Goal: Task Accomplishment & Management: Manage account settings

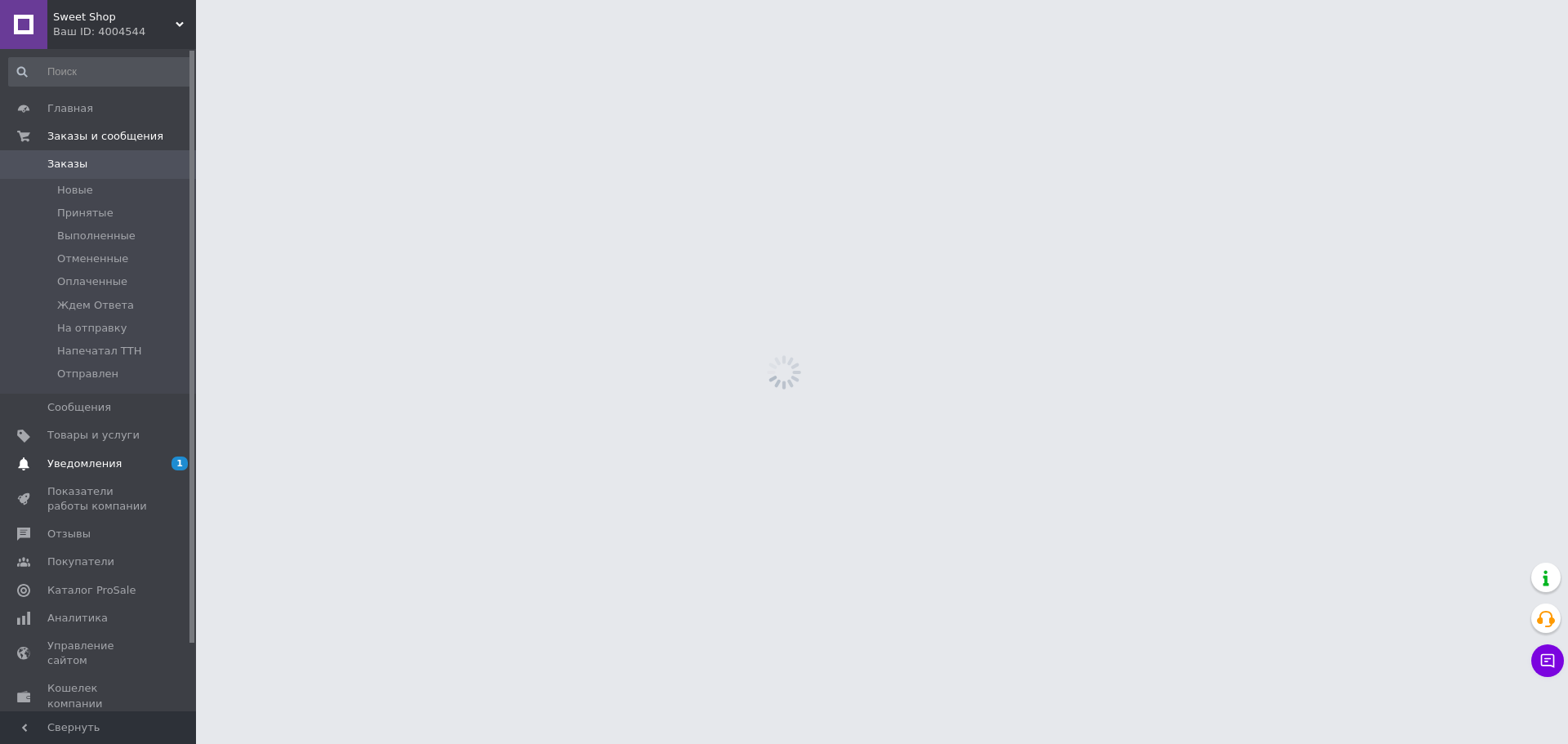
click at [107, 468] on span "Уведомления" at bounding box center [84, 463] width 74 height 14
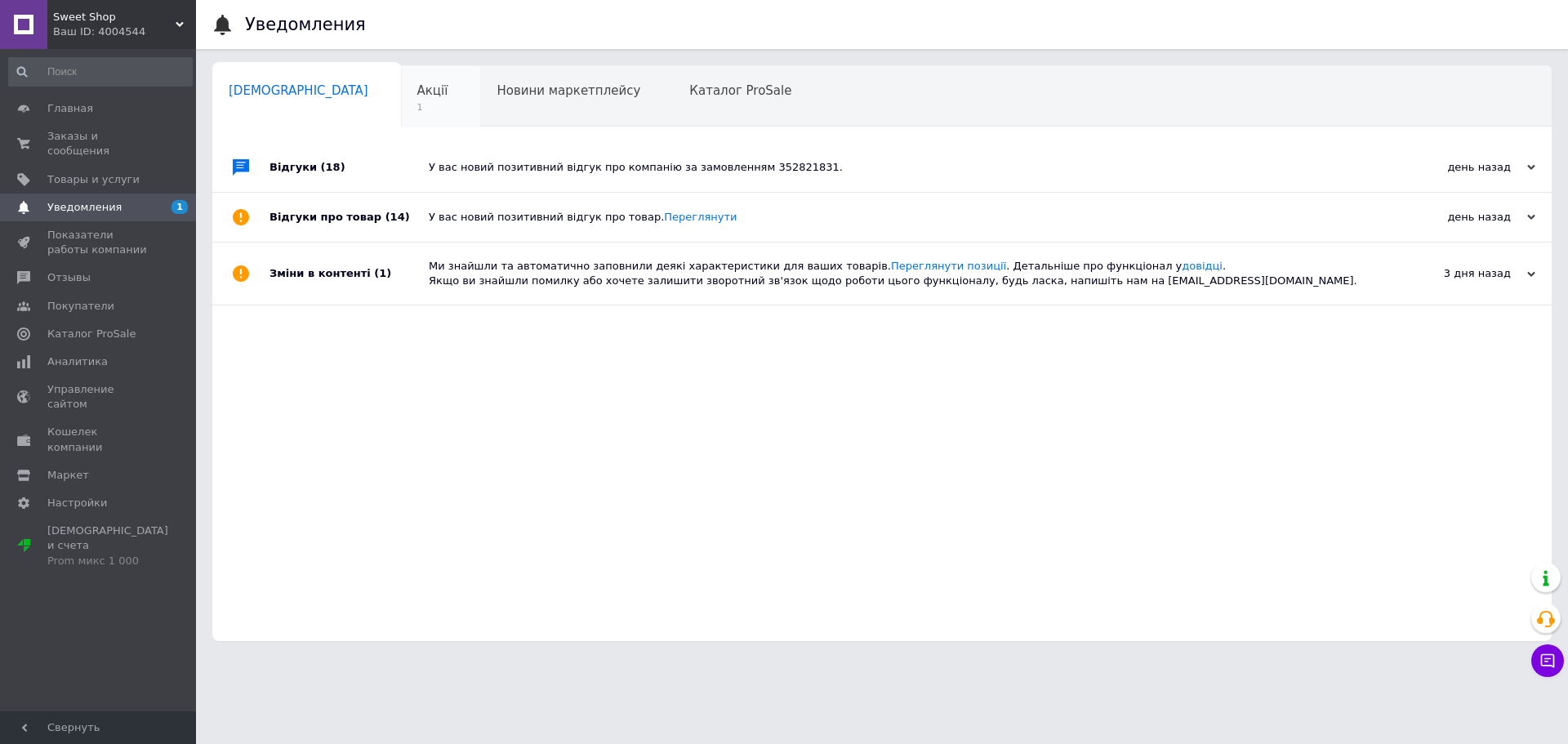
click at [417, 95] on span "Акції" at bounding box center [432, 90] width 31 height 14
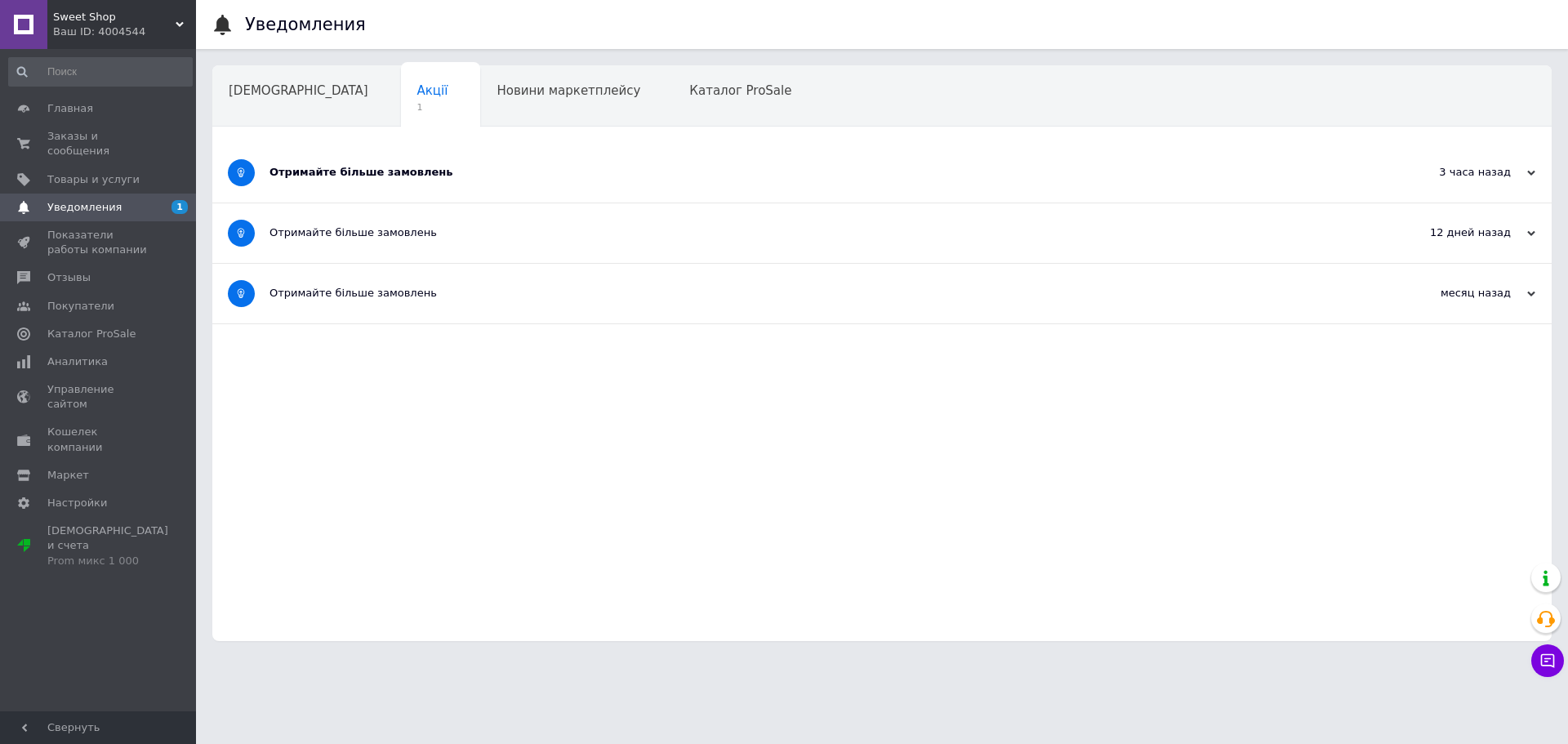
click at [387, 169] on div "Отримайте більше замовлень" at bounding box center [821, 172] width 1103 height 14
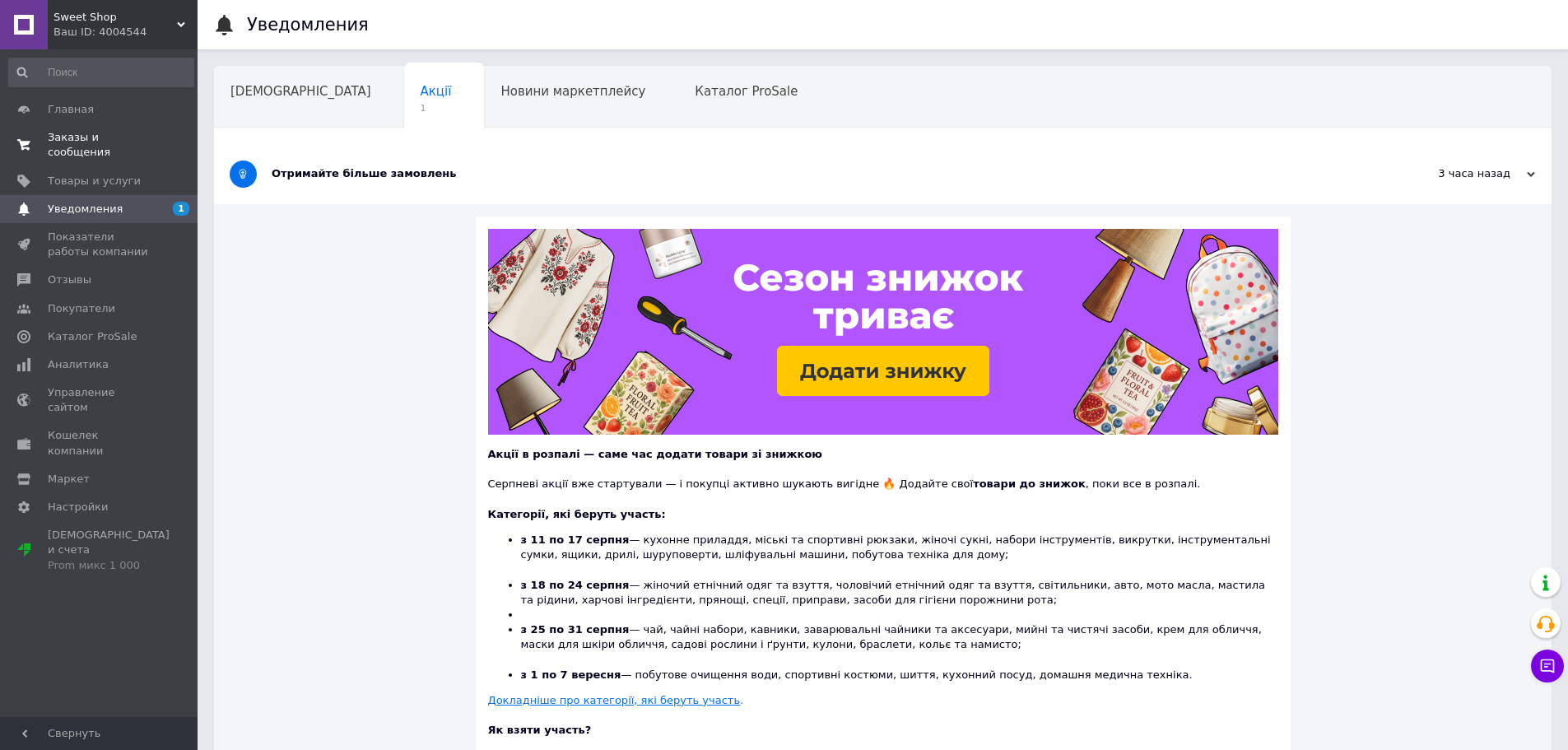
click at [76, 135] on span "Заказы и сообщения" at bounding box center [99, 144] width 105 height 30
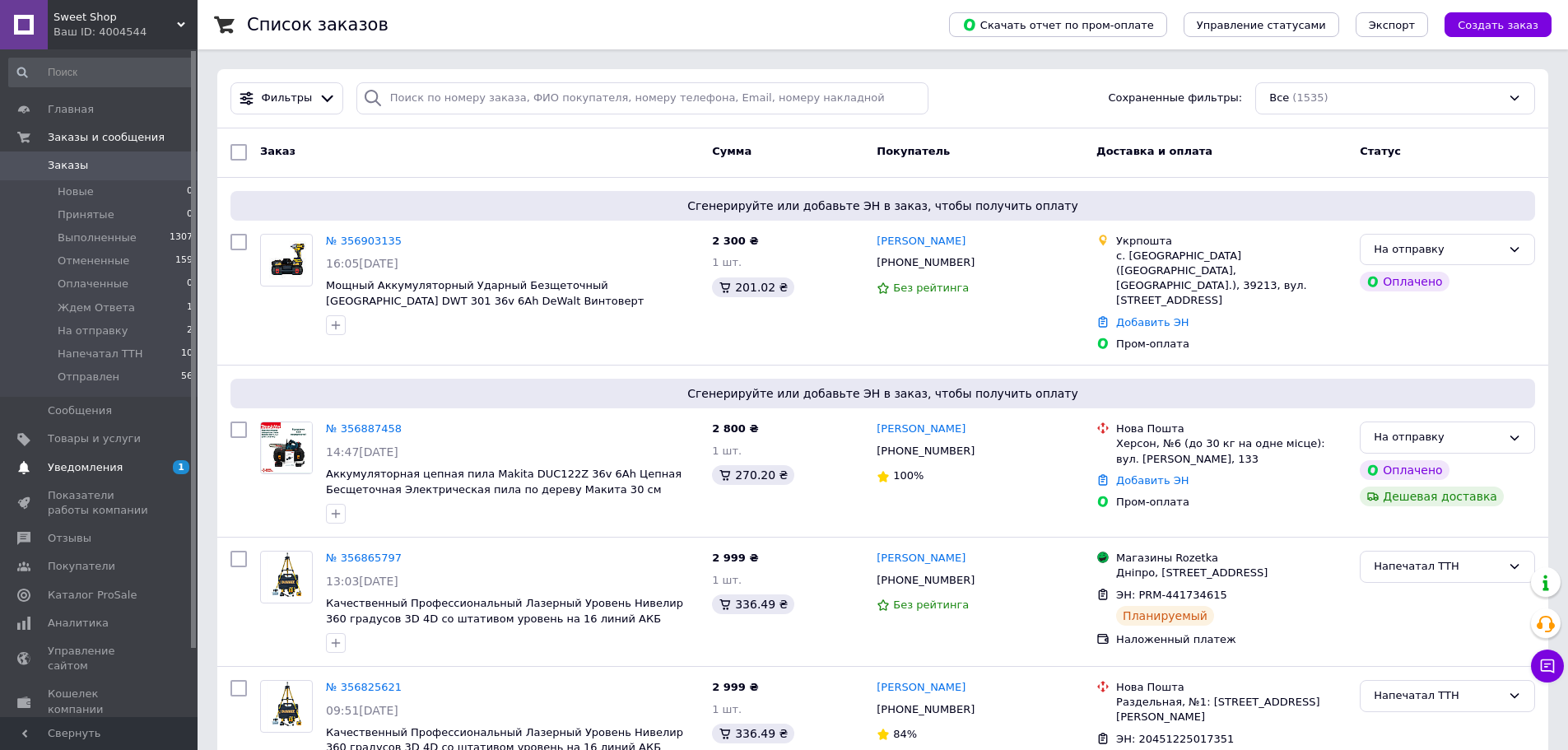
click at [136, 466] on span "Уведомления" at bounding box center [99, 467] width 105 height 14
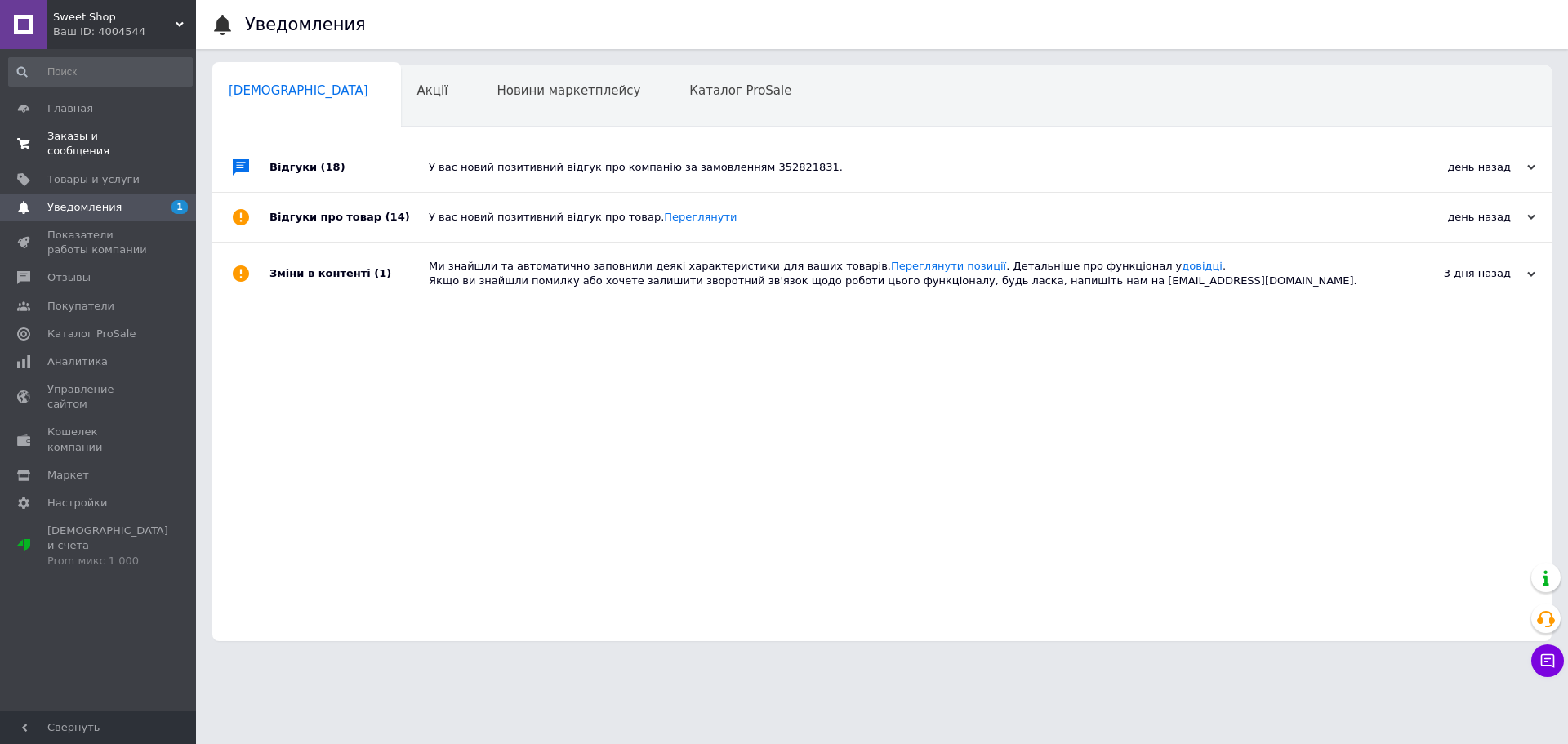
click at [87, 137] on span "Заказы и сообщения" at bounding box center [99, 143] width 104 height 29
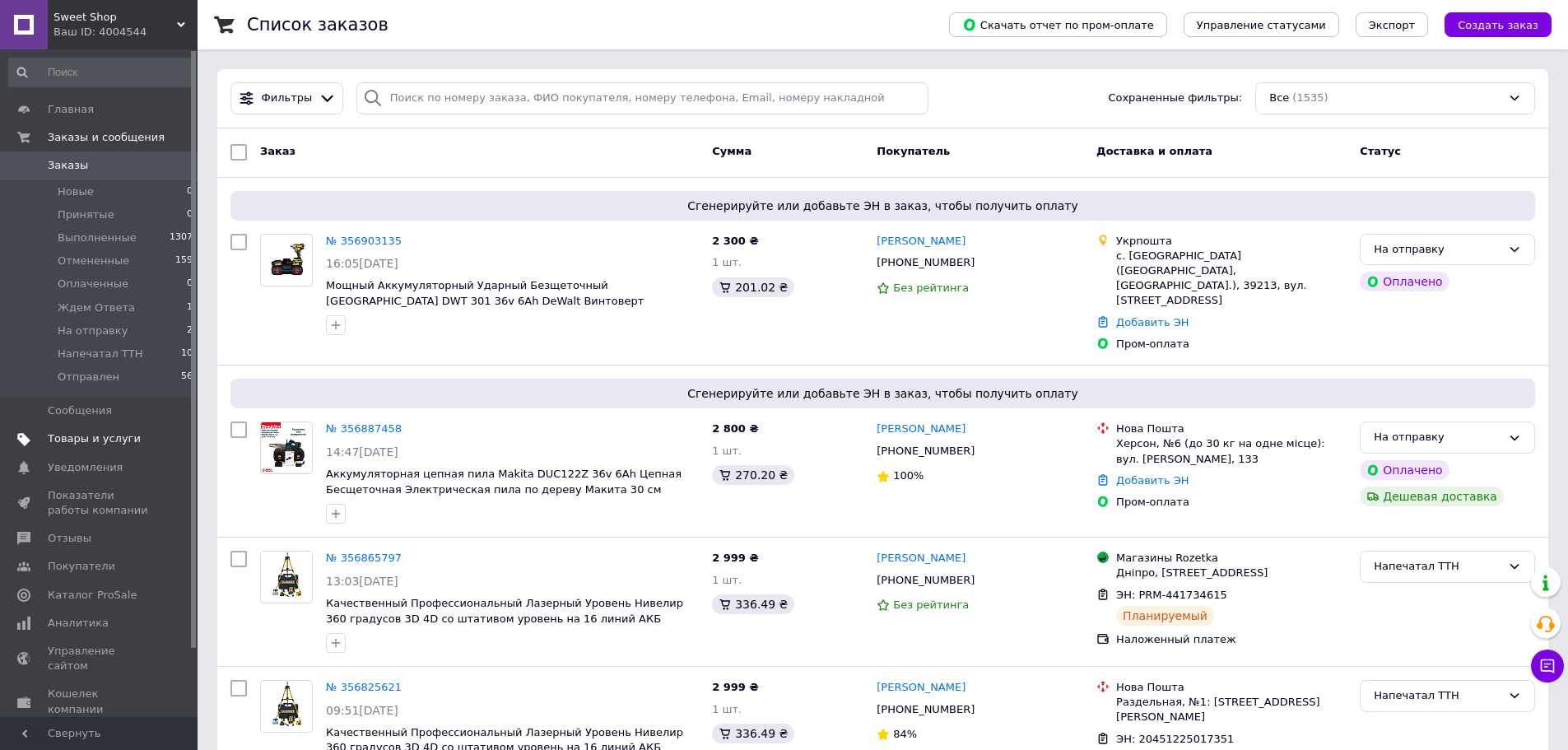
click at [93, 443] on span "Товары и услуги" at bounding box center [93, 438] width 93 height 14
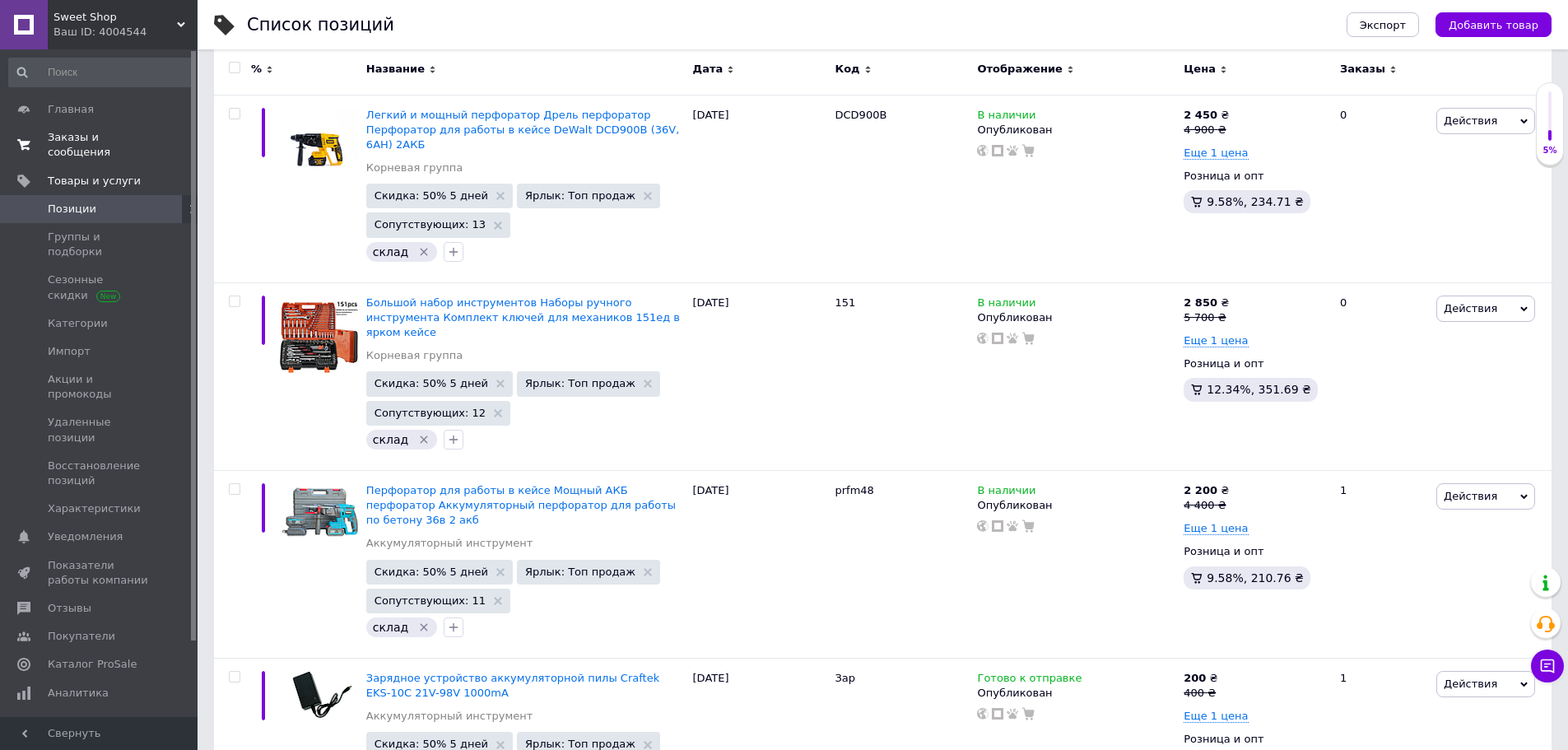
click at [94, 131] on span "Заказы и сообщения" at bounding box center [99, 144] width 105 height 30
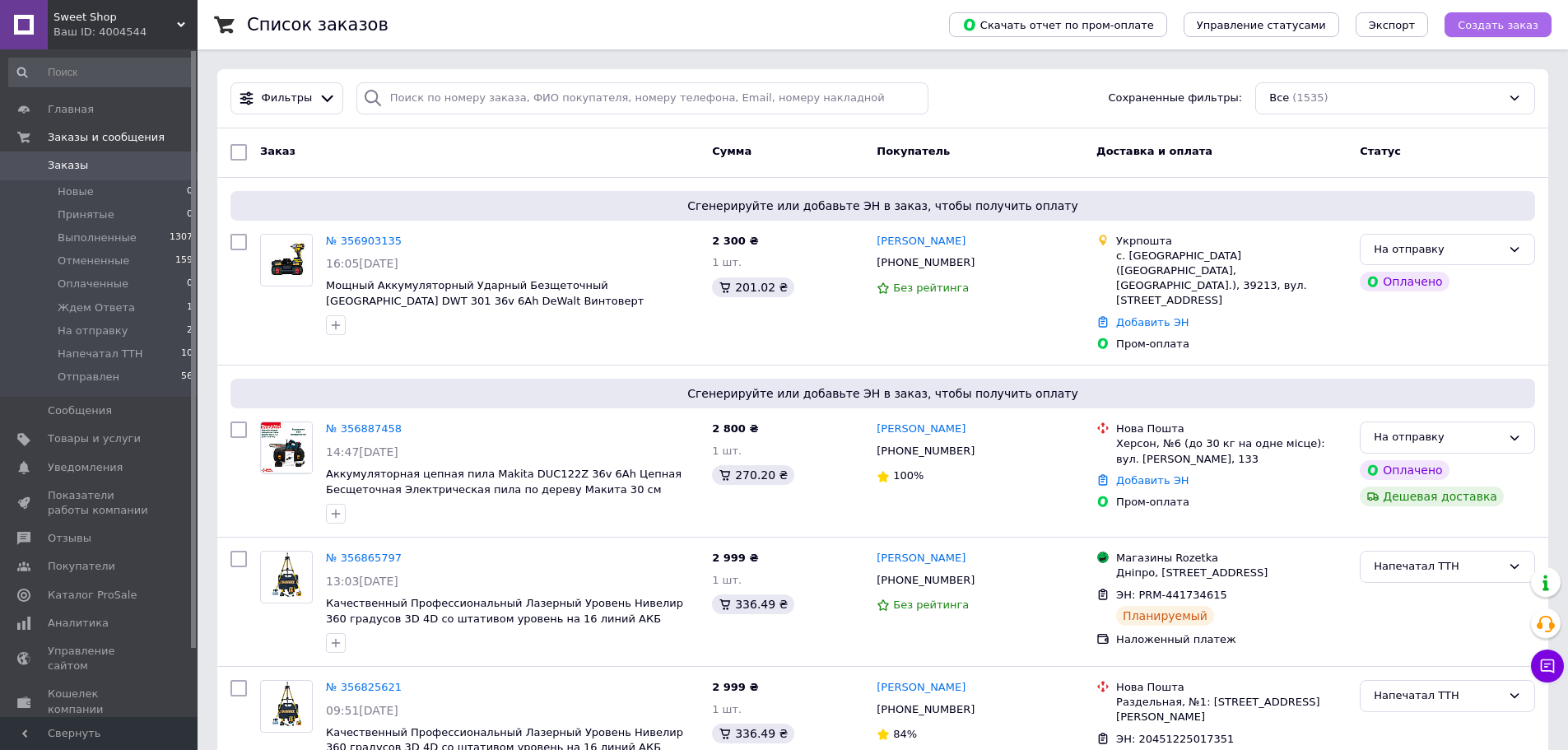
click at [1489, 22] on span "Создать заказ" at bounding box center [1498, 25] width 81 height 13
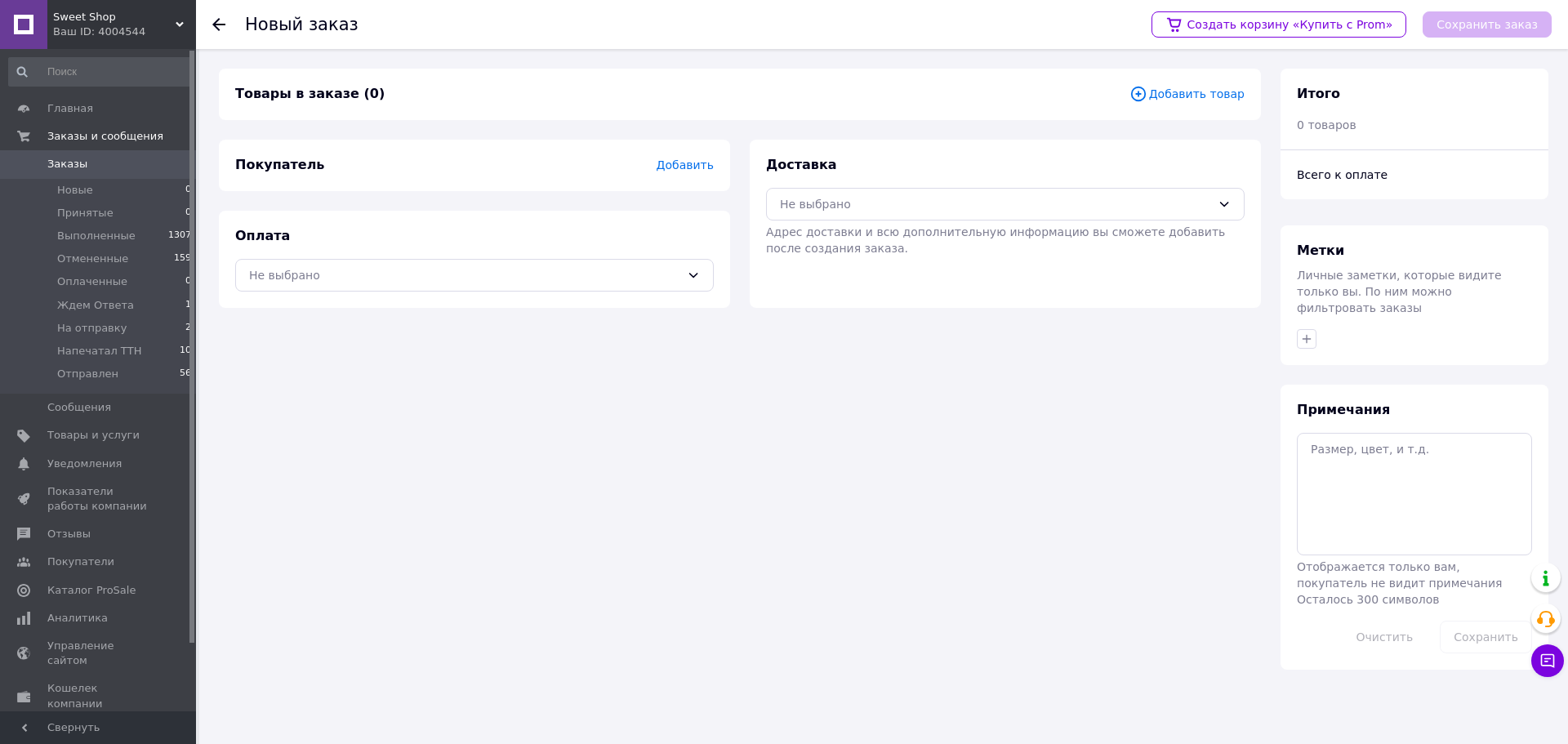
click at [1200, 100] on span "Добавить товар" at bounding box center [1187, 94] width 115 height 18
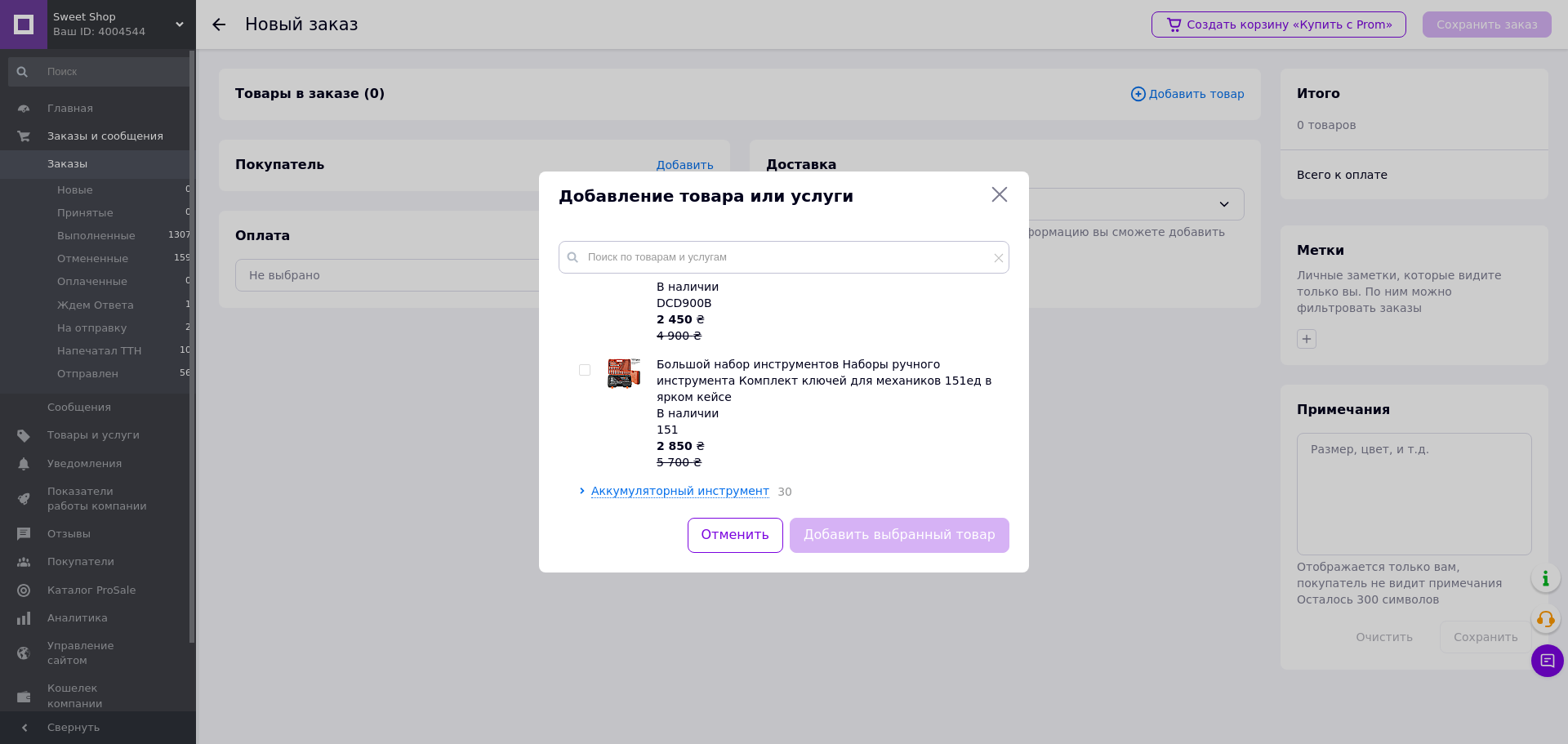
scroll to position [140, 0]
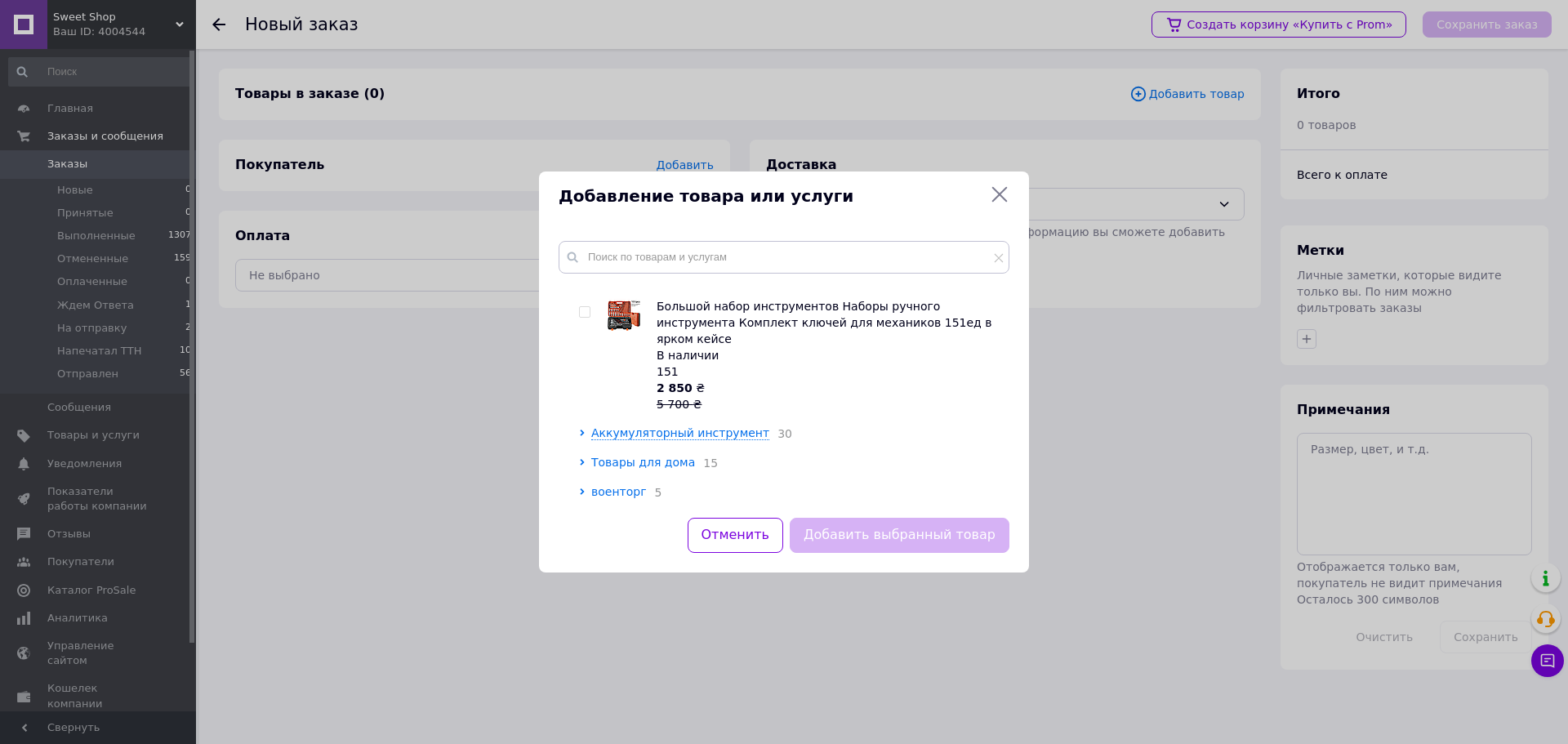
click at [650, 456] on span "Товары для дома" at bounding box center [642, 463] width 104 height 13
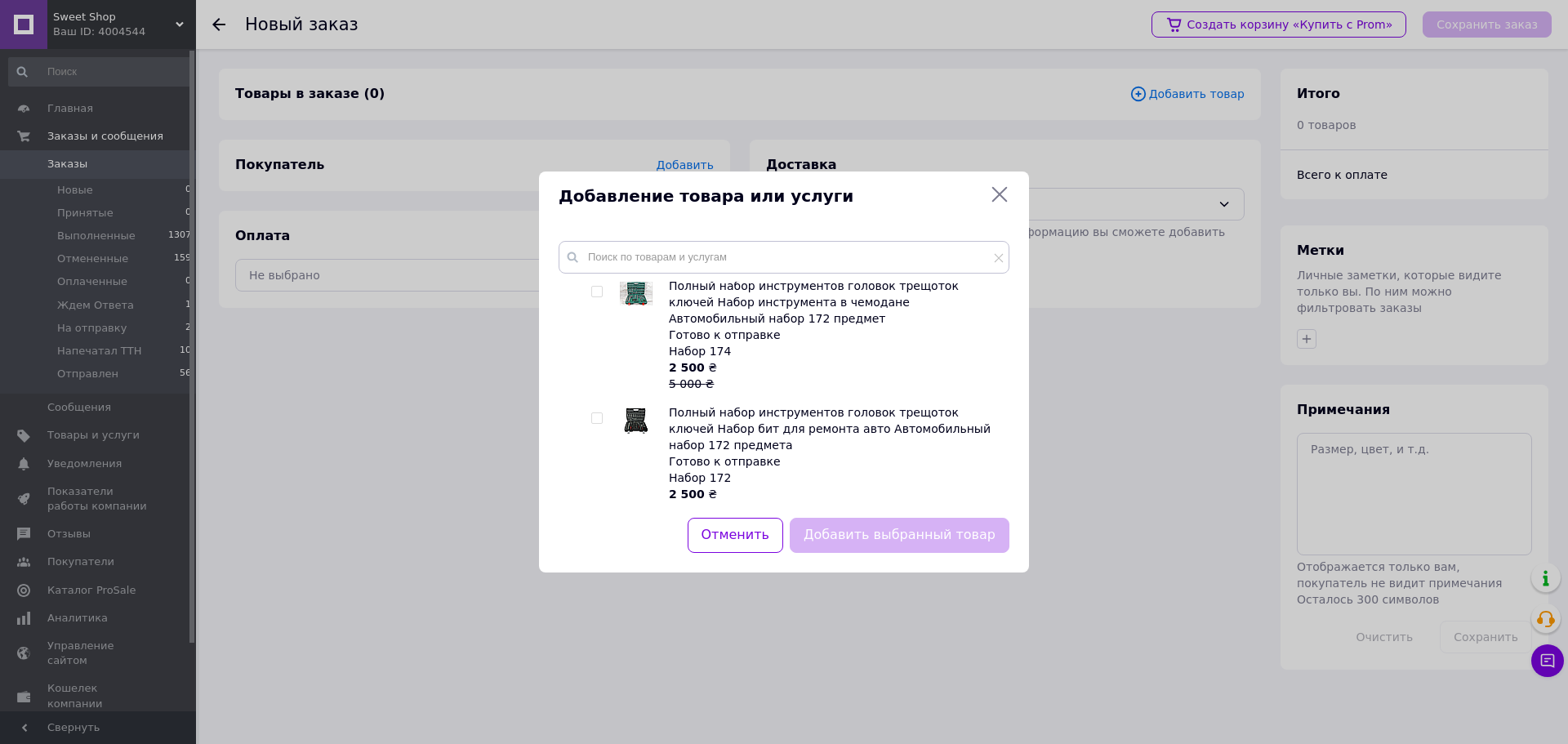
scroll to position [1364, 0]
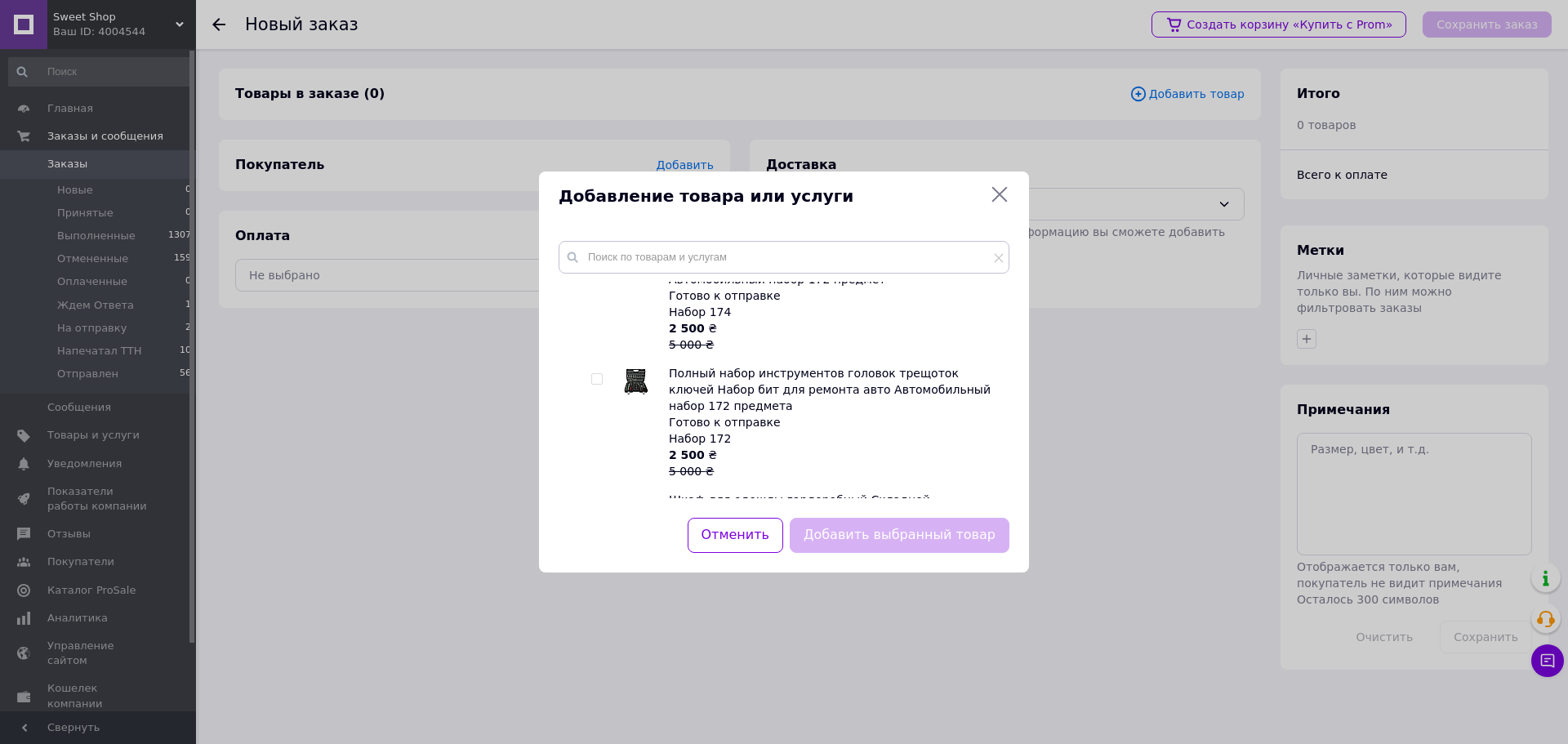
click at [597, 374] on input "checkbox" at bounding box center [596, 379] width 11 height 11
checkbox input "true"
click at [899, 538] on button "Добавить выбранный товар" at bounding box center [899, 535] width 220 height 35
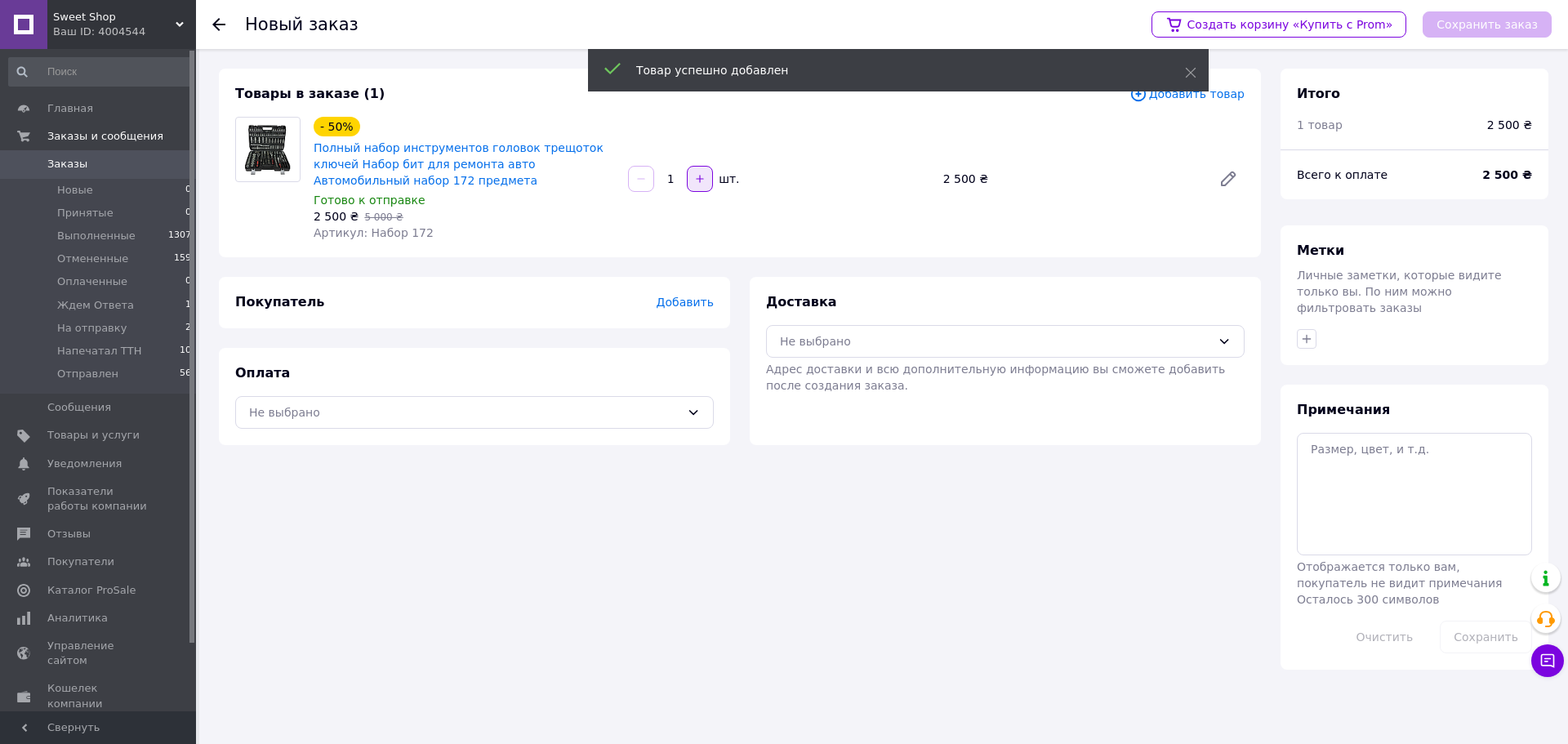
click at [709, 179] on button "button" at bounding box center [700, 179] width 26 height 26
type input "2"
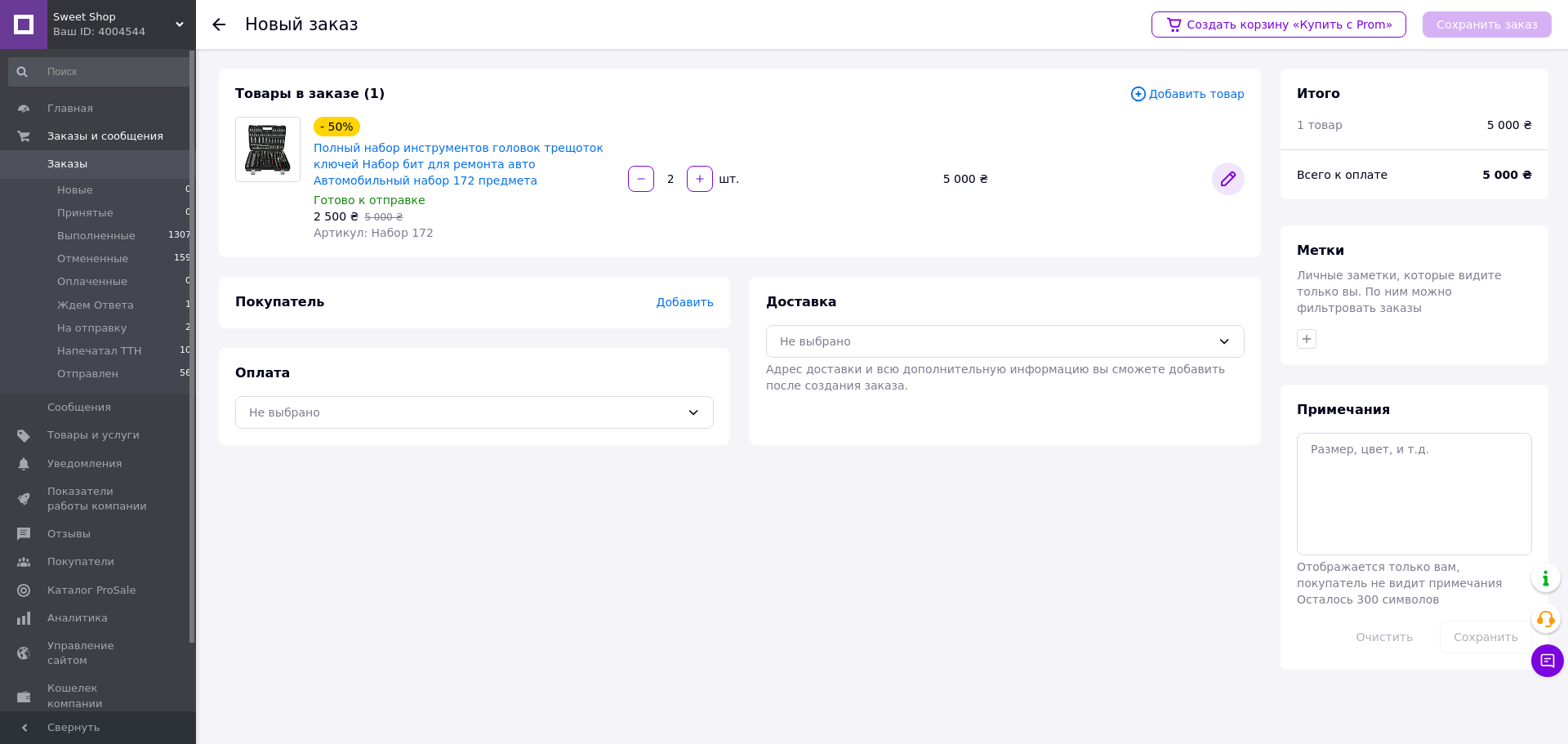
click at [1233, 180] on icon at bounding box center [1227, 179] width 19 height 19
click at [862, 336] on div "Не выбрано" at bounding box center [996, 340] width 432 height 18
click at [858, 371] on span "Нова Пошта (платная)" at bounding box center [1018, 376] width 427 height 16
click at [688, 300] on span "Добавить" at bounding box center [685, 302] width 57 height 13
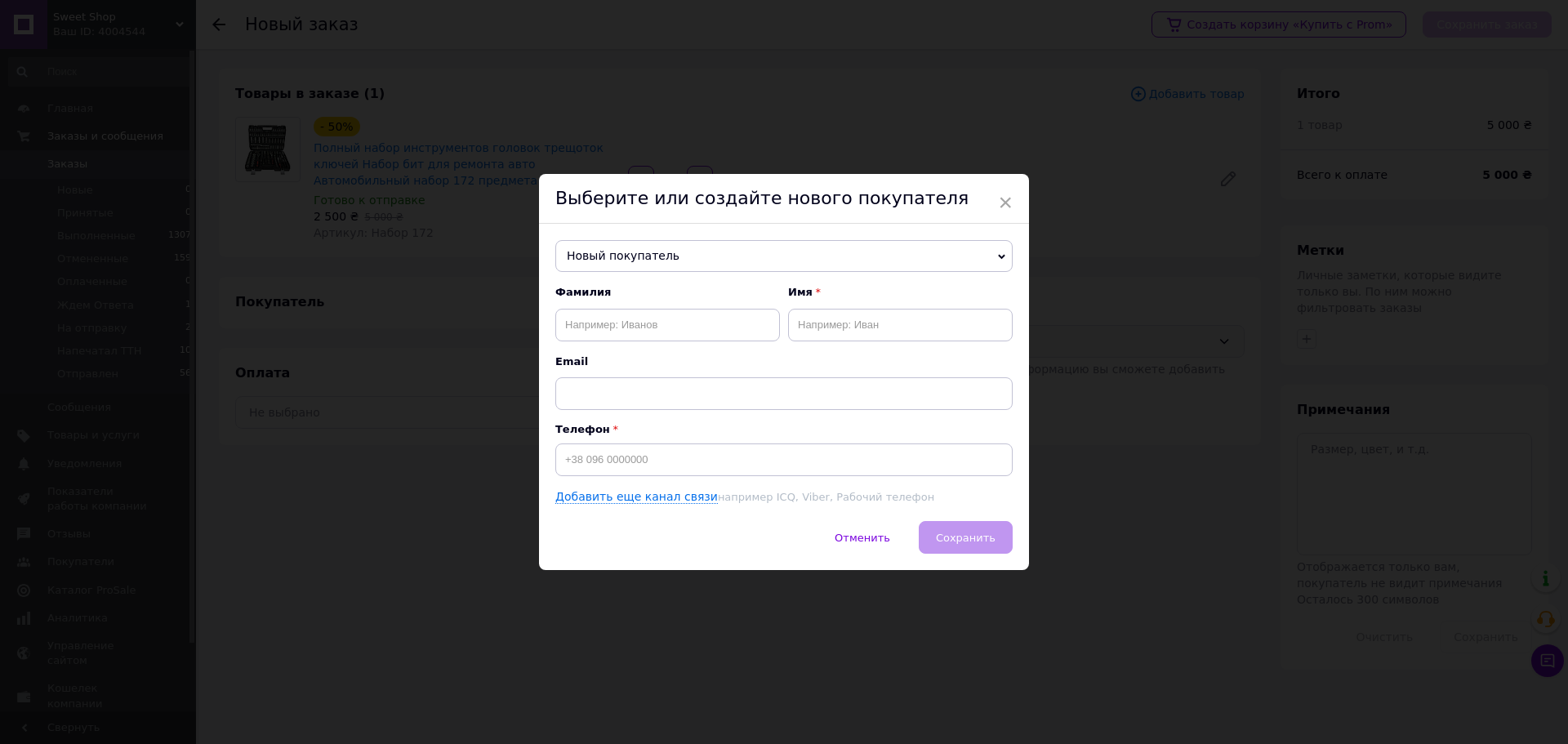
drag, startPoint x: 546, startPoint y: 225, endPoint x: 563, endPoint y: 241, distance: 23.3
click at [546, 225] on div "Новый покупатель [PERSON_NAME] [PHONE_NUMBER] [PERSON_NAME] [PHONE_NUMBER] [PER…" at bounding box center [783, 372] width 490 height 298
click at [602, 458] on input at bounding box center [784, 459] width 458 height 33
paste input ". [PHONE_NUMBER]"
type input ". [PHONE_NUMBER]"
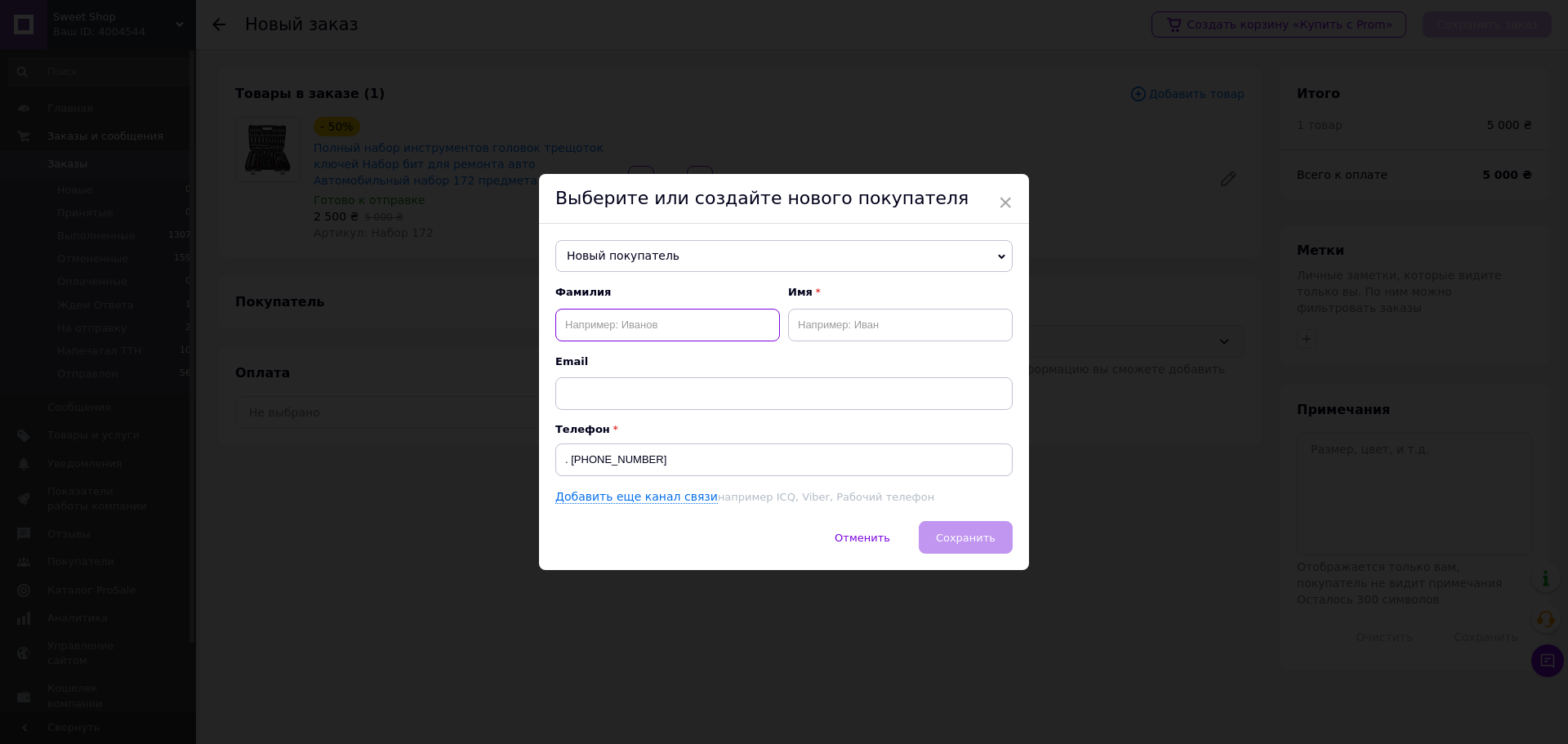
click at [581, 327] on input "text" at bounding box center [668, 324] width 224 height 33
paste input "[PERSON_NAME]"
drag, startPoint x: 630, startPoint y: 319, endPoint x: 751, endPoint y: 335, distance: 122.1
click at [747, 333] on input "[PERSON_NAME]" at bounding box center [668, 324] width 224 height 33
type input "[PERSON_NAME]"
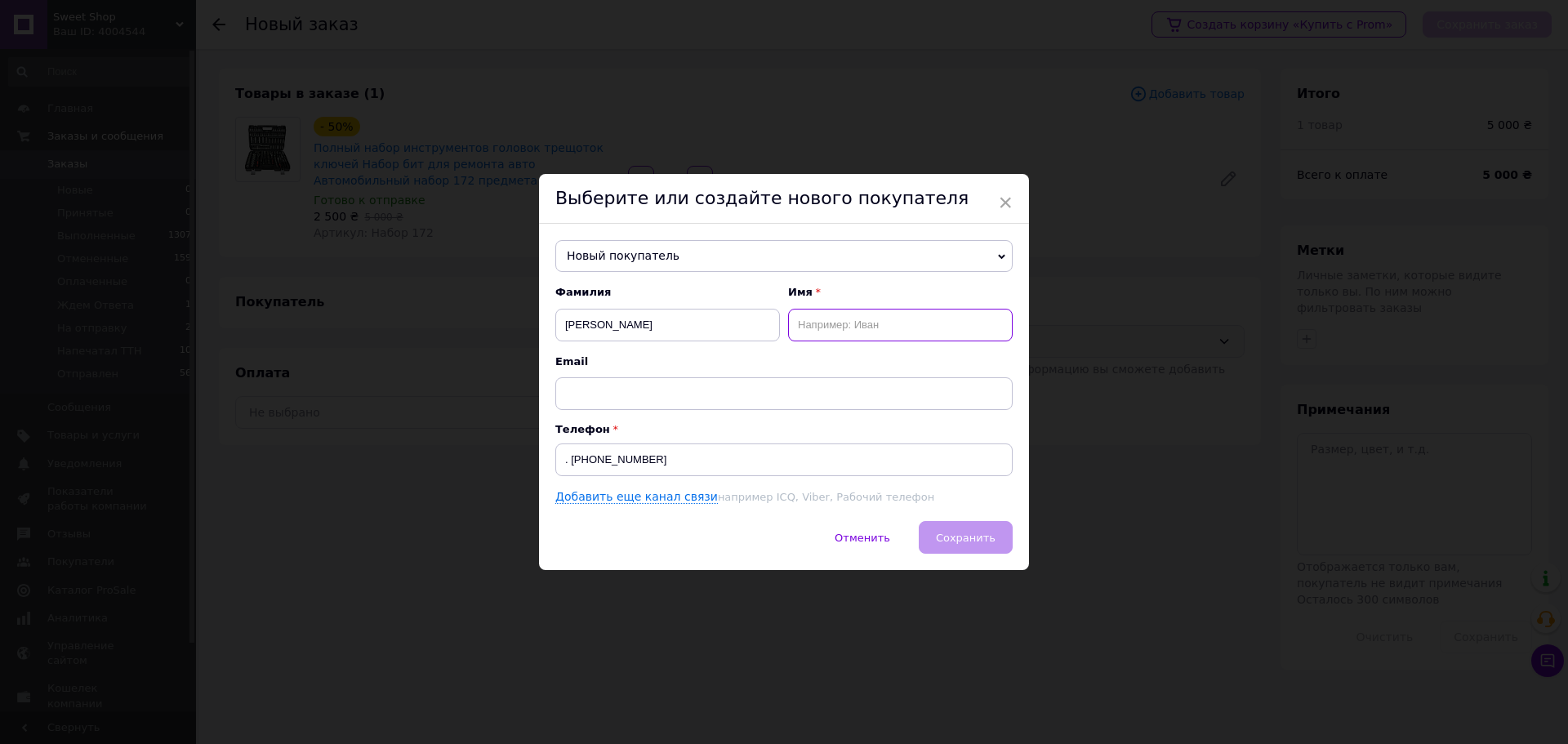
click at [822, 331] on input "text" at bounding box center [900, 324] width 224 height 33
paste input "[PERSON_NAME]"
drag, startPoint x: 859, startPoint y: 325, endPoint x: 684, endPoint y: 328, distance: 175.0
click at [684, 328] on div "[PERSON_NAME] Имя [PERSON_NAME]" at bounding box center [784, 313] width 458 height 56
type input "[PERSON_NAME]"
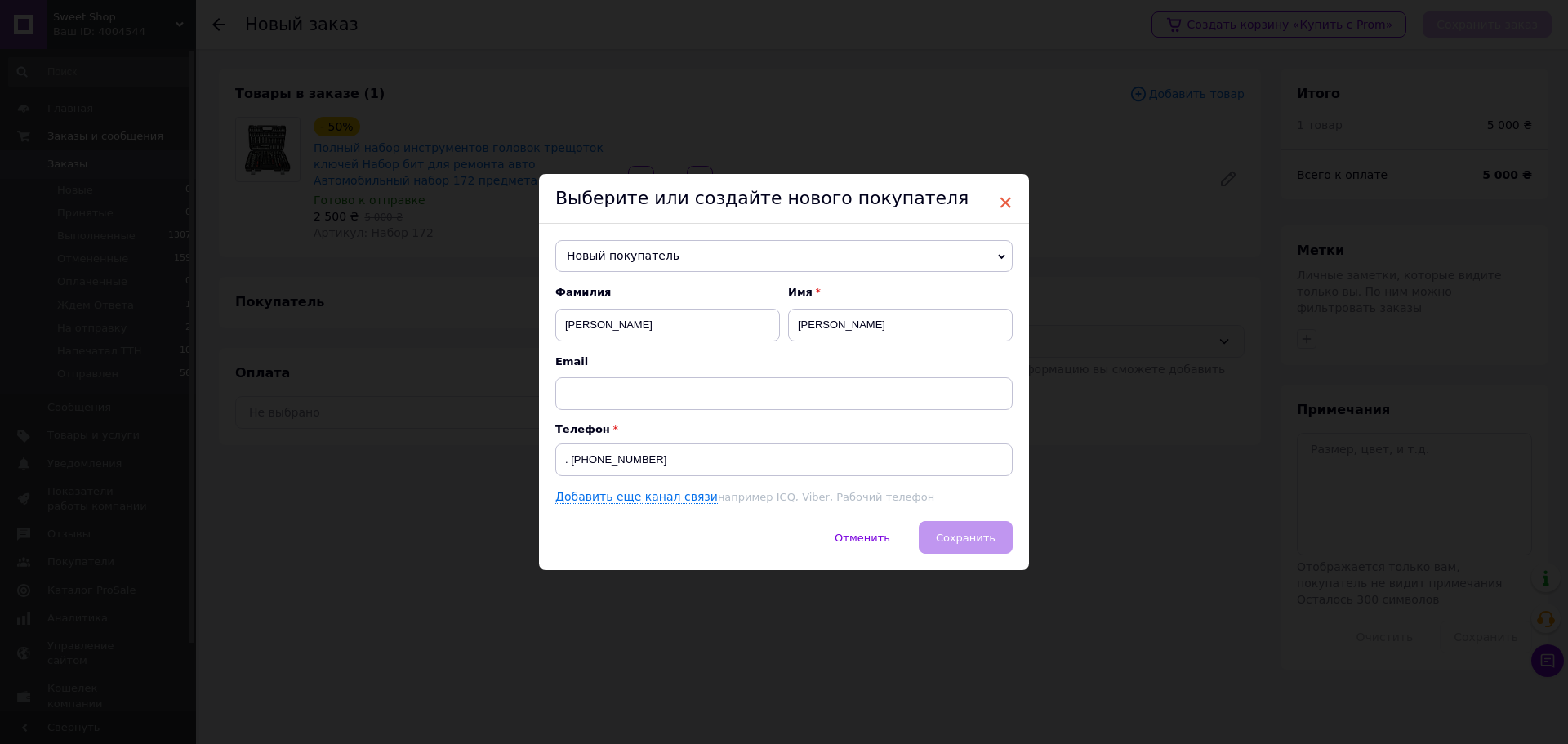
click at [995, 199] on div "Выберите или создайте нового покупателя" at bounding box center [783, 198] width 490 height 50
click at [1002, 204] on span "×" at bounding box center [1005, 202] width 14 height 28
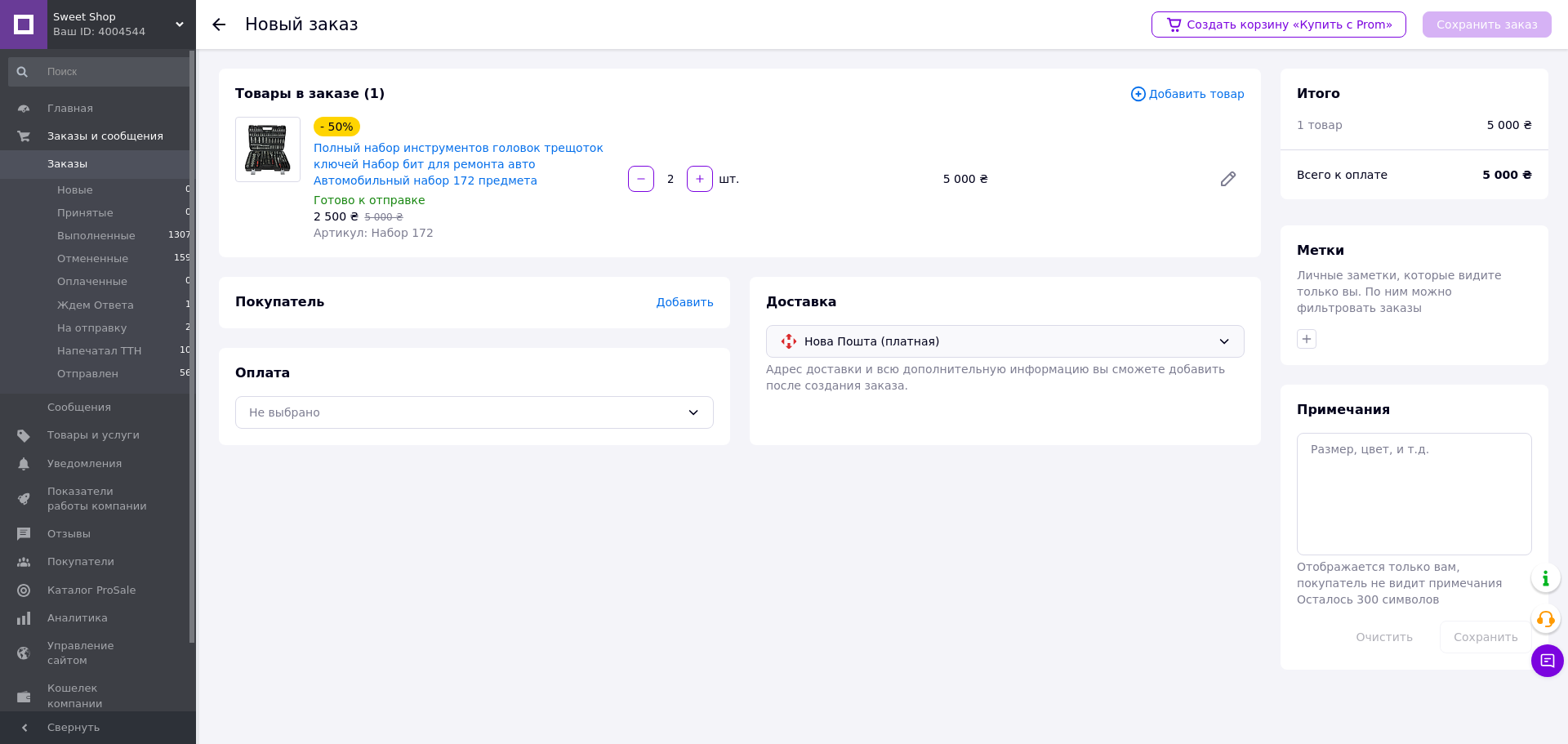
click at [683, 302] on span "Добавить" at bounding box center [685, 302] width 57 height 13
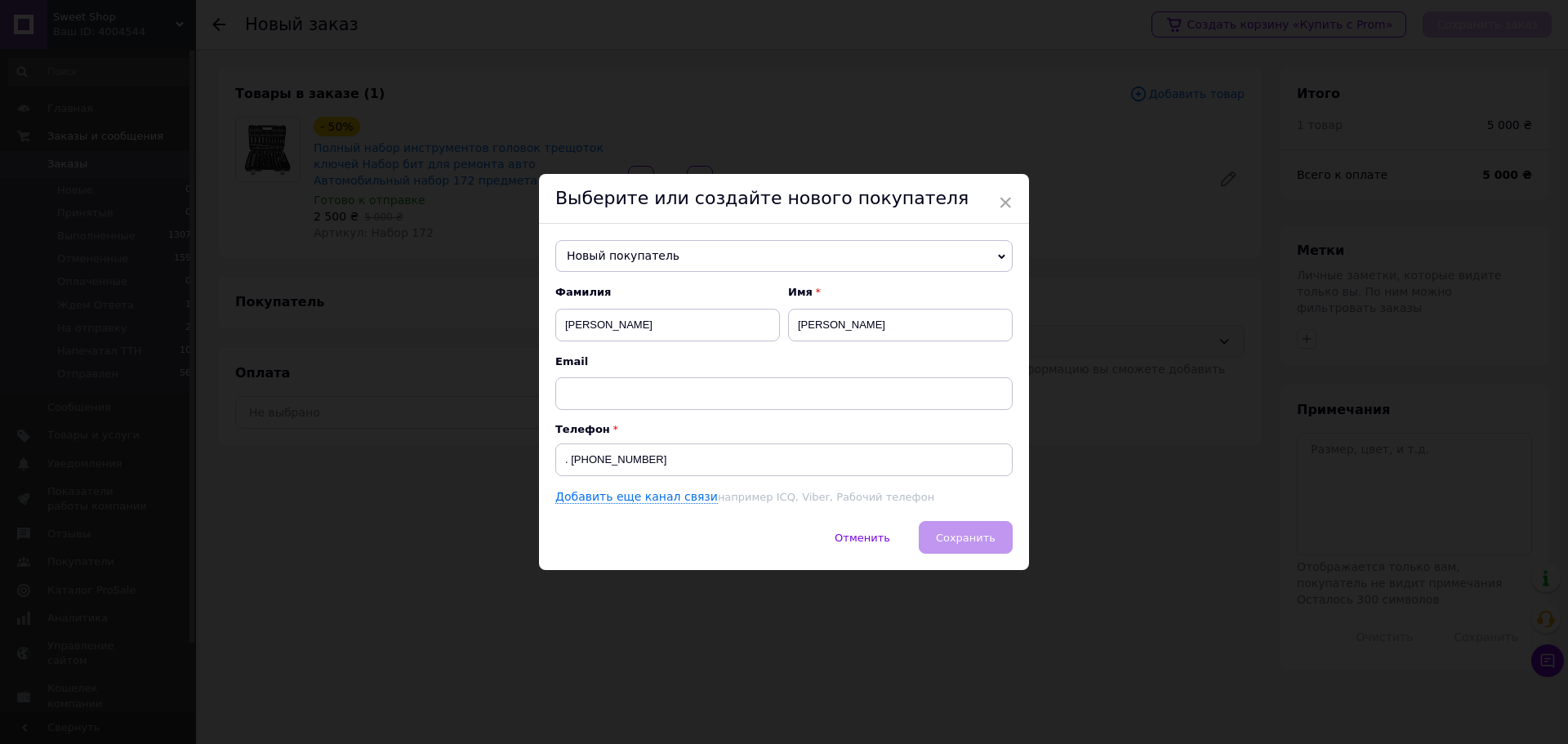
click at [771, 254] on span "Новый покупатель" at bounding box center [784, 256] width 458 height 33
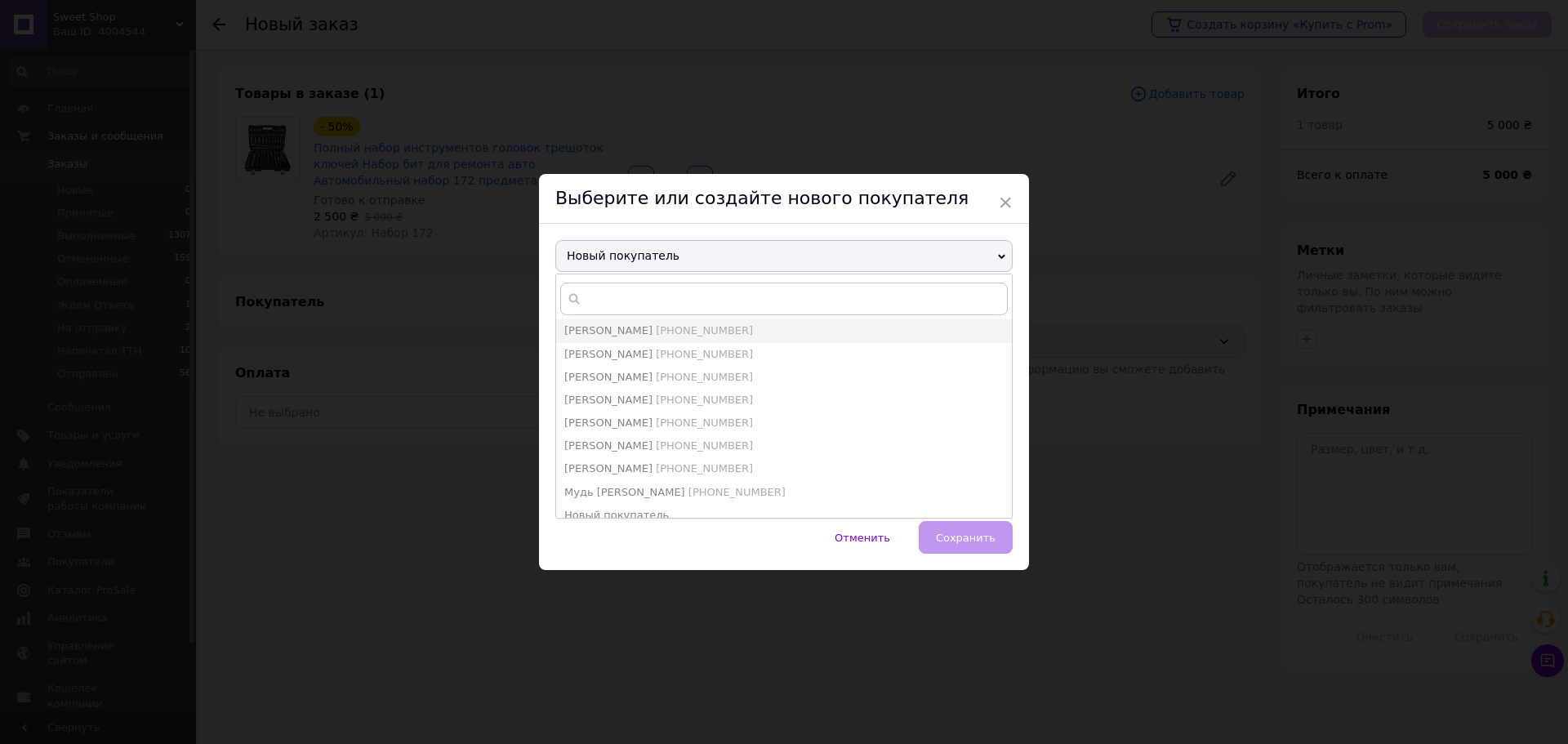
click at [771, 254] on span "Новый покупатель" at bounding box center [784, 256] width 458 height 33
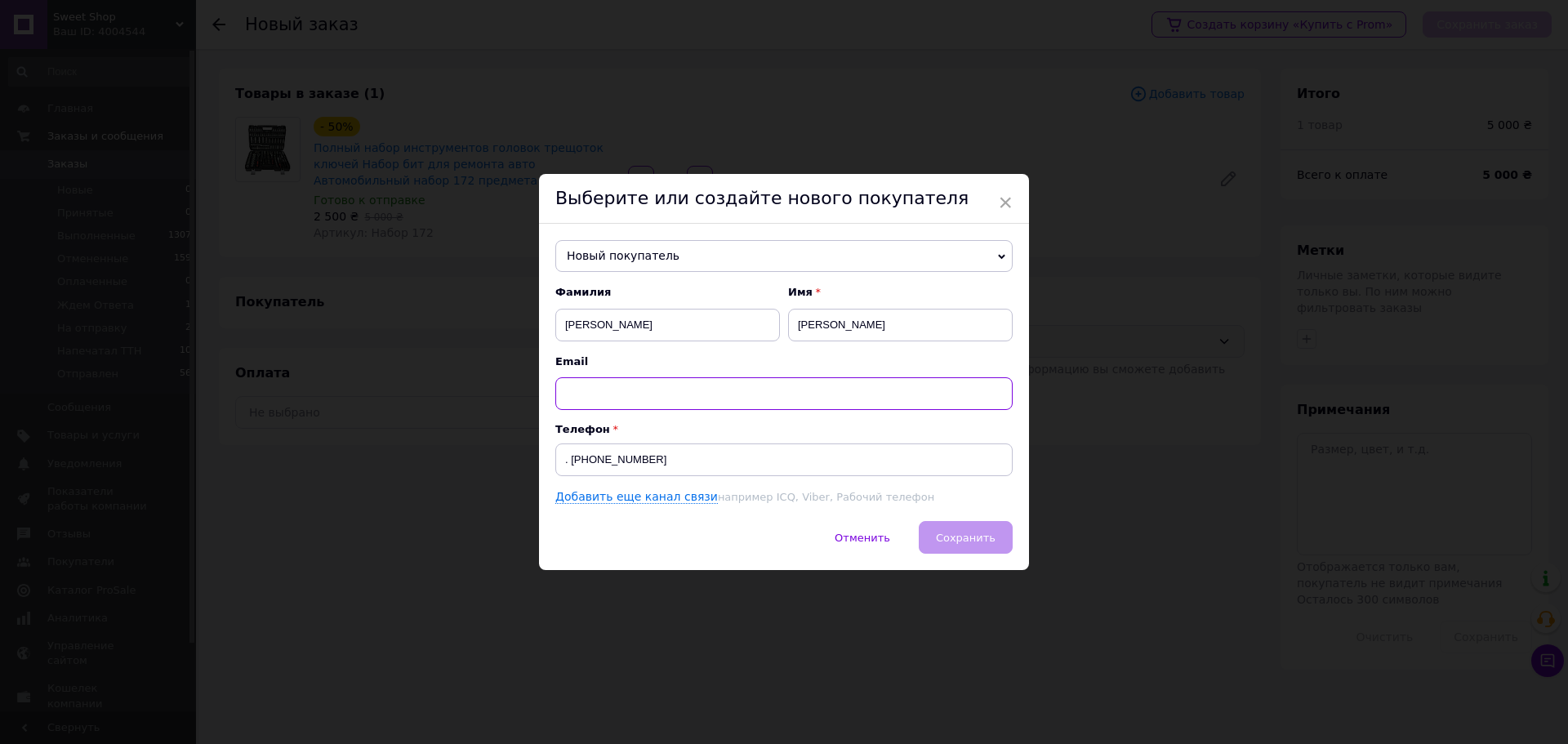
click at [588, 397] on input "text" at bounding box center [784, 393] width 458 height 33
click at [724, 568] on div "Отменить   Сохранить" at bounding box center [783, 545] width 490 height 49
click at [727, 544] on div "Отменить   Сохранить" at bounding box center [783, 545] width 490 height 49
click at [939, 530] on div "Отменить   Сохранить" at bounding box center [783, 545] width 490 height 49
click at [945, 533] on div "Отменить   Сохранить" at bounding box center [783, 545] width 490 height 49
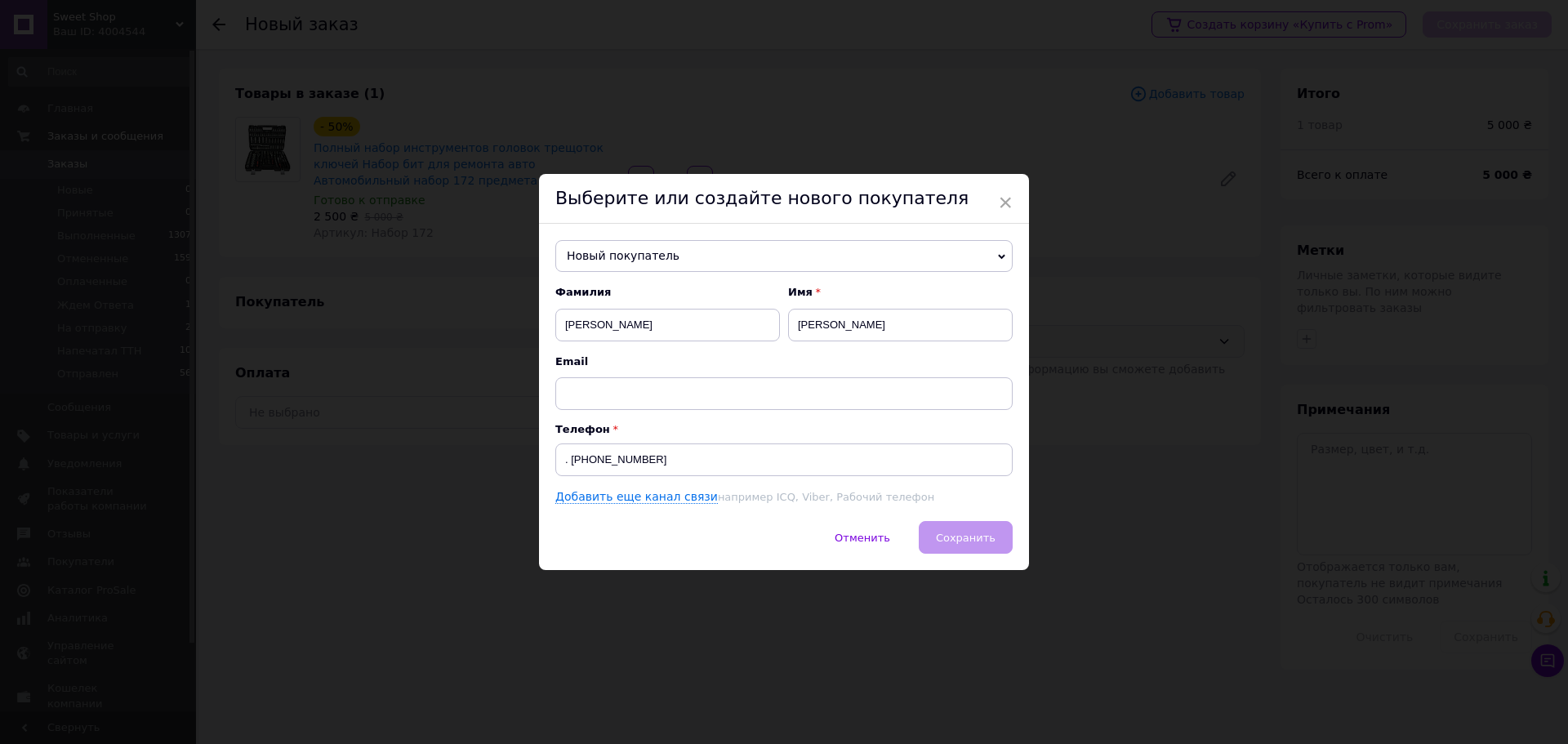
click at [955, 533] on div "Отменить   Сохранить" at bounding box center [783, 545] width 490 height 49
click at [970, 538] on div "Отменить   Сохранить" at bounding box center [783, 545] width 490 height 49
click at [629, 384] on input "text" at bounding box center [784, 393] width 458 height 33
click at [599, 543] on div "Отменить   Сохранить" at bounding box center [783, 545] width 490 height 49
click at [1001, 197] on span "×" at bounding box center [1005, 202] width 14 height 28
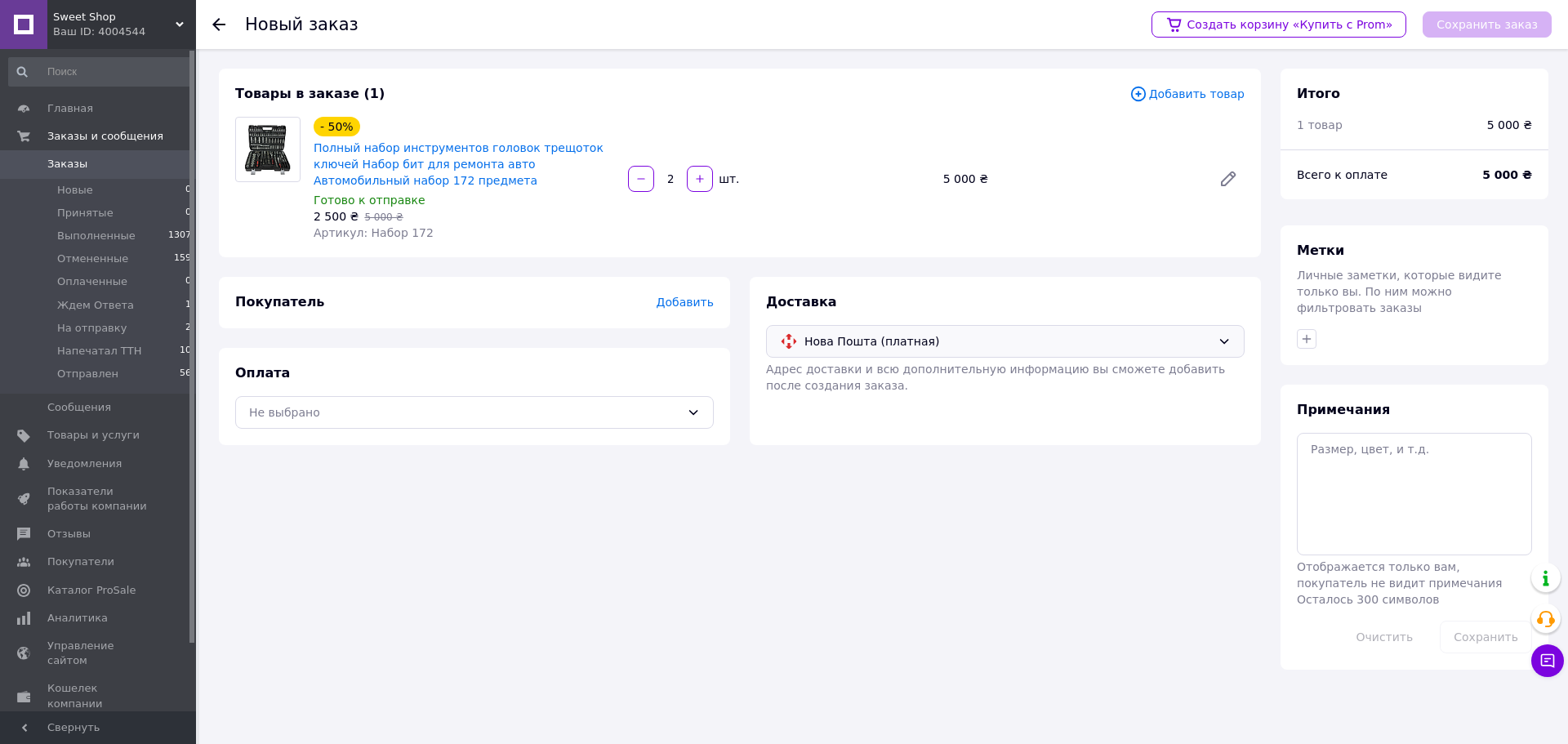
click at [217, 29] on use at bounding box center [219, 24] width 13 height 13
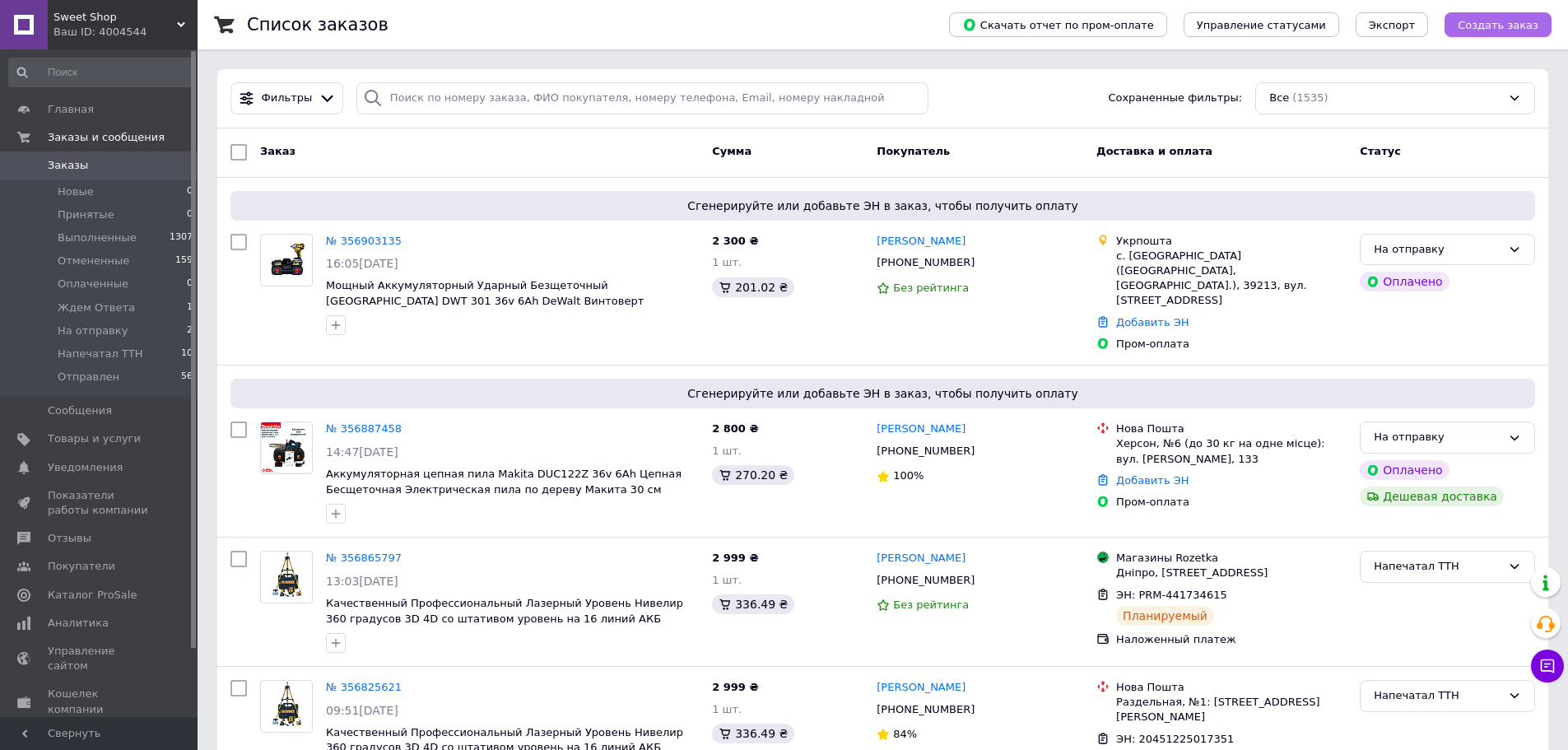
click at [1538, 24] on span "Создать заказ" at bounding box center [1498, 25] width 81 height 13
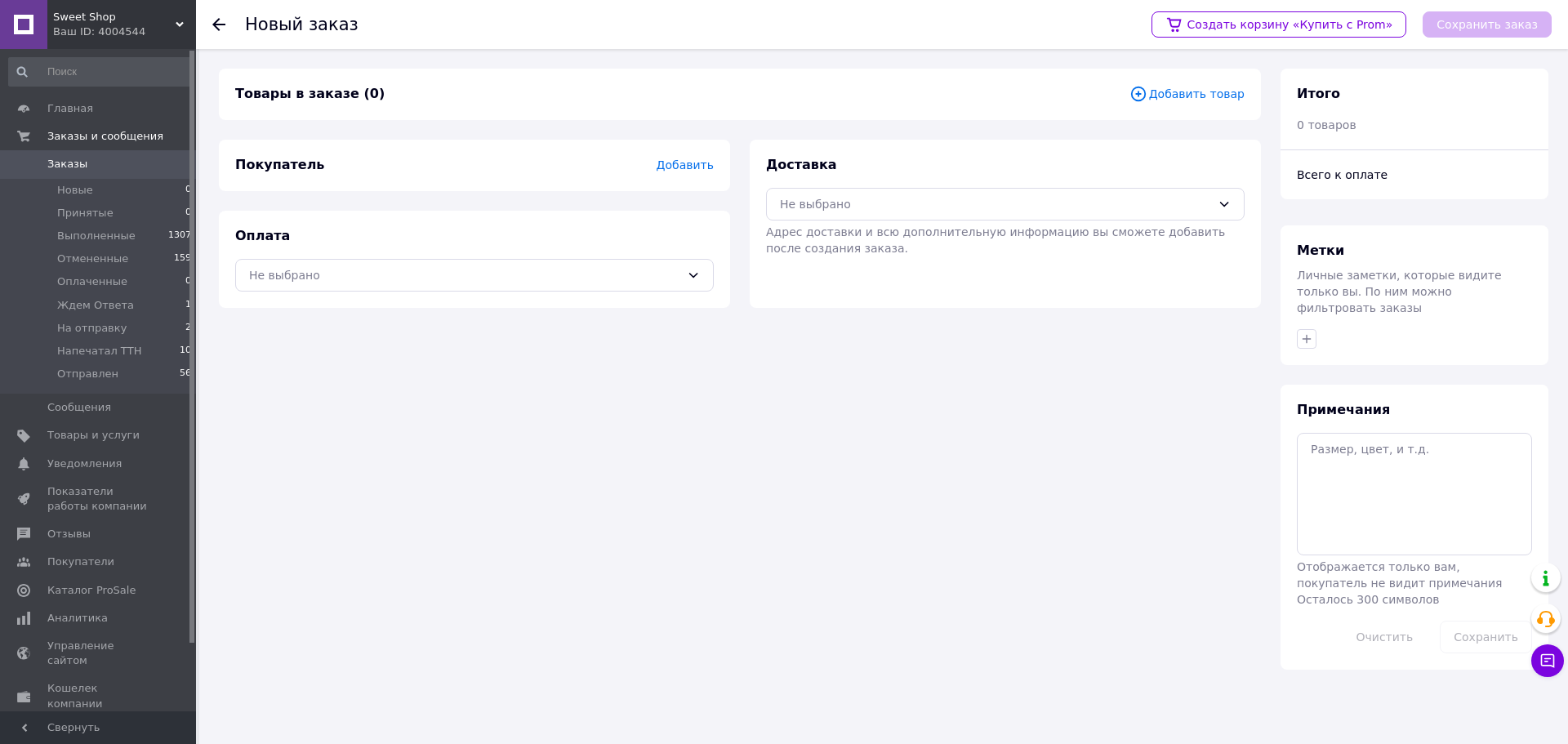
click at [1197, 92] on span "Добавить товар" at bounding box center [1187, 94] width 115 height 18
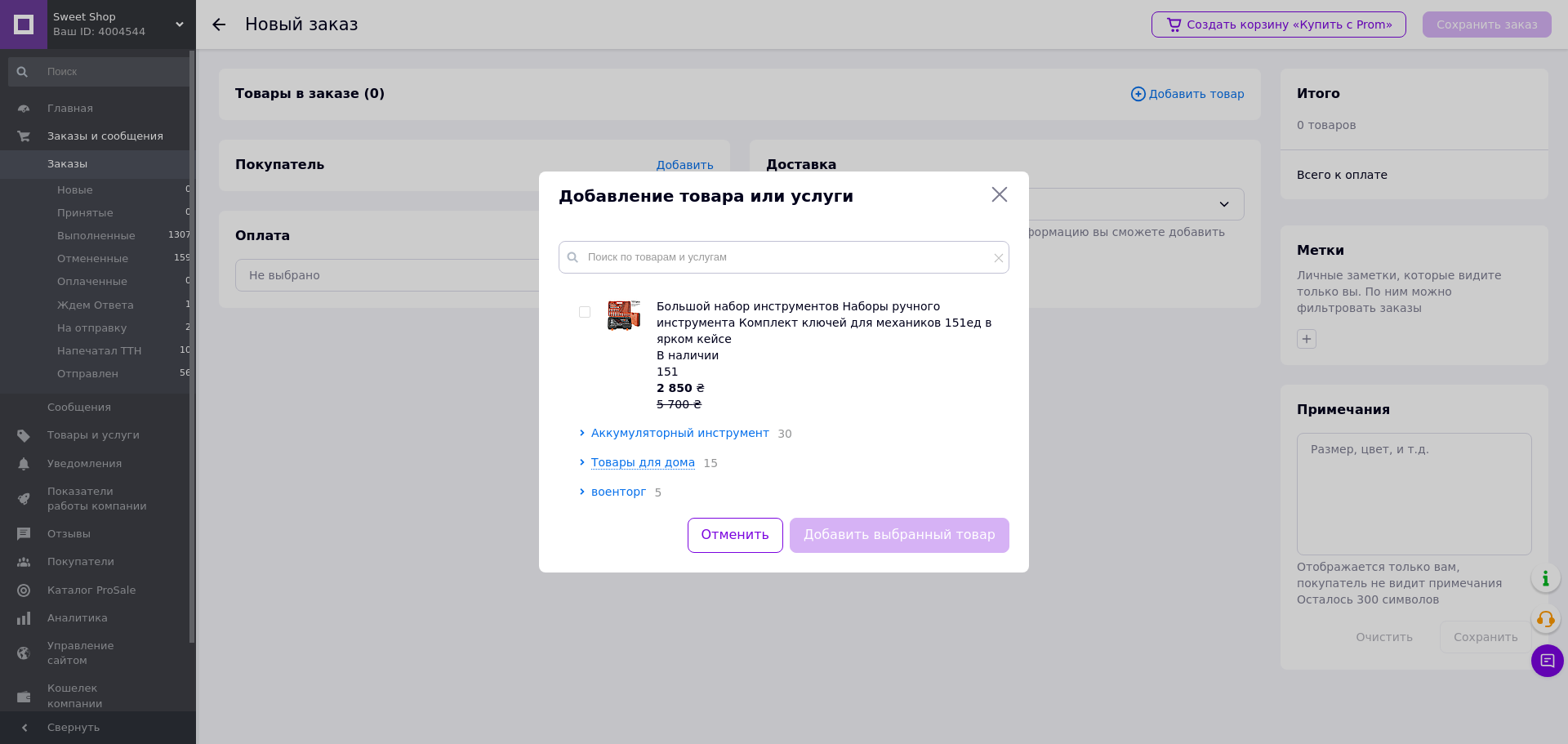
scroll to position [141, 0]
click at [630, 455] on span "Товары для дома" at bounding box center [642, 462] width 104 height 13
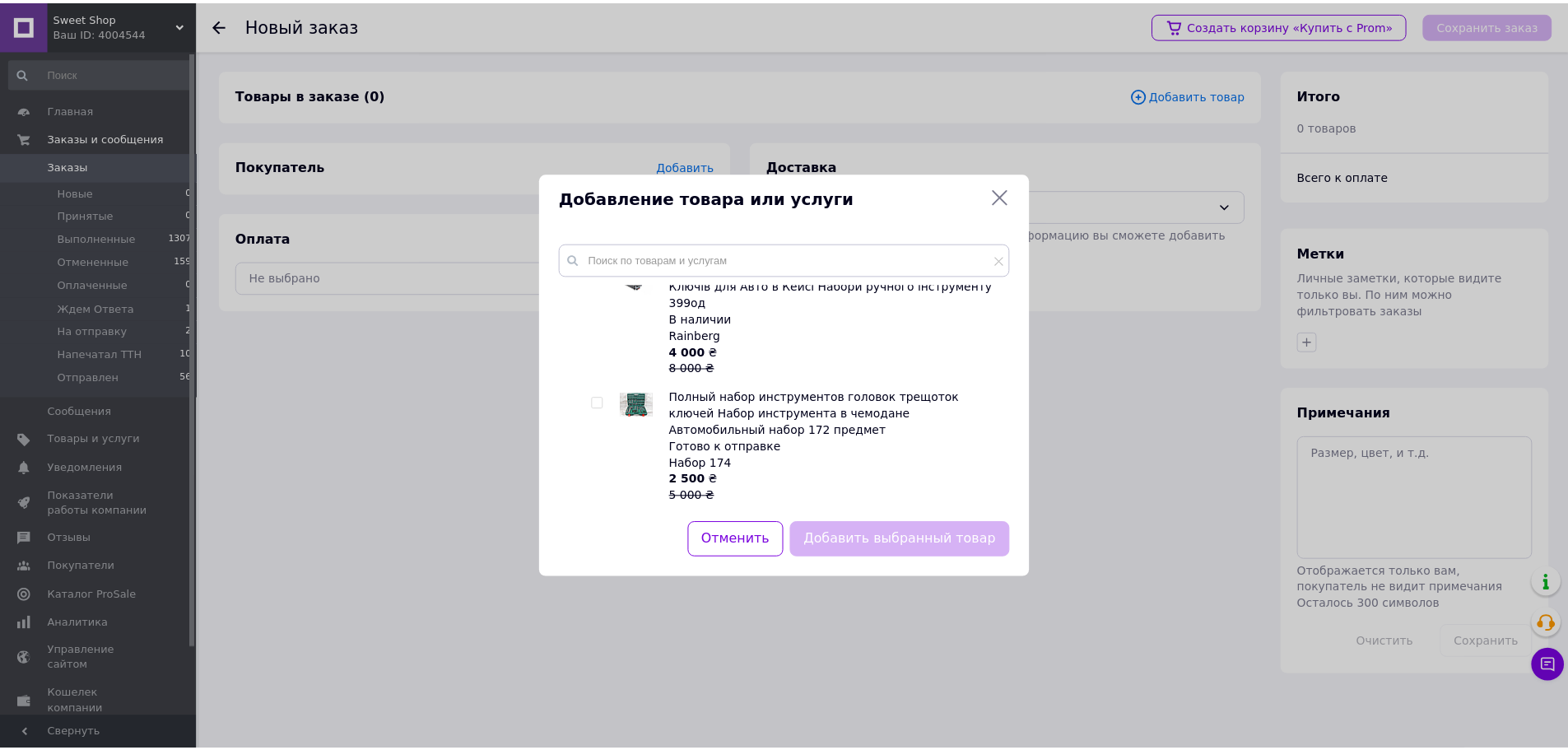
scroll to position [1265, 0]
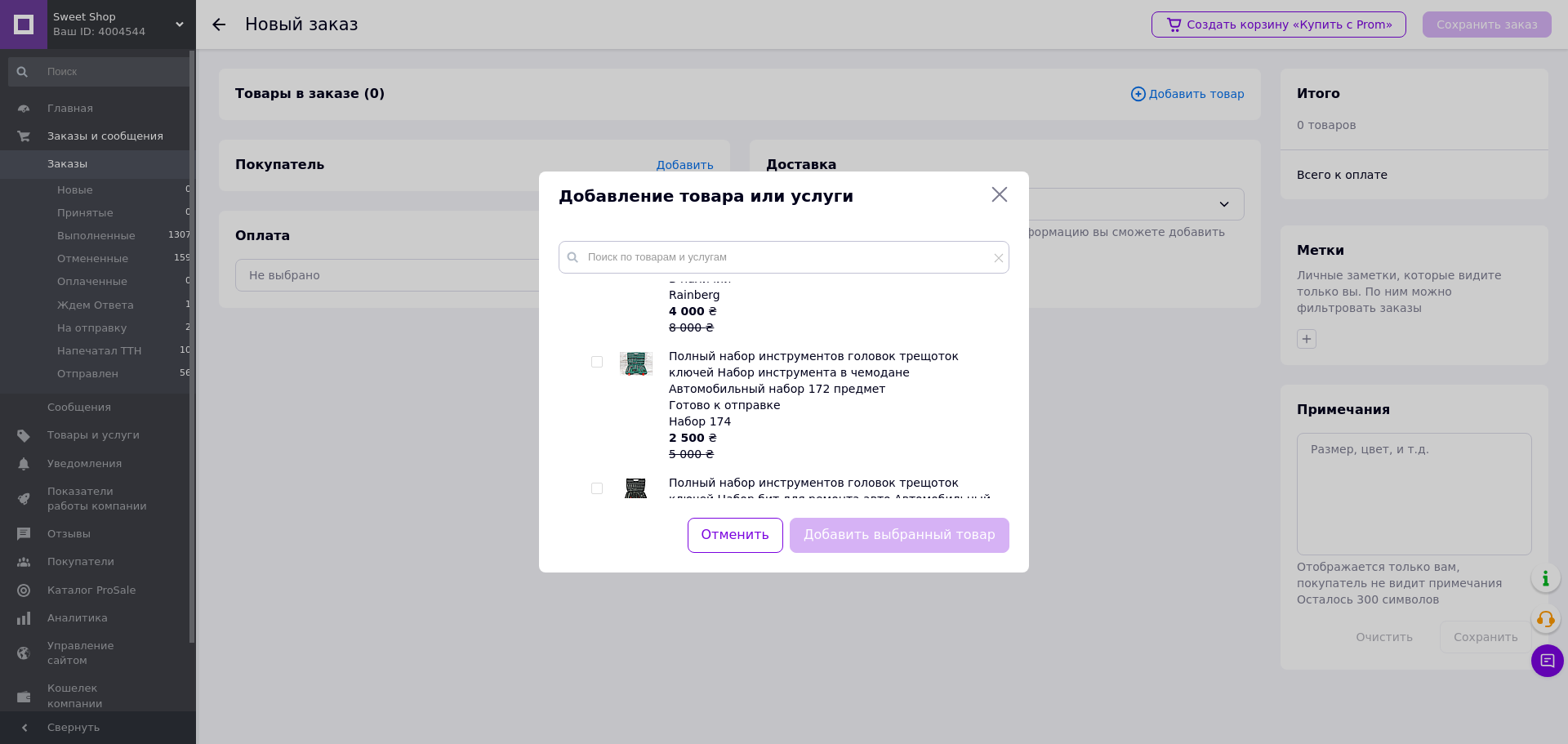
click at [598, 484] on input "checkbox" at bounding box center [596, 489] width 11 height 11
checkbox input "true"
click at [876, 528] on button "Добавить выбранный товар" at bounding box center [899, 535] width 220 height 35
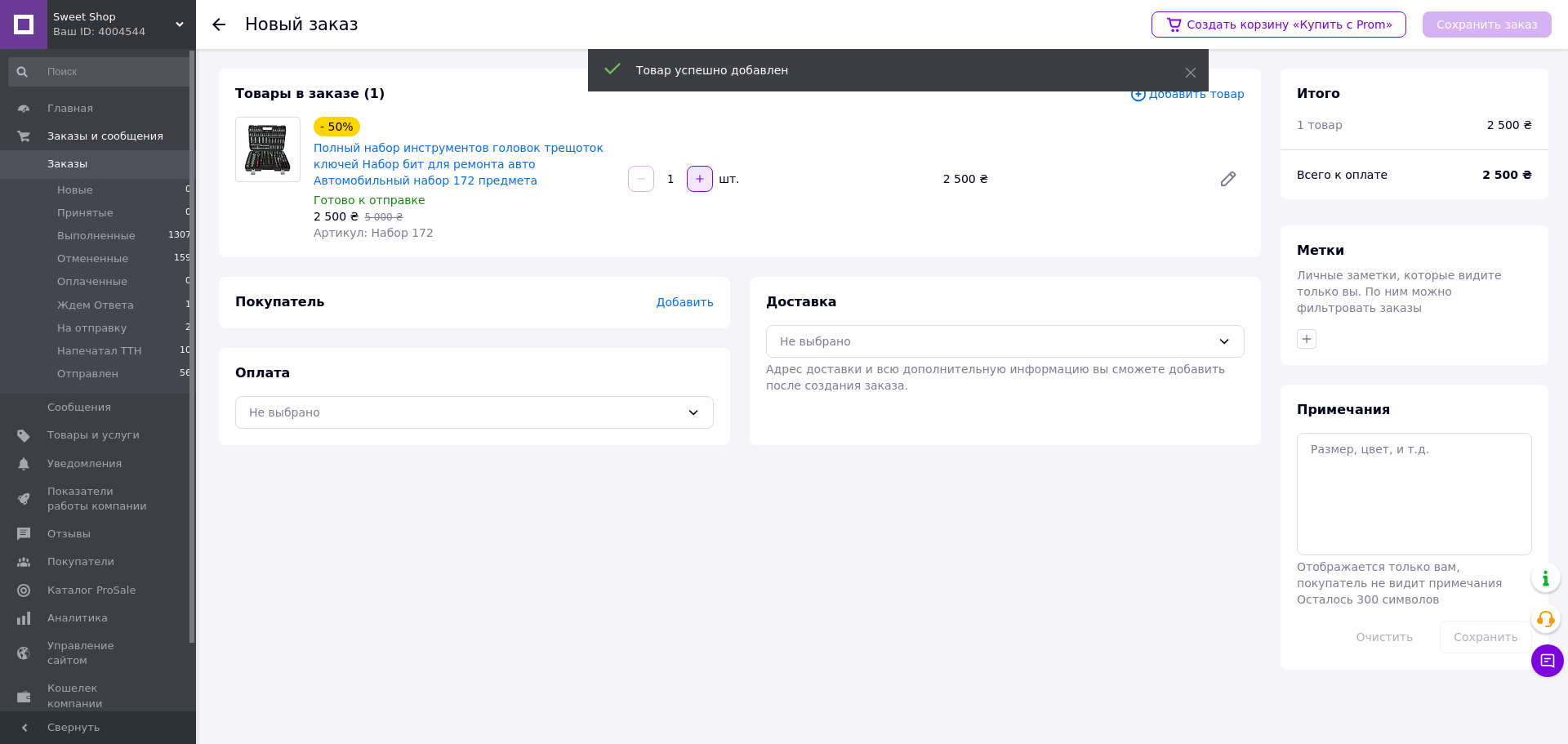
click at [693, 174] on button "button" at bounding box center [700, 179] width 26 height 26
type input "2"
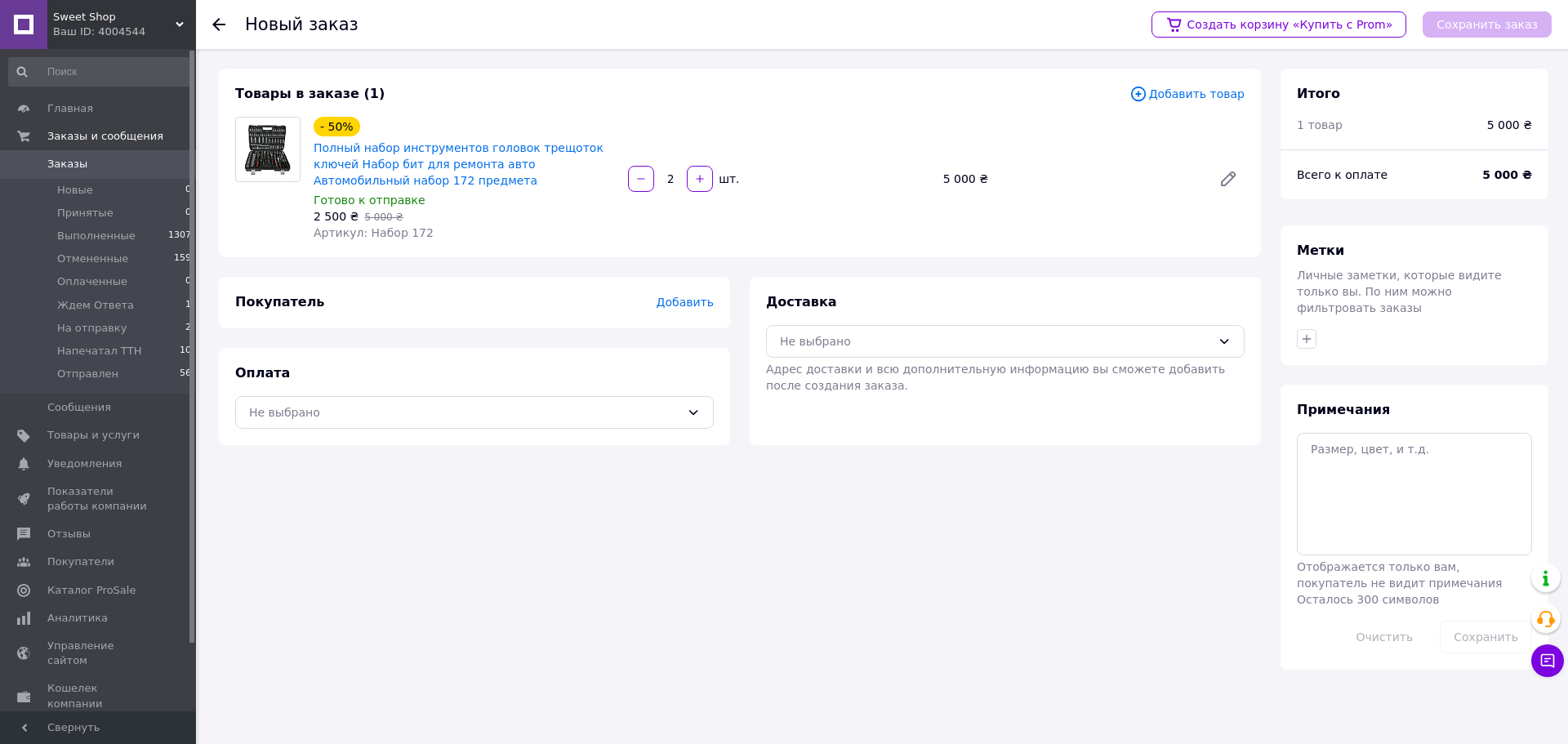
click at [681, 303] on span "Добавить" at bounding box center [685, 302] width 57 height 13
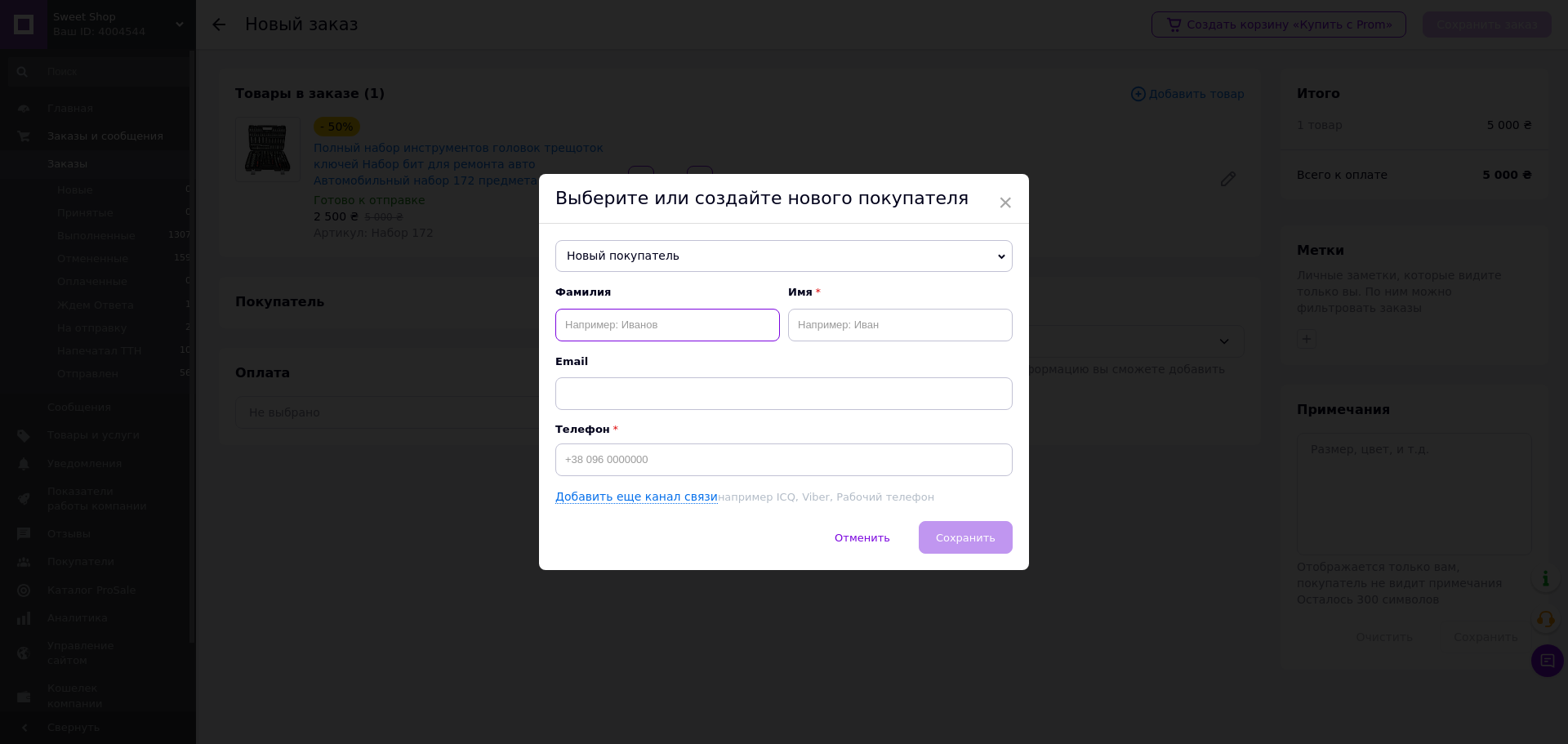
paste input "[PERSON_NAME]"
drag, startPoint x: 624, startPoint y: 320, endPoint x: 768, endPoint y: 342, distance: 145.7
click at [768, 342] on div "[PERSON_NAME] Имя Email" at bounding box center [784, 346] width 458 height 124
type input "[PERSON_NAME]"
click at [804, 325] on input "text" at bounding box center [900, 324] width 224 height 33
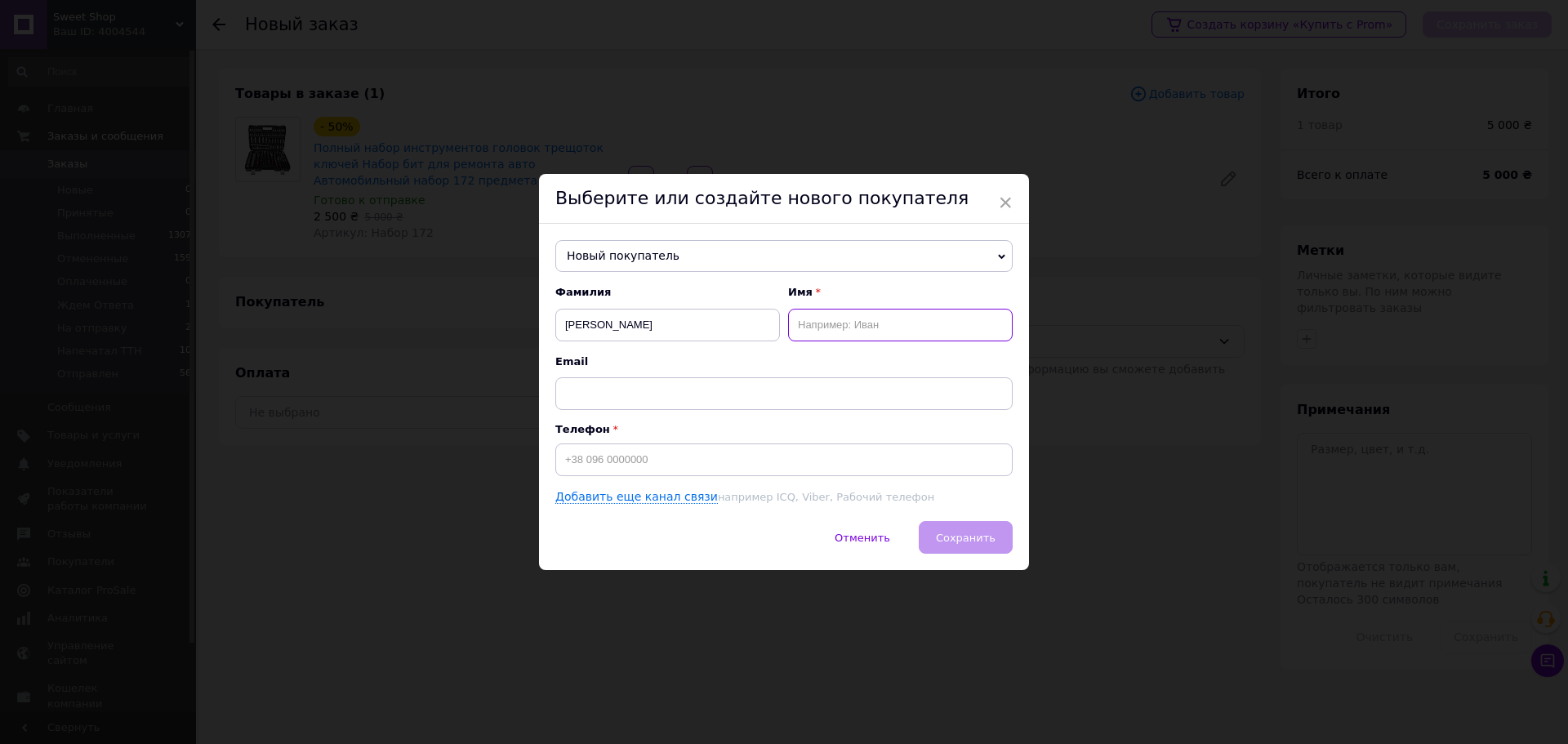
paste input "[PERSON_NAME]"
drag, startPoint x: 862, startPoint y: 326, endPoint x: 612, endPoint y: 327, distance: 250.0
click at [656, 329] on div "[PERSON_NAME] Имя [PERSON_NAME]" at bounding box center [784, 313] width 458 height 56
type input "[PERSON_NAME]"
click at [581, 450] on input at bounding box center [784, 459] width 458 height 33
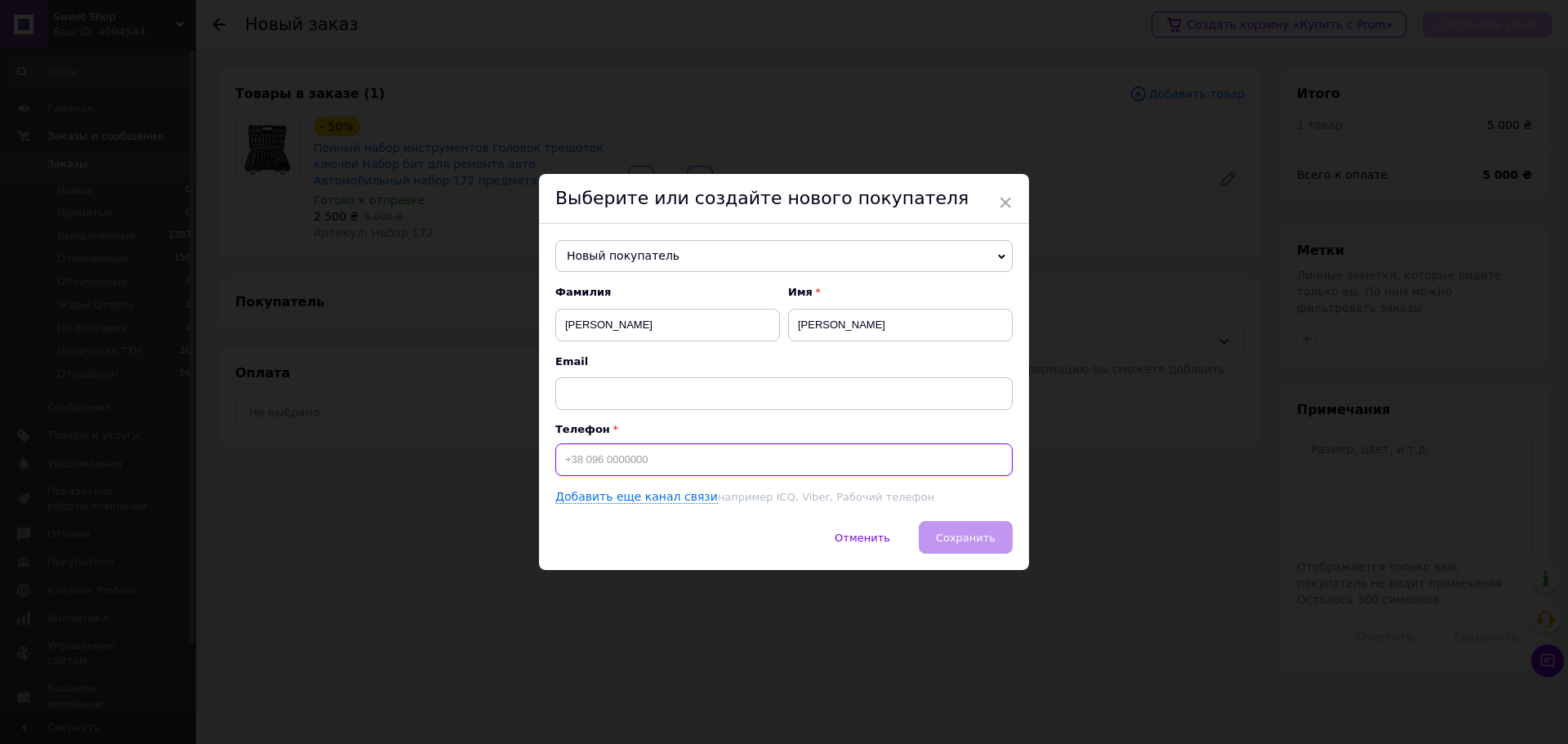
paste input "[PHONE_NUMBER]"
type input "[PHONE_NUMBER]"
click at [992, 526] on button "Сохранить" at bounding box center [965, 537] width 94 height 33
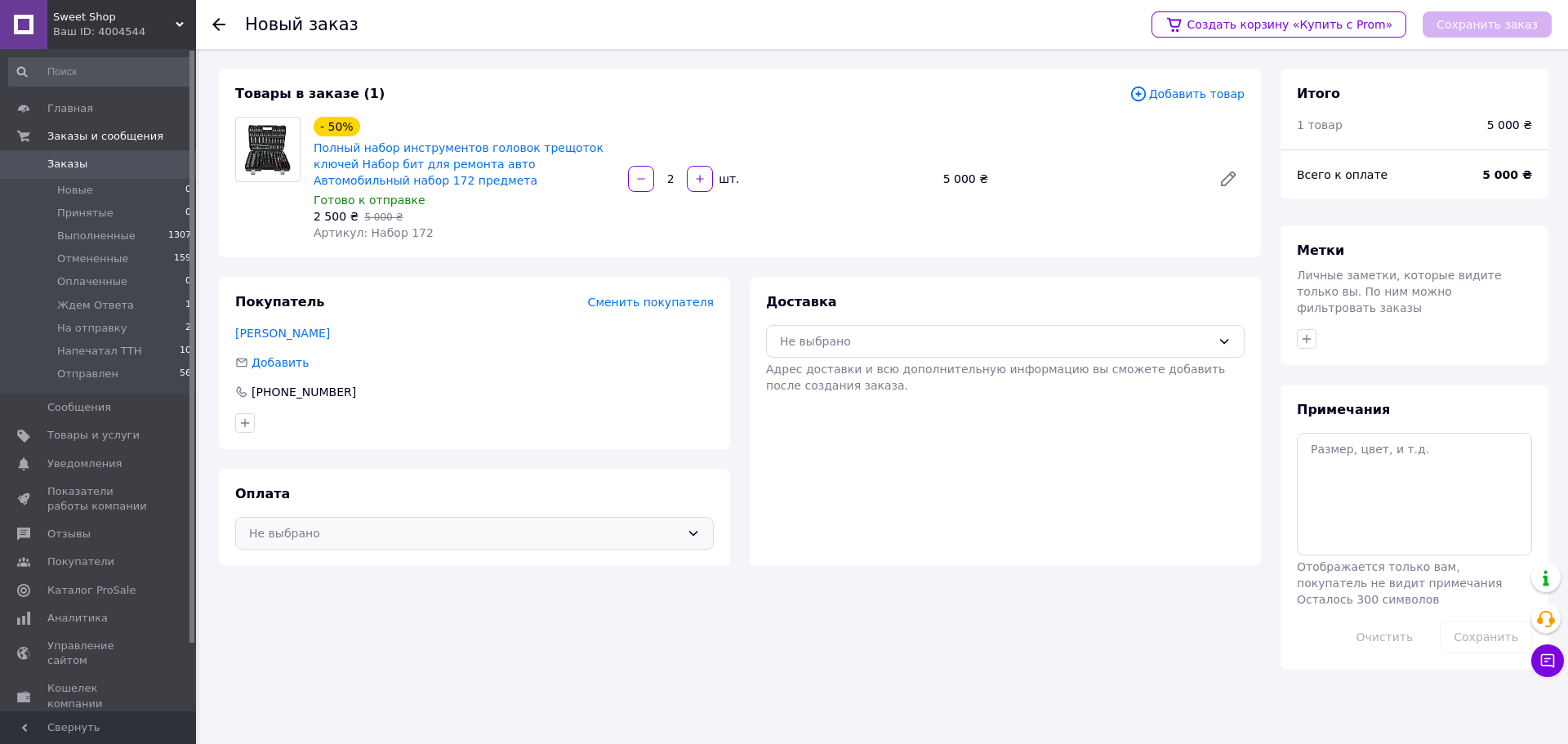
click at [649, 527] on div "Не выбрано" at bounding box center [464, 533] width 432 height 18
click at [413, 597] on span "Наложенный платеж" at bounding box center [487, 598] width 427 height 16
click at [853, 342] on div "Не выбрано" at bounding box center [996, 340] width 432 height 18
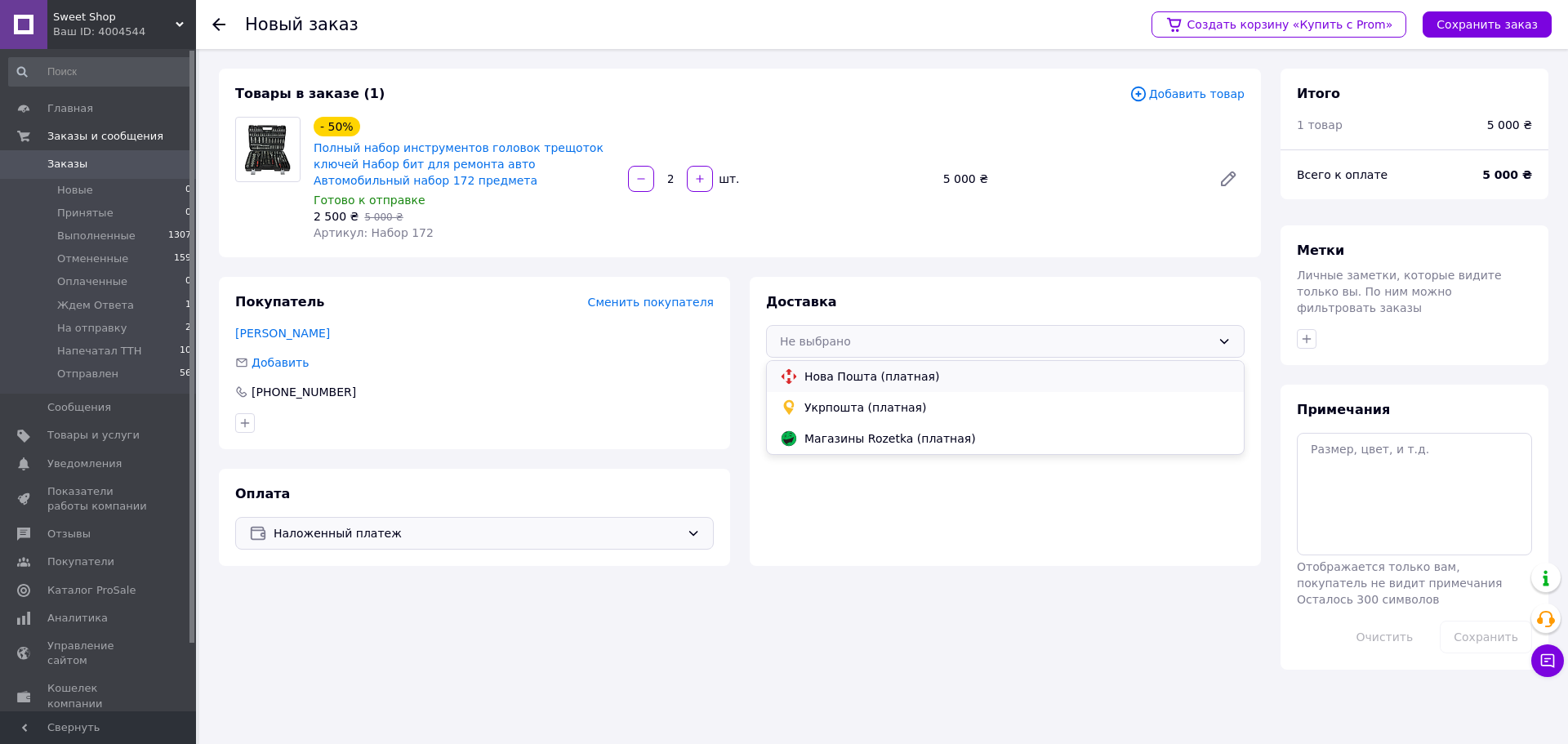
click at [886, 382] on span "Нова Пошта (платная)" at bounding box center [1018, 376] width 427 height 16
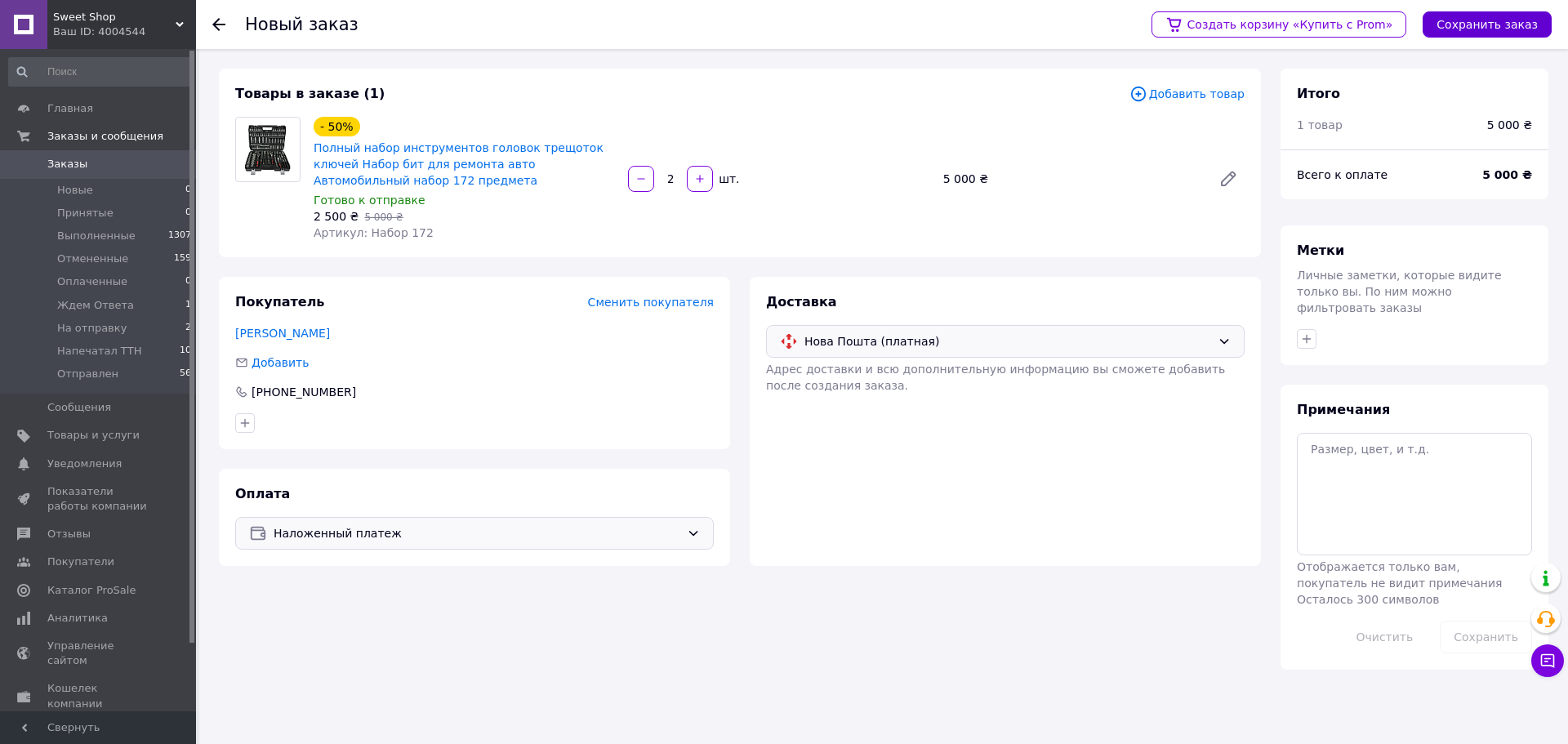
click at [1504, 31] on button "Сохранить заказ" at bounding box center [1487, 24] width 129 height 26
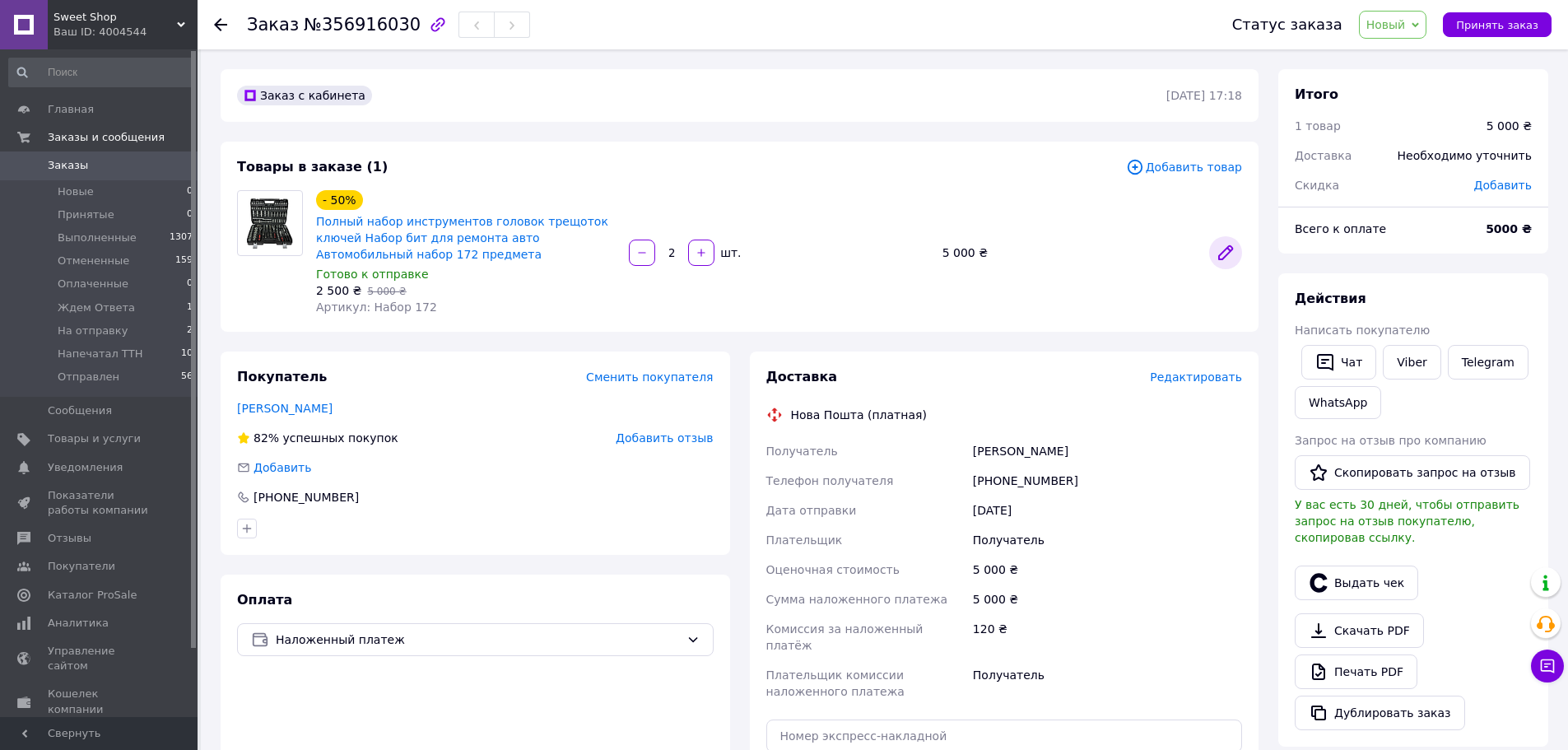
click at [1227, 258] on icon at bounding box center [1226, 252] width 20 height 20
click at [1498, 180] on span "Добавить" at bounding box center [1503, 185] width 58 height 14
click at [1401, 257] on input "text" at bounding box center [1396, 251] width 97 height 33
type input "300"
click at [1479, 295] on button "Сохранить" at bounding box center [1477, 297] width 82 height 33
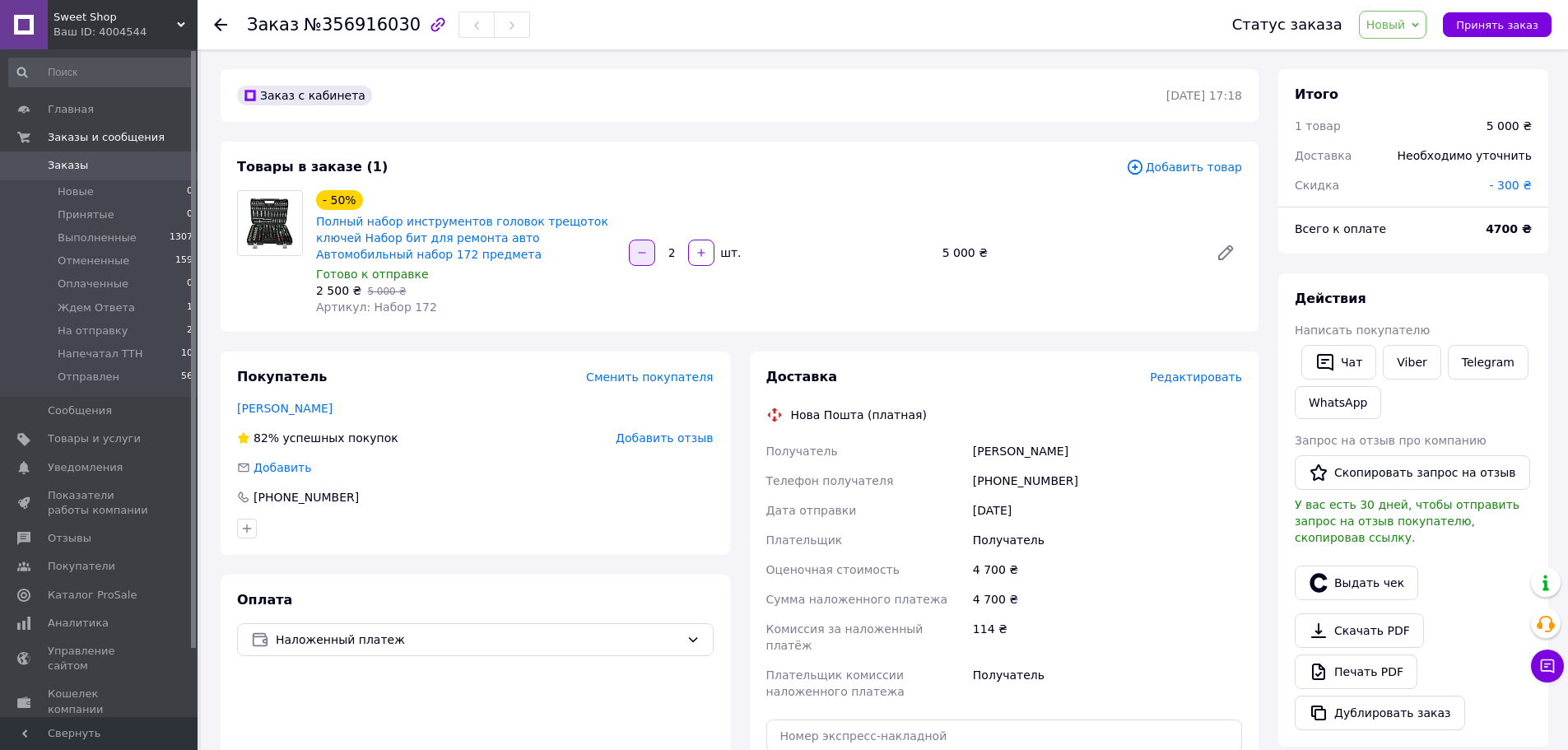
click at [636, 254] on button "button" at bounding box center [642, 252] width 26 height 26
type input "1"
click at [1181, 376] on span "Редактировать" at bounding box center [1196, 377] width 93 height 14
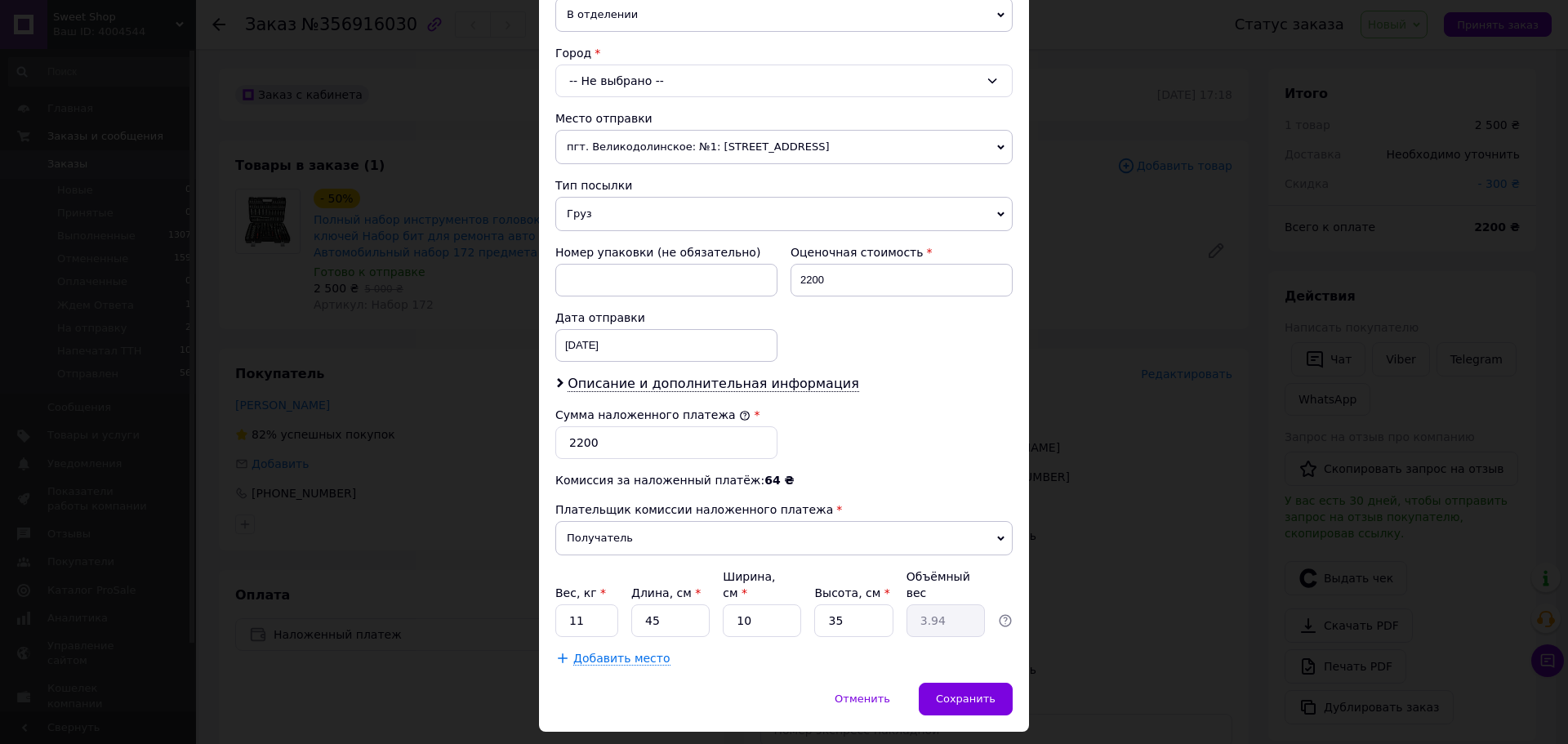
scroll to position [436, 0]
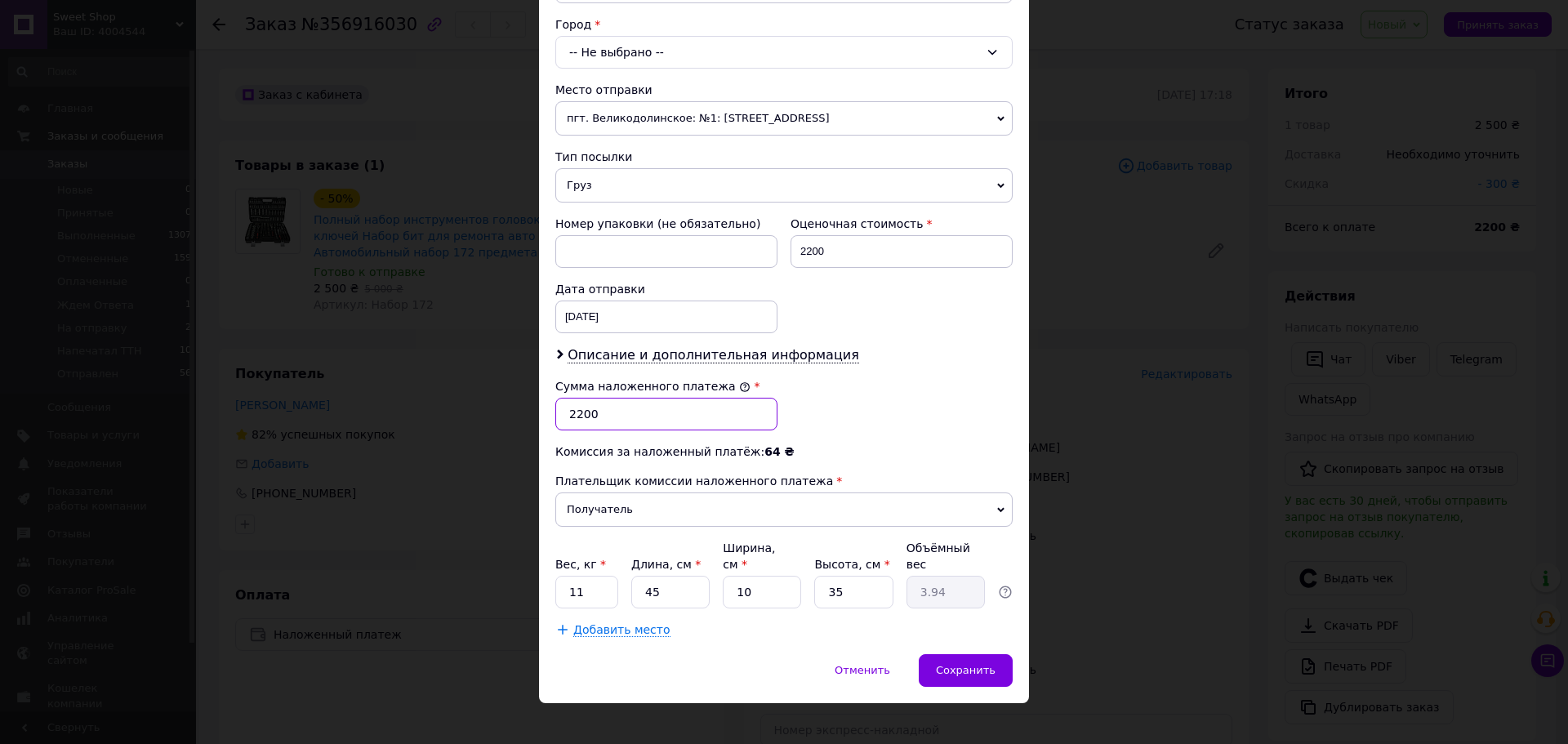
click at [621, 410] on input "2200" at bounding box center [667, 414] width 223 height 33
type input "2"
type input "4700"
click at [876, 456] on div "Комиссия за наложенный платёж: 114 ₴" at bounding box center [784, 451] width 458 height 16
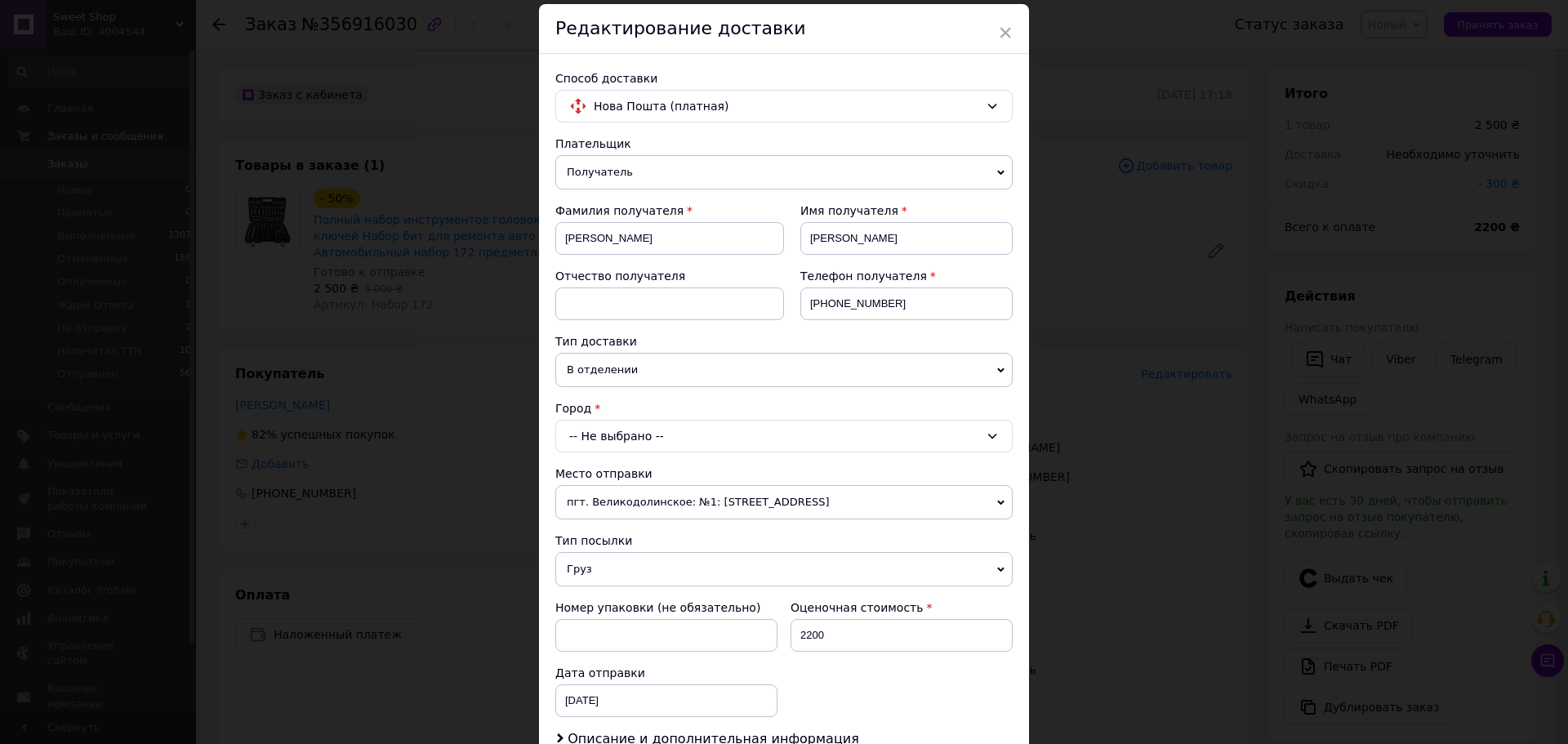
scroll to position [82, 0]
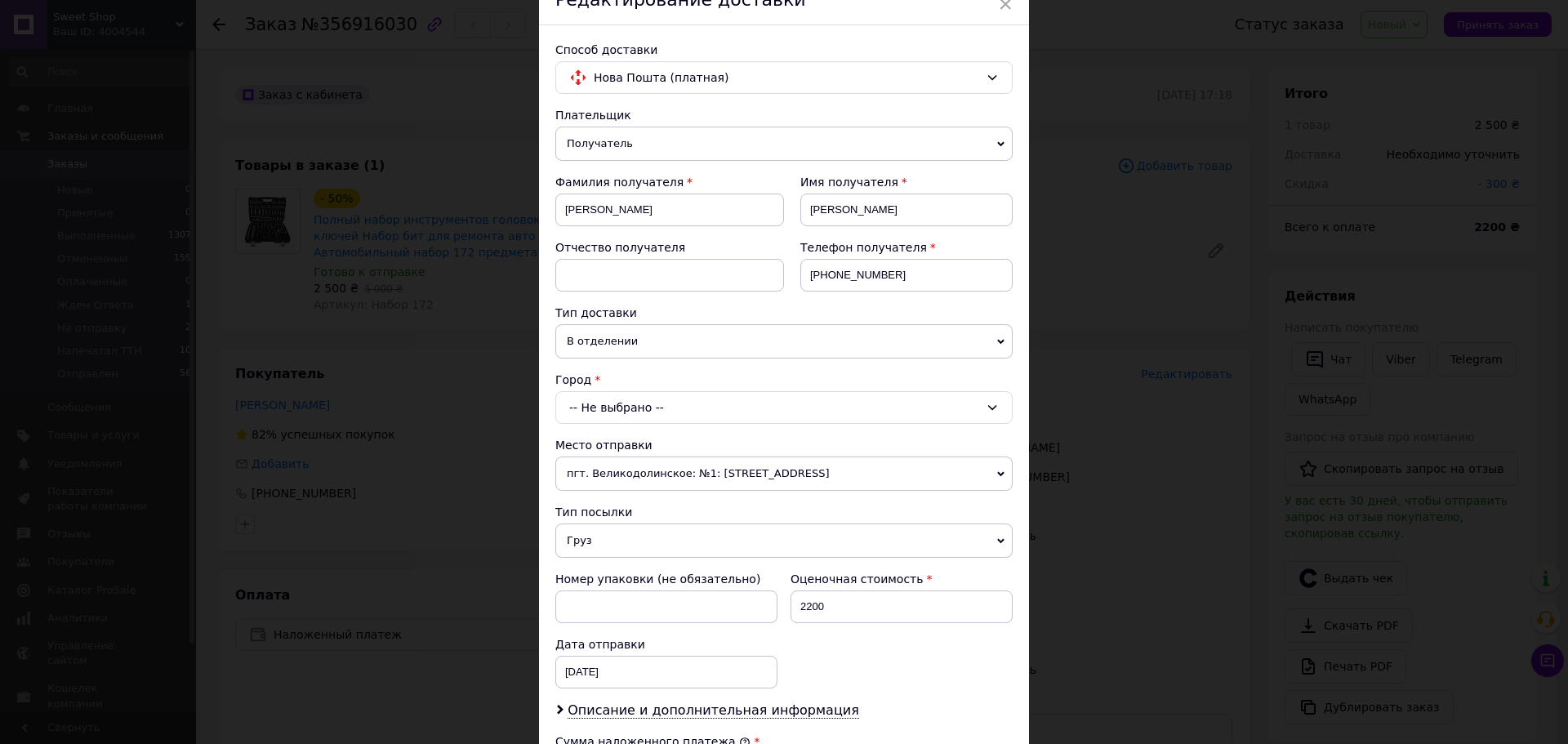
click at [727, 394] on div "-- Не выбрано --" at bounding box center [784, 407] width 458 height 33
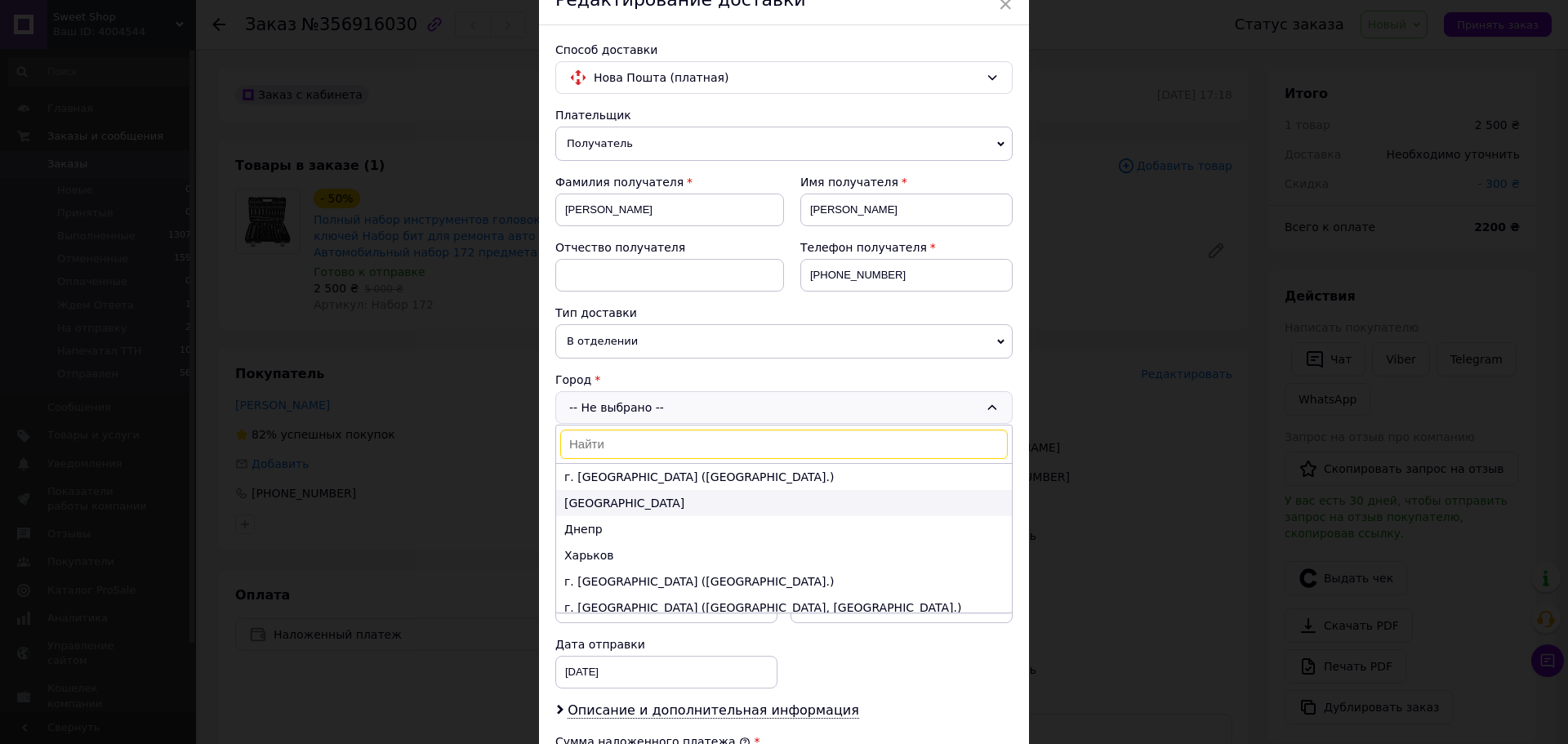
click at [655, 502] on li "[GEOGRAPHIC_DATA]" at bounding box center [784, 502] width 456 height 26
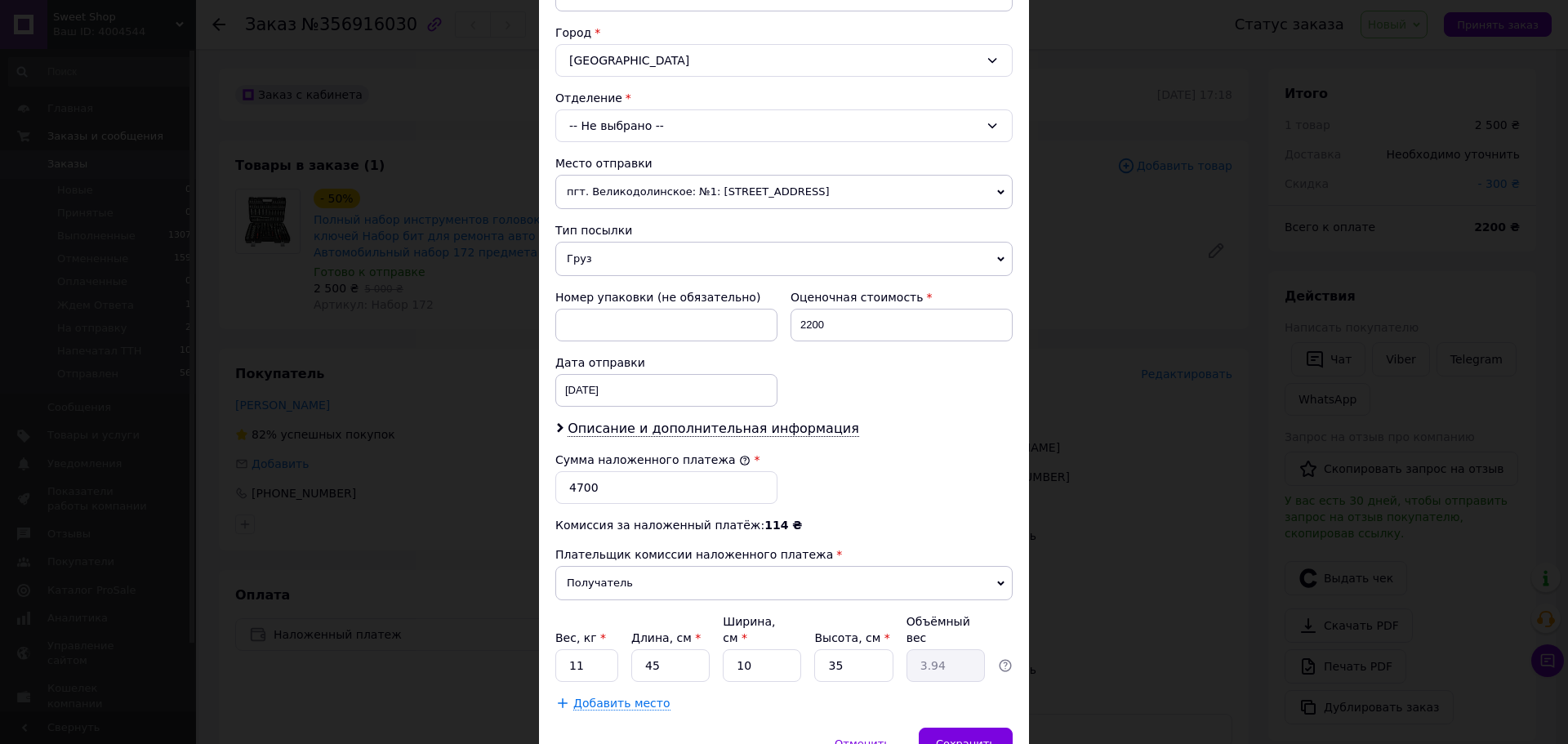
scroll to position [339, 0]
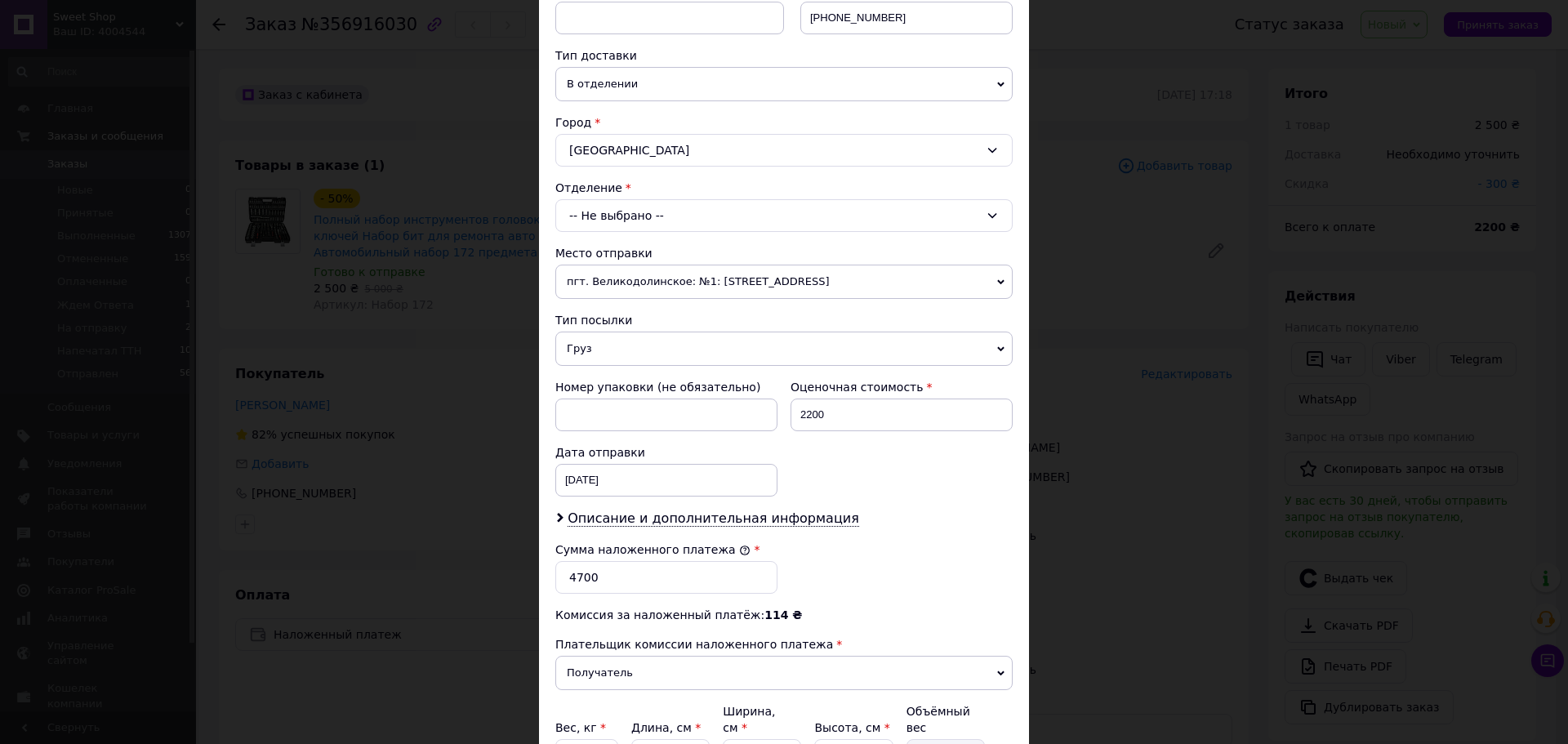
click at [588, 217] on div "-- Не выбрано --" at bounding box center [784, 215] width 458 height 33
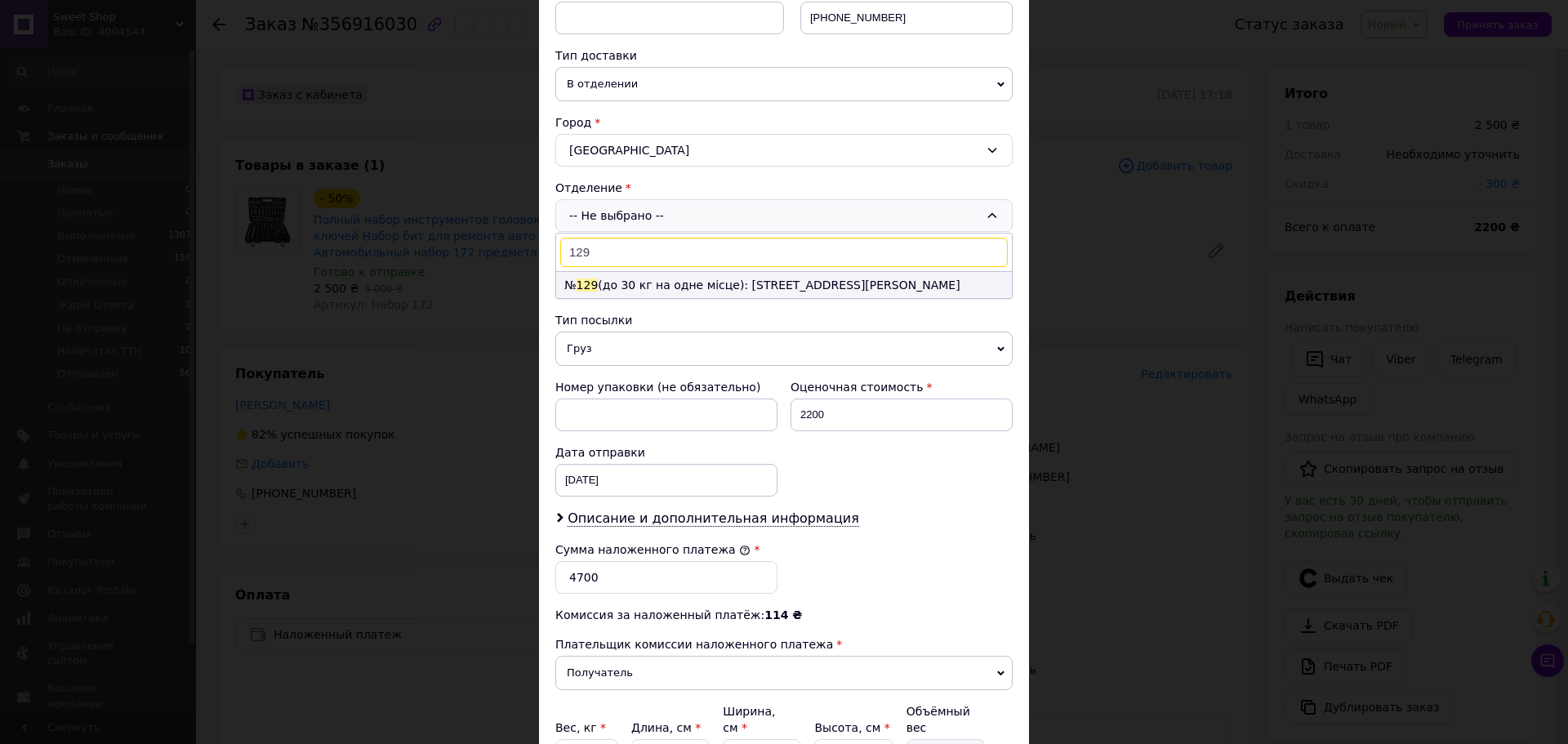
type input "129"
click at [740, 292] on li "№ 129 (до 30 кг на одне місце): [STREET_ADDRESS][PERSON_NAME]" at bounding box center [784, 285] width 456 height 26
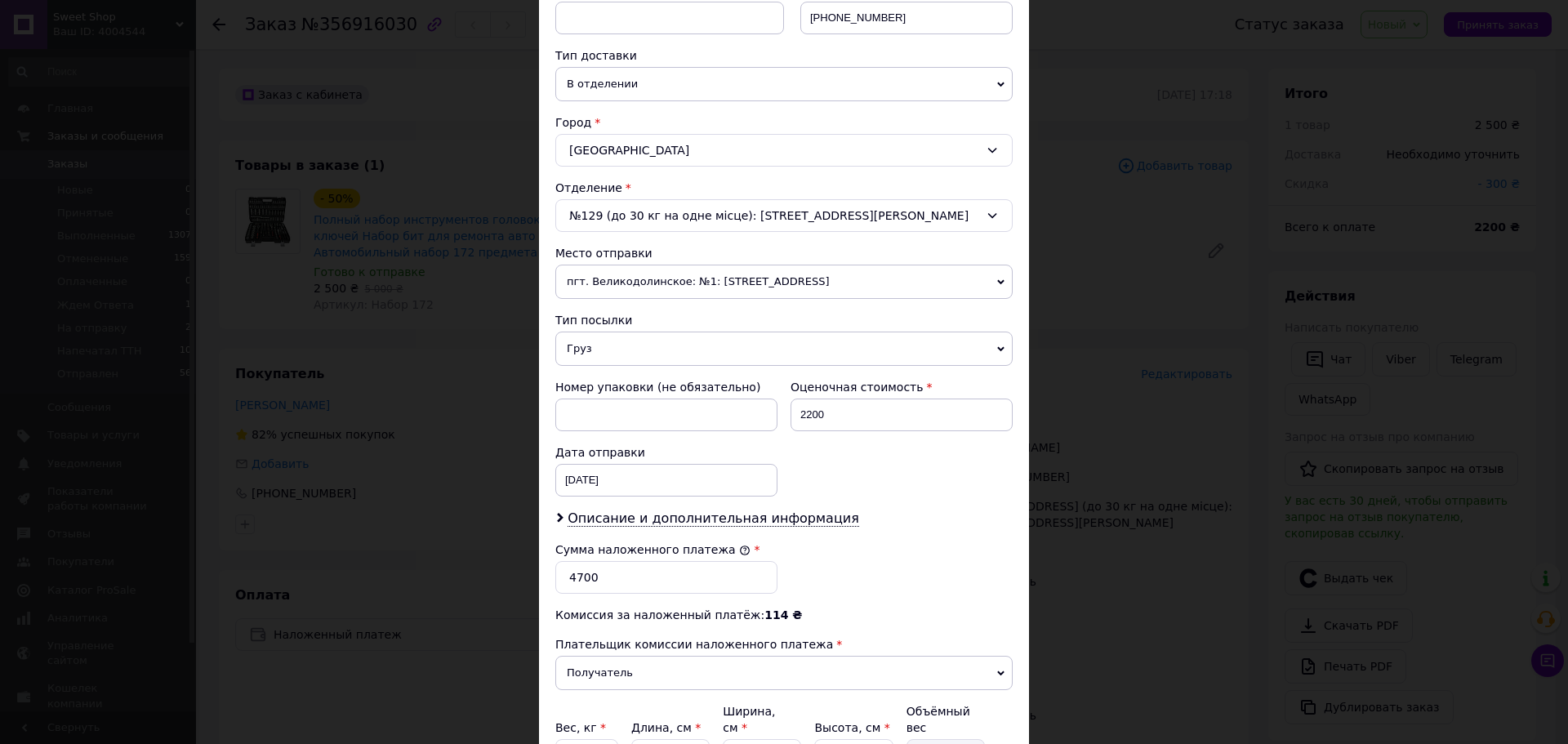
click at [867, 395] on div "Оценочная стоимость 2200" at bounding box center [901, 405] width 235 height 66
click at [862, 409] on input "2200" at bounding box center [902, 415] width 223 height 33
type input "2"
type input "4700"
click at [914, 550] on div "Сумма наложенного платежа * 4700" at bounding box center [784, 568] width 470 height 66
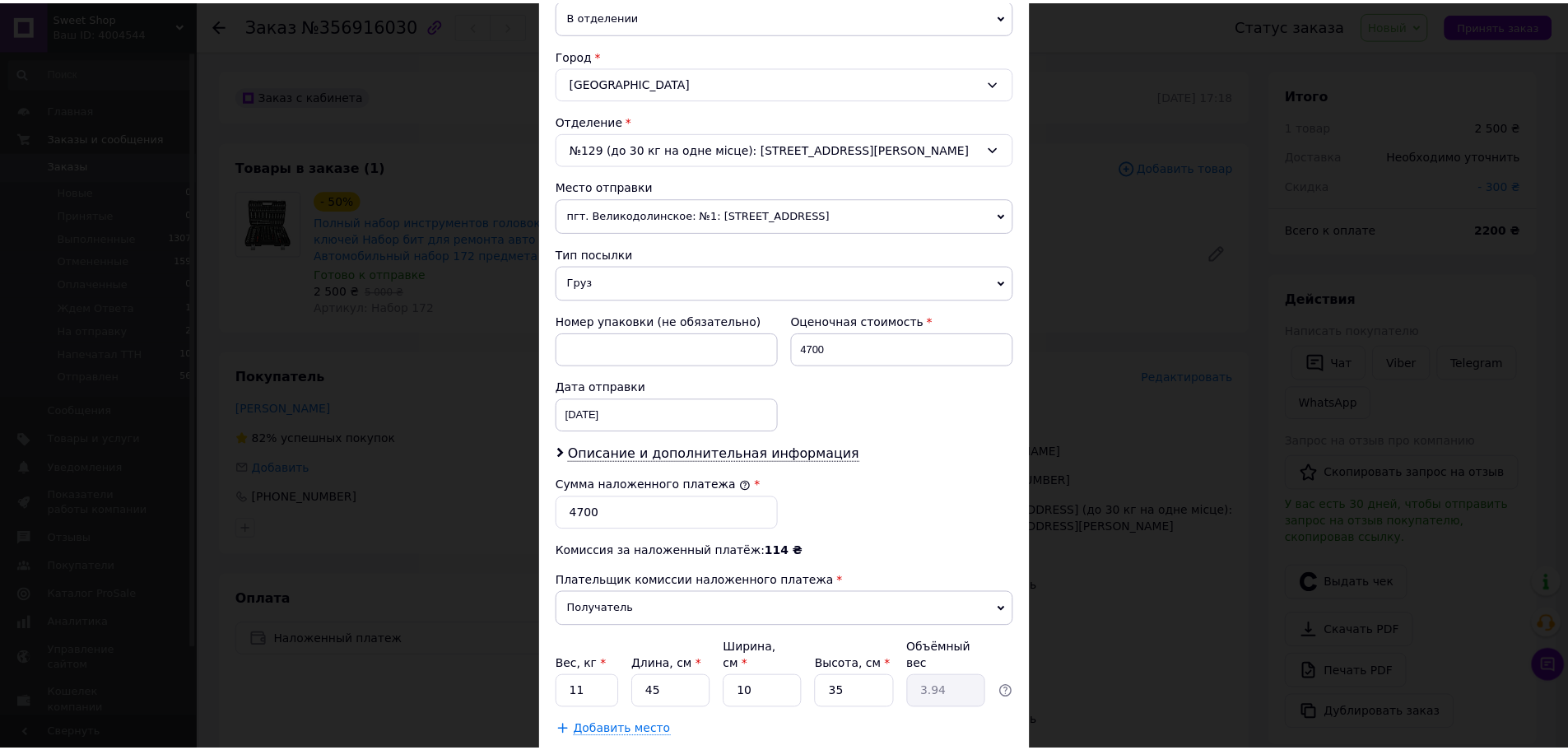
scroll to position [506, 0]
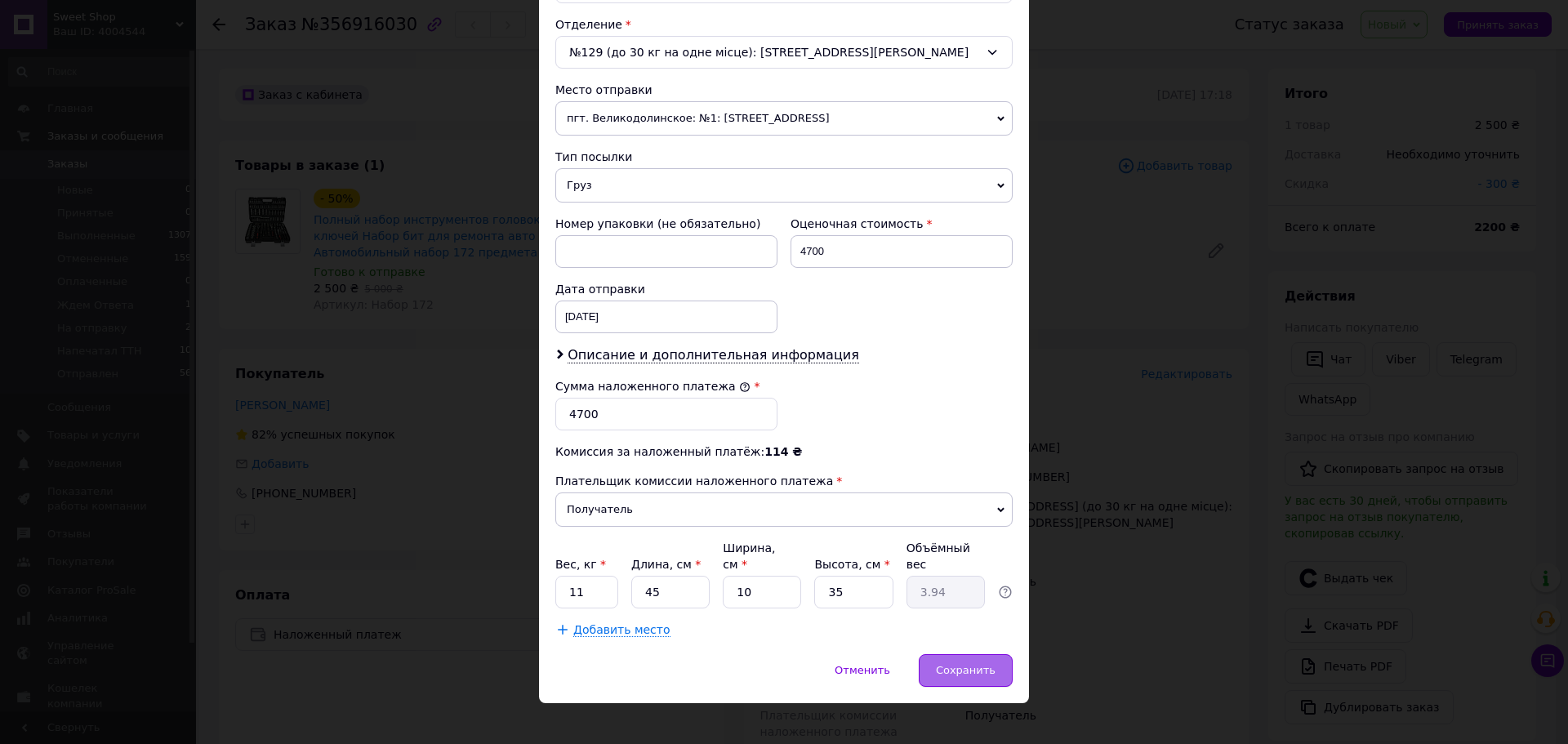
click at [970, 664] on span "Сохранить" at bounding box center [965, 670] width 60 height 13
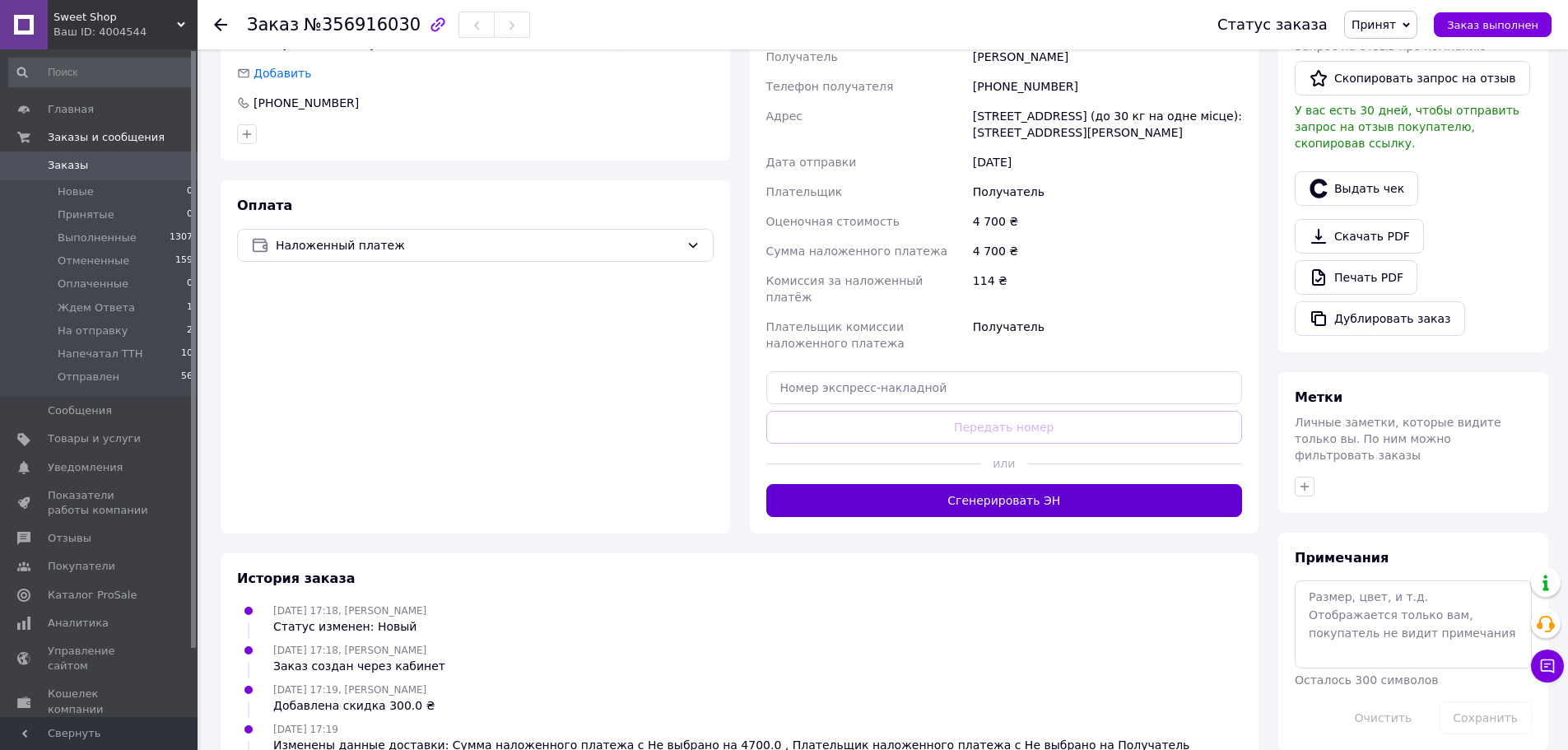
scroll to position [411, 0]
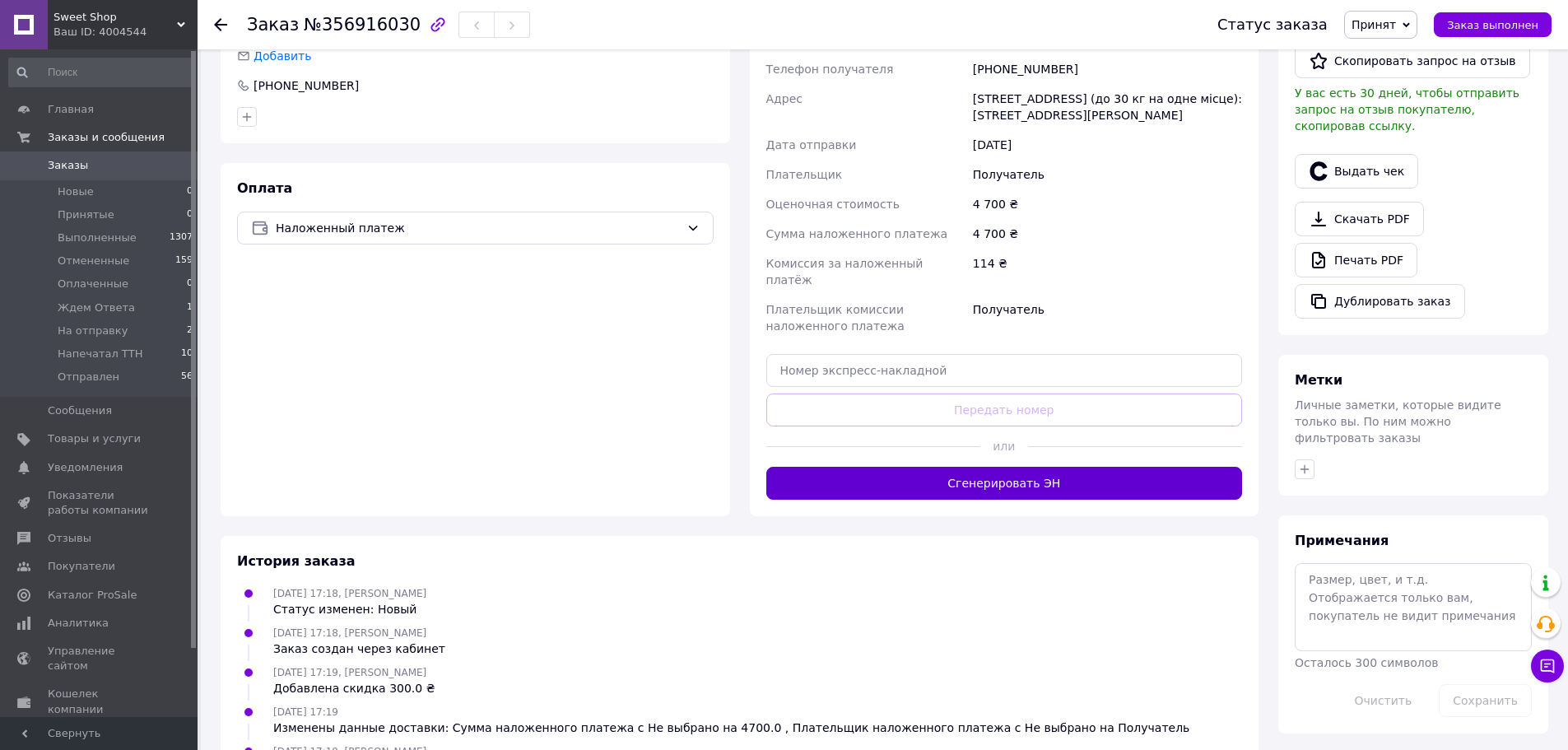
click at [973, 466] on button "Сгенерировать ЭН" at bounding box center [1005, 482] width 477 height 33
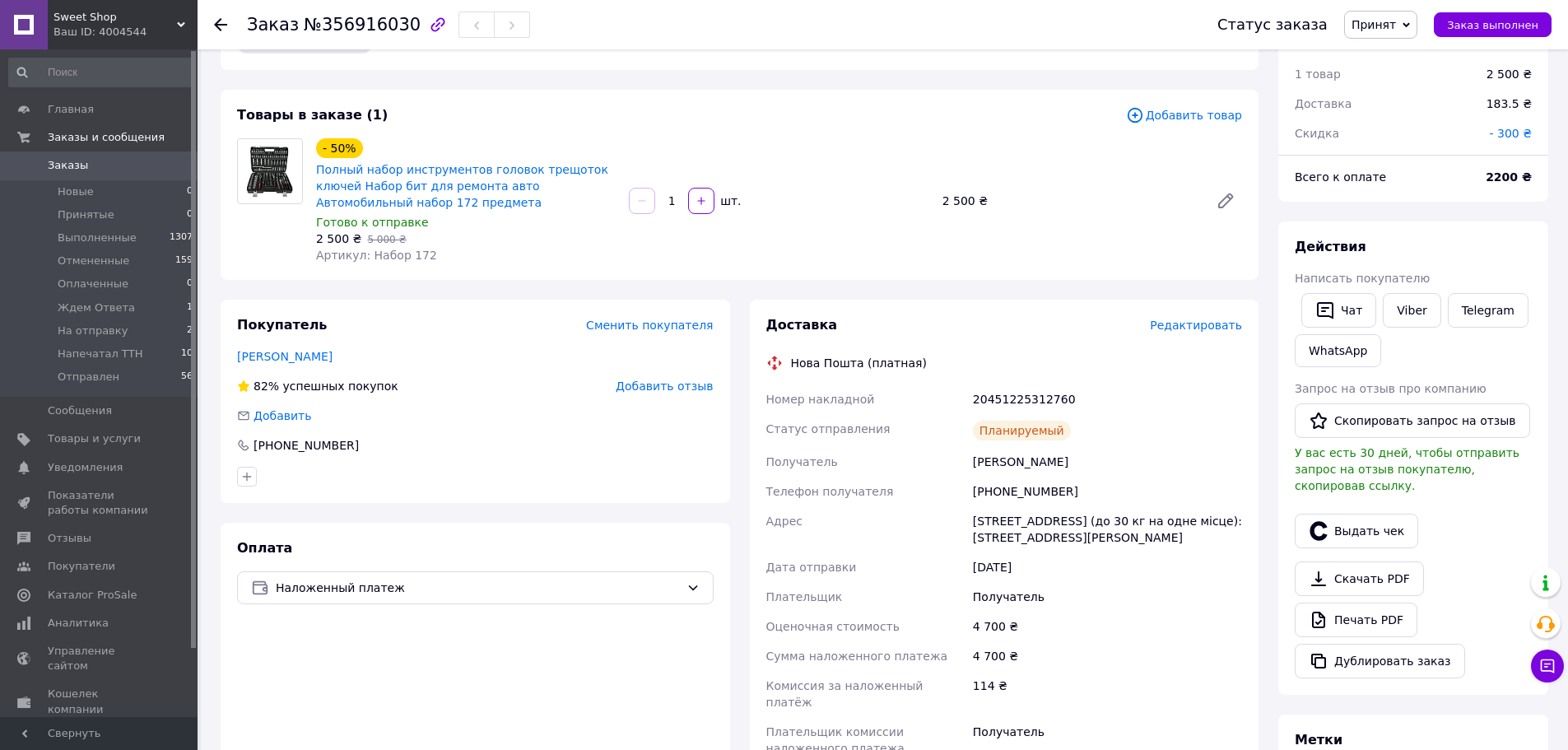
scroll to position [0, 0]
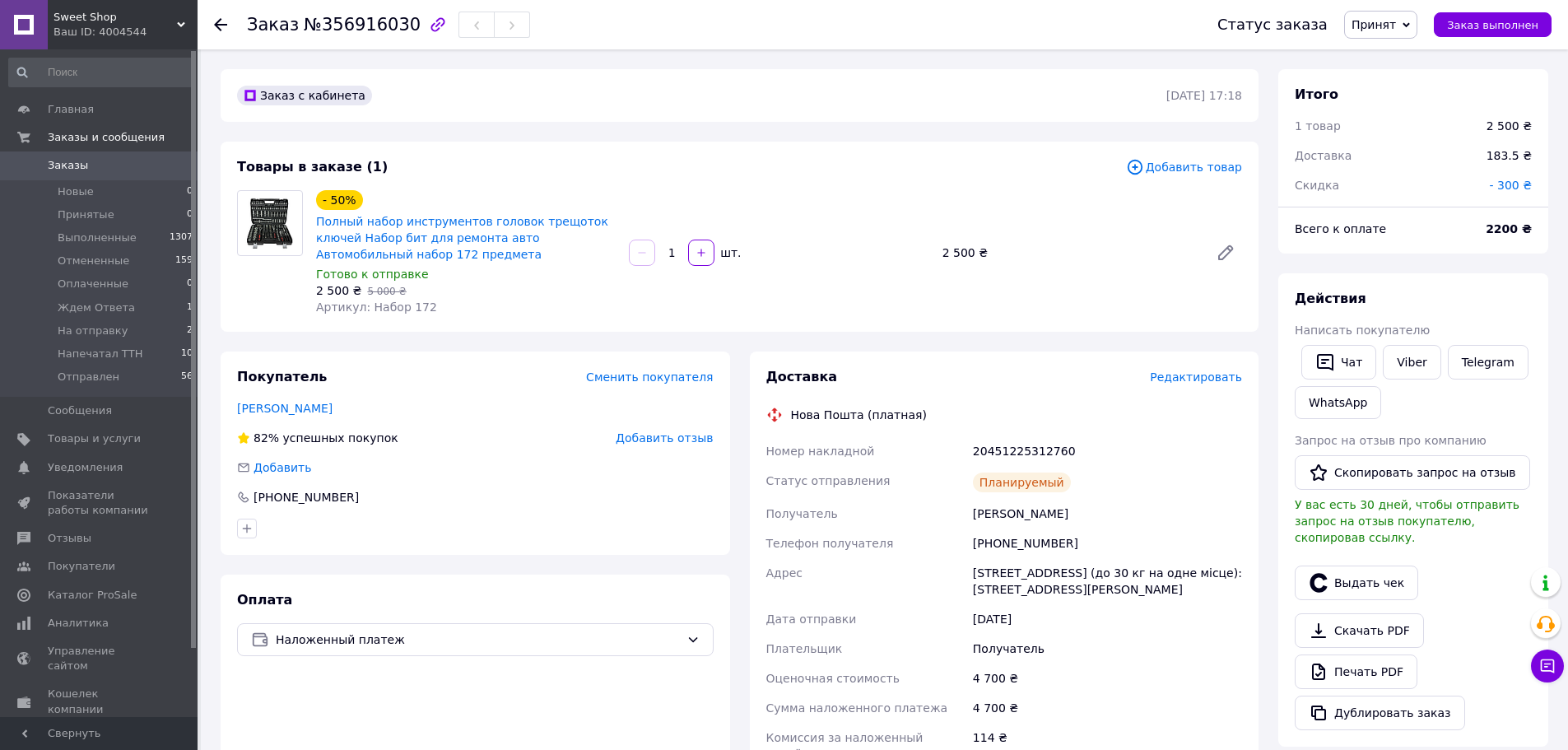
click at [216, 19] on icon at bounding box center [221, 25] width 14 height 14
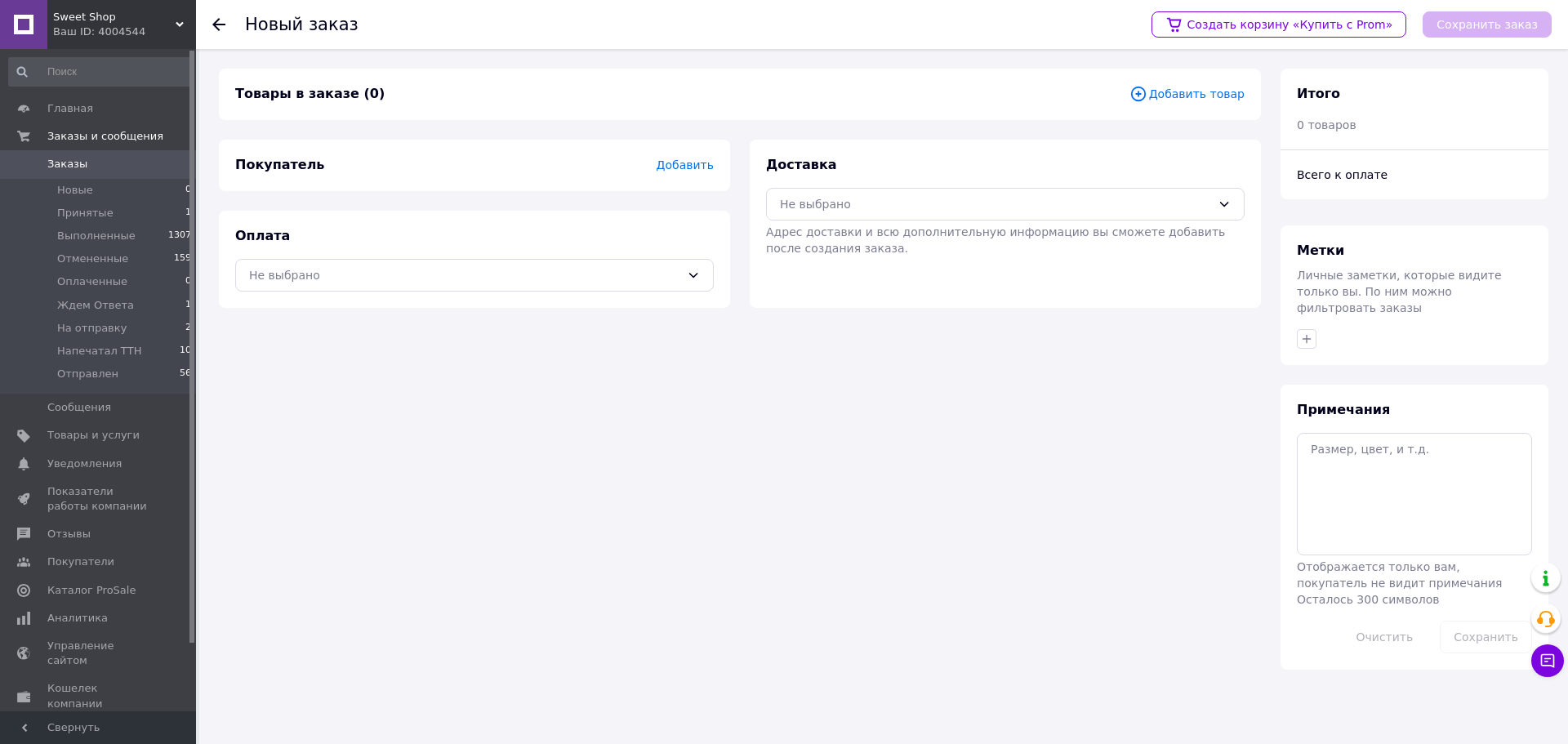
click at [212, 24] on icon at bounding box center [219, 24] width 13 height 13
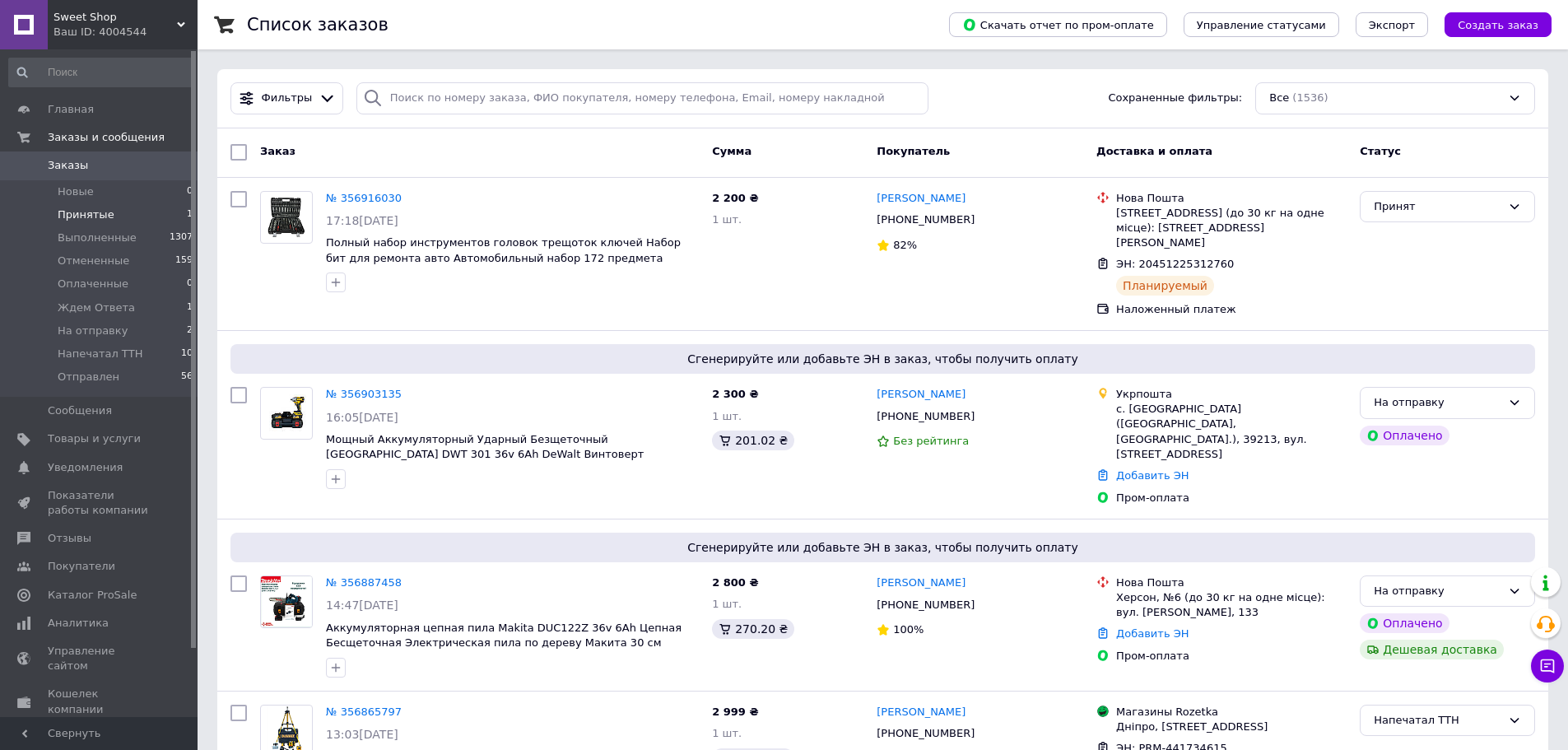
click at [99, 219] on span "Принятые" at bounding box center [86, 214] width 57 height 14
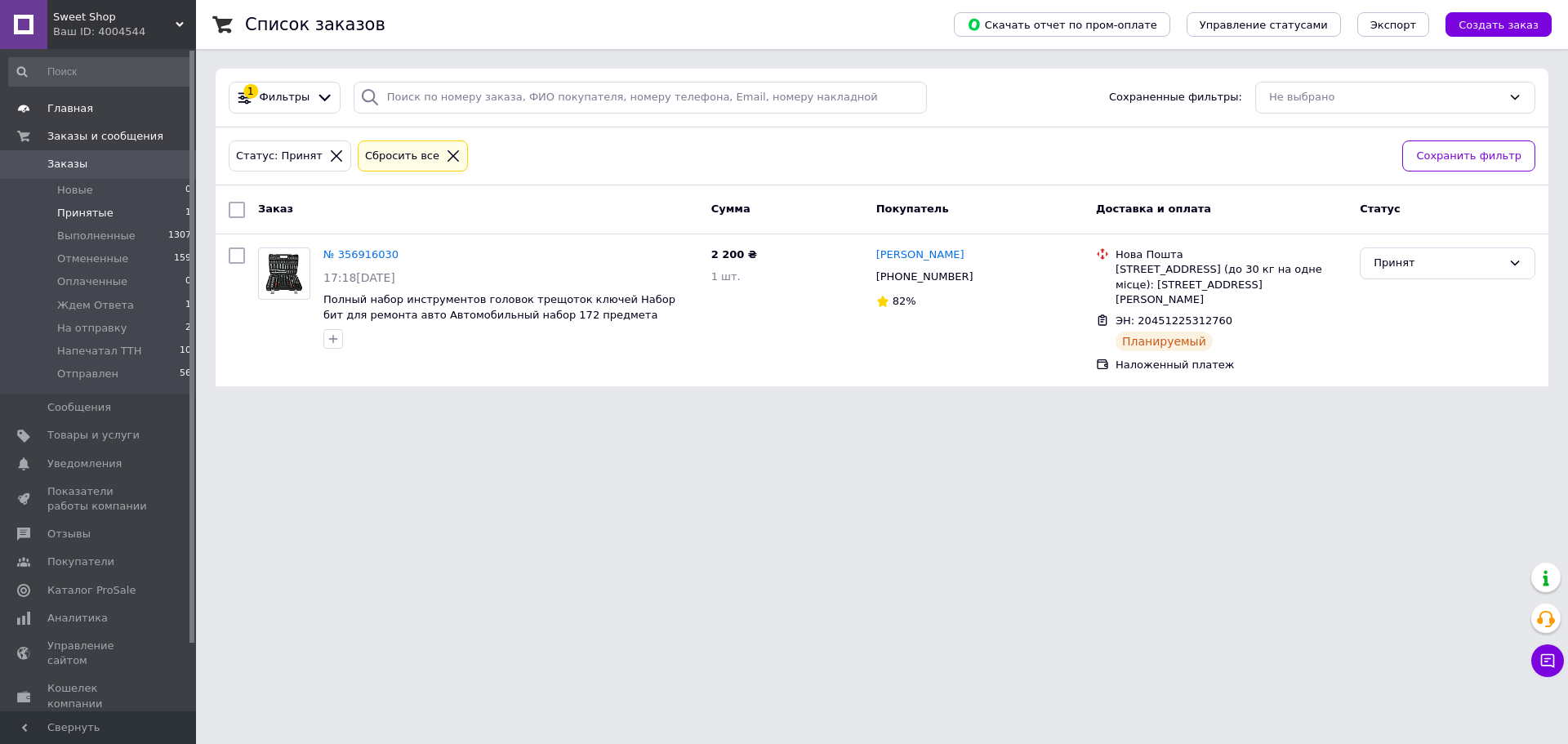
click at [71, 111] on span "Главная" at bounding box center [70, 108] width 46 height 14
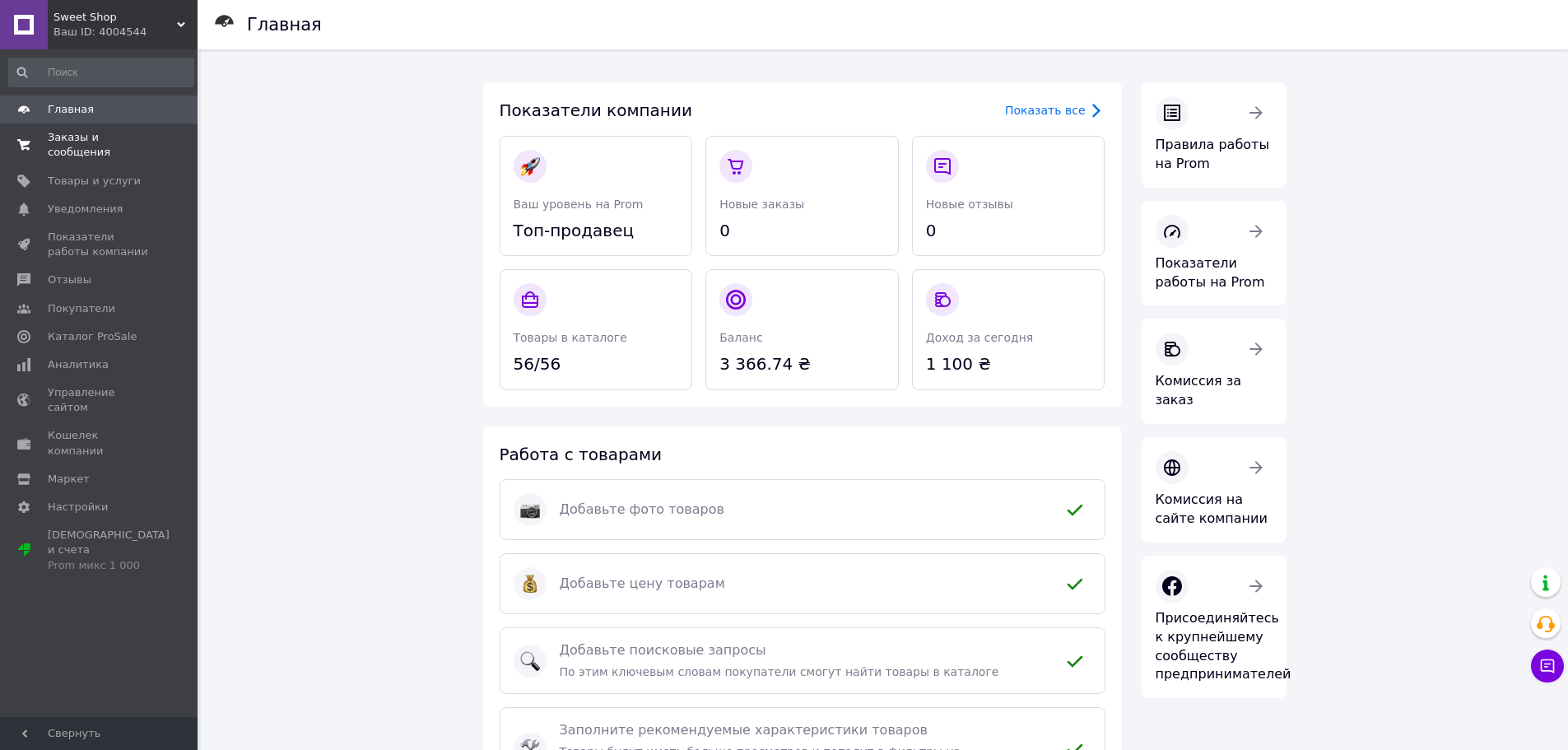
click at [88, 131] on span "Заказы и сообщения" at bounding box center [99, 144] width 105 height 30
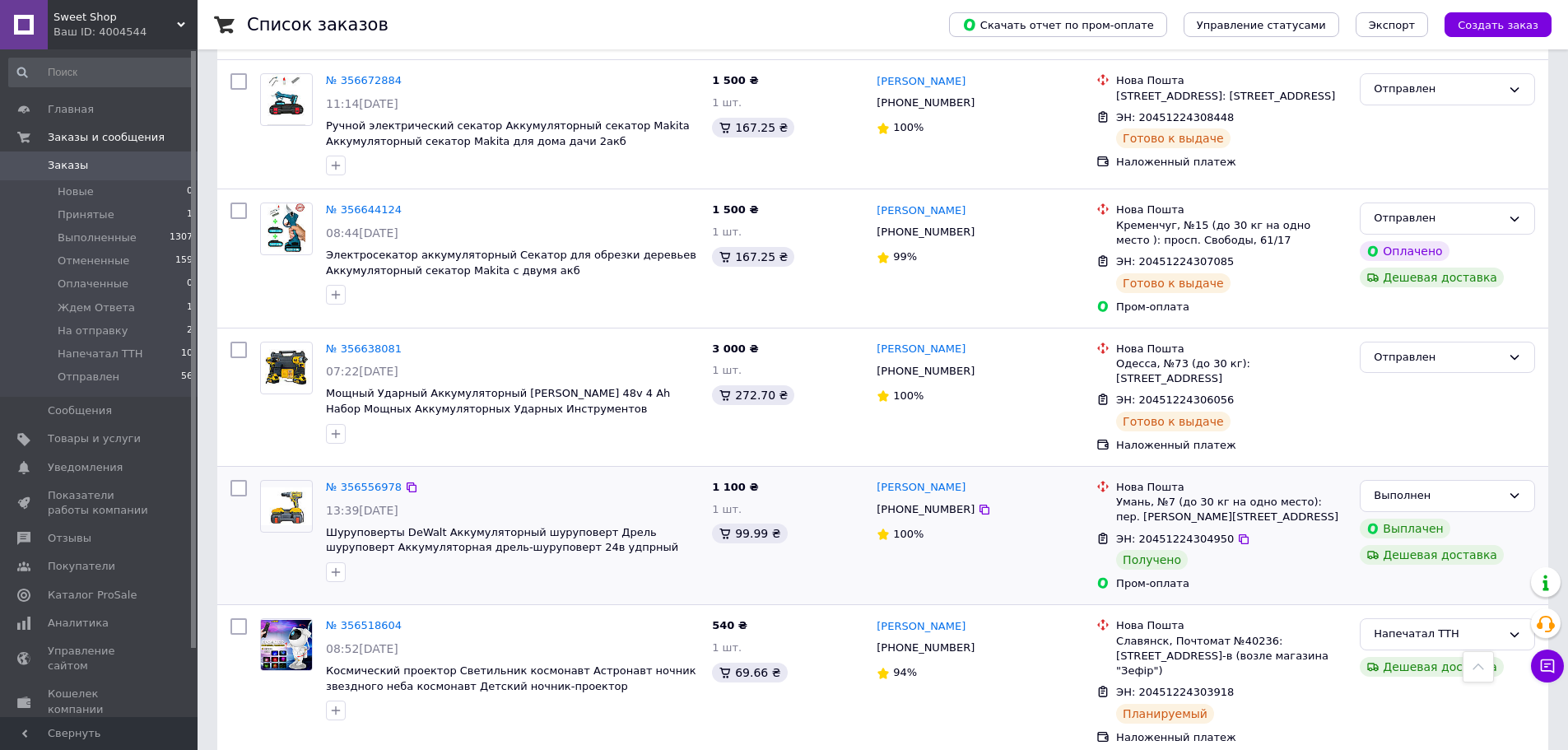
scroll to position [2316, 0]
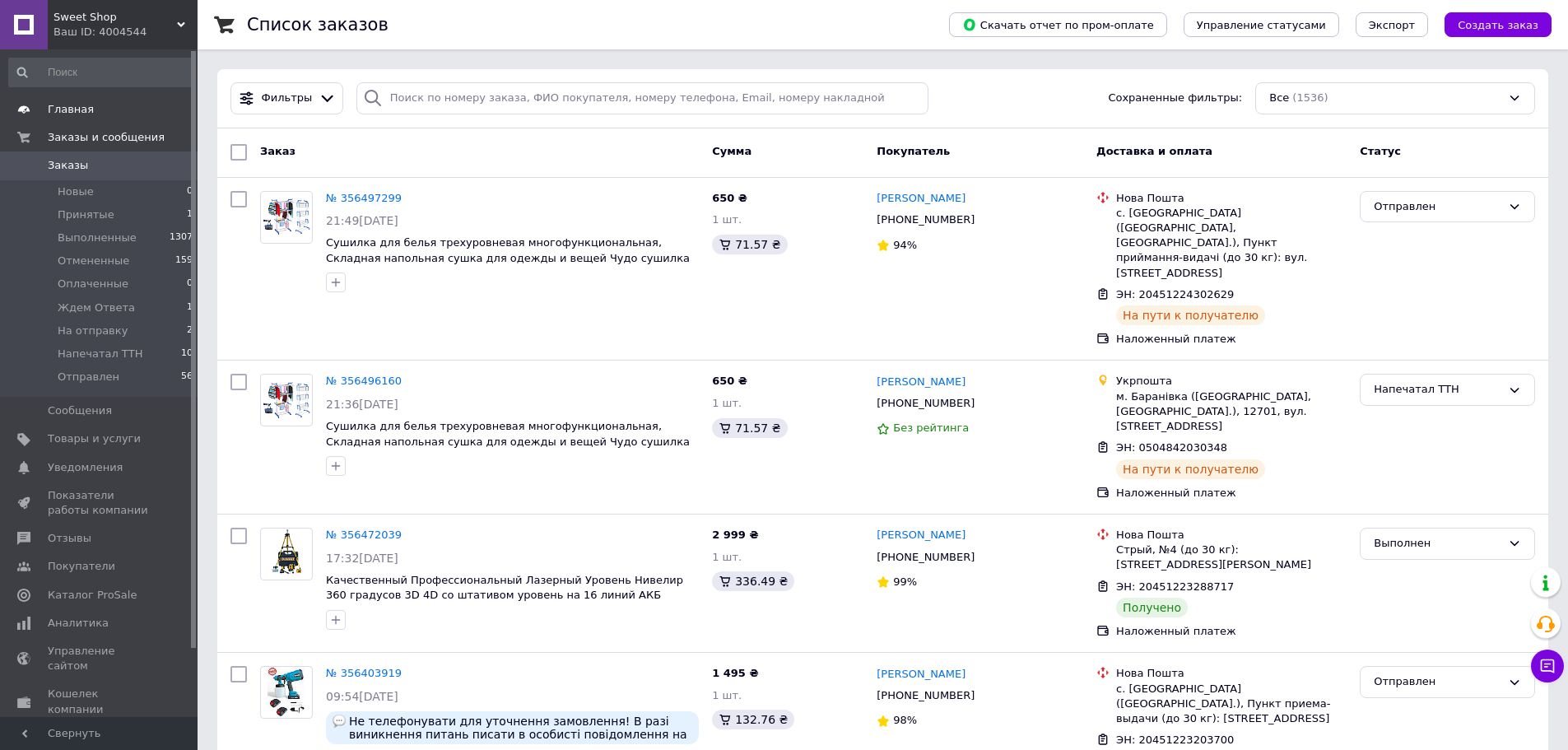
click at [60, 102] on span "Главная" at bounding box center [71, 109] width 46 height 14
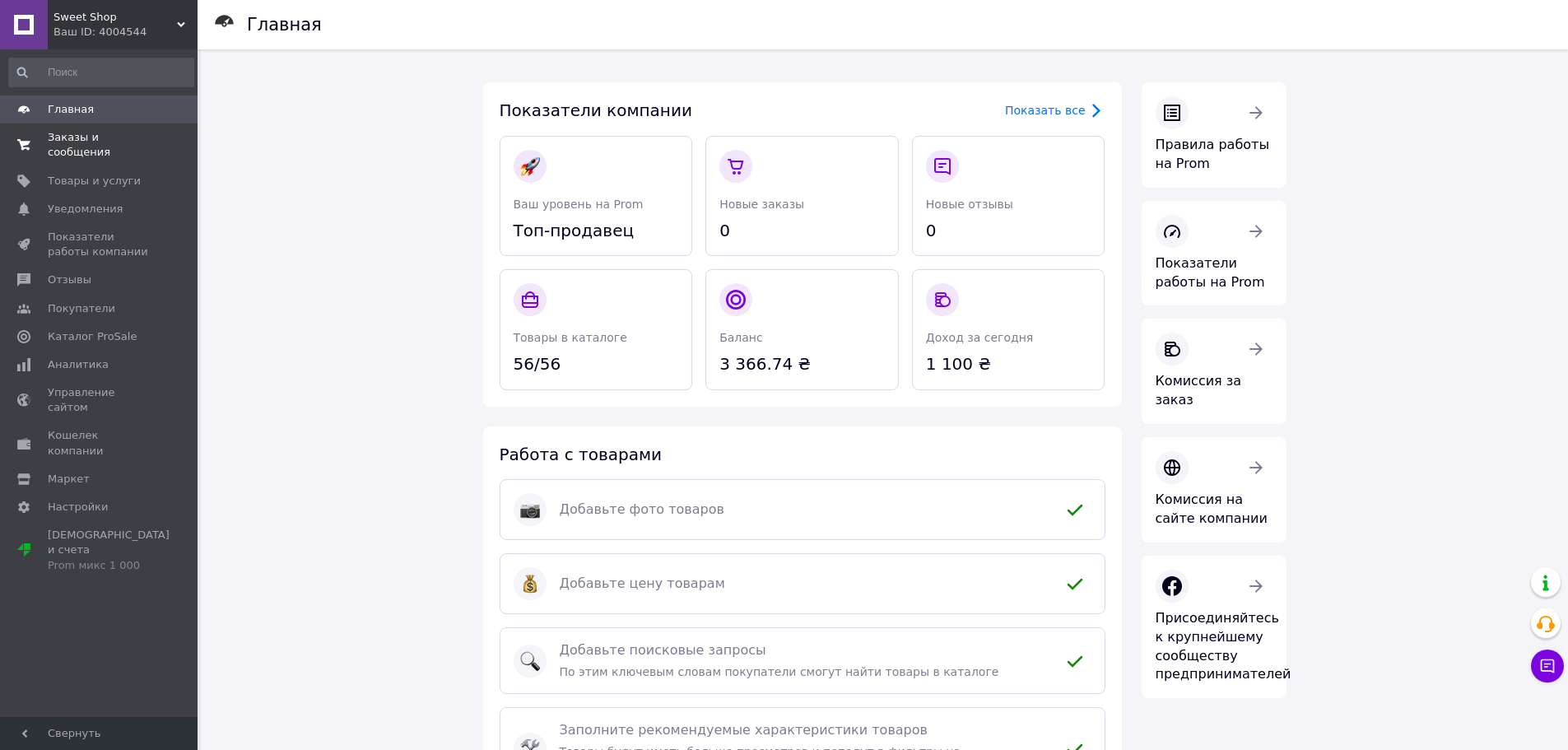
click at [71, 141] on span "Заказы и сообщения" at bounding box center [99, 144] width 105 height 30
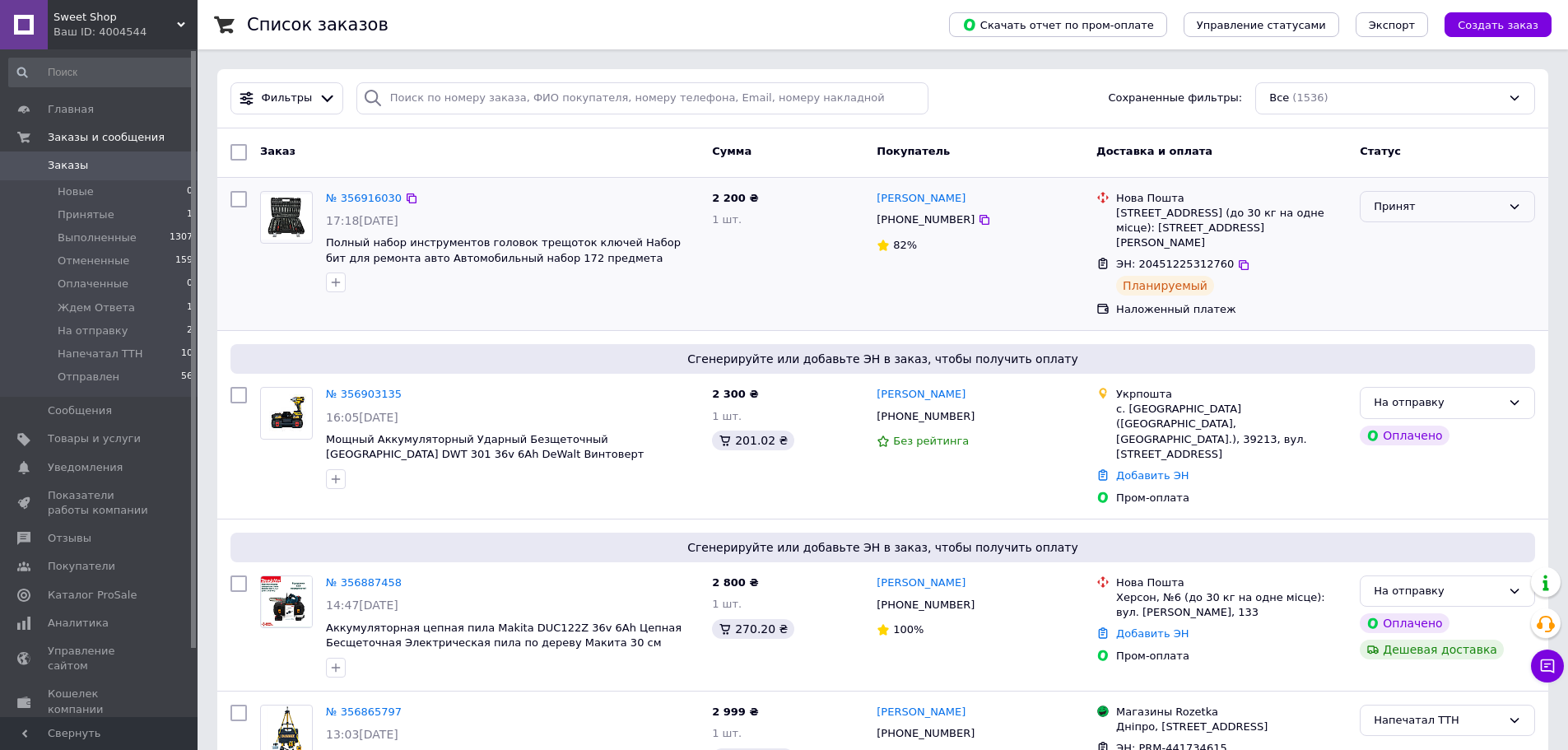
click at [1415, 208] on div "Принят" at bounding box center [1438, 206] width 127 height 17
click at [1417, 295] on li "На отправку" at bounding box center [1447, 287] width 173 height 31
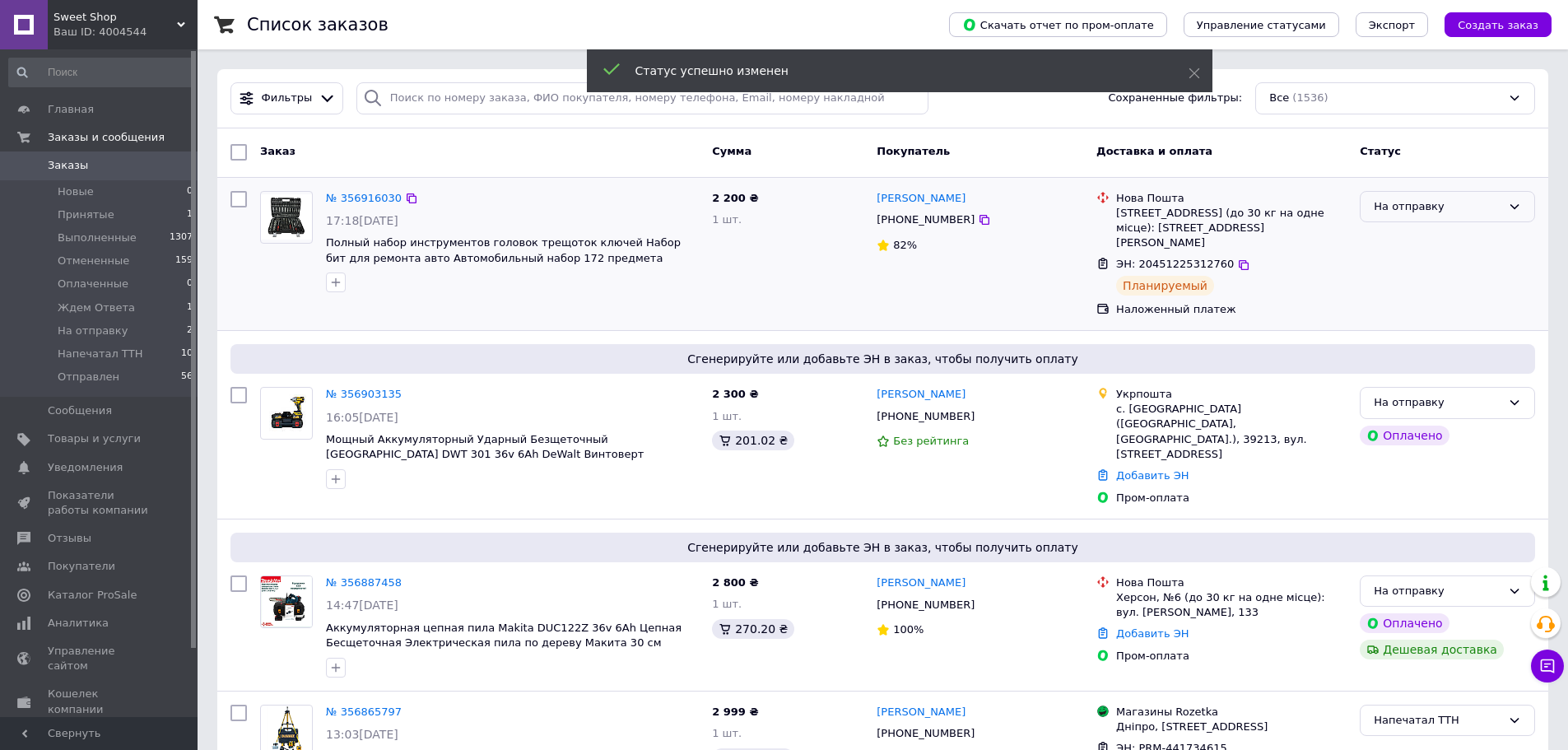
click at [1426, 210] on div "На отправку" at bounding box center [1438, 206] width 127 height 17
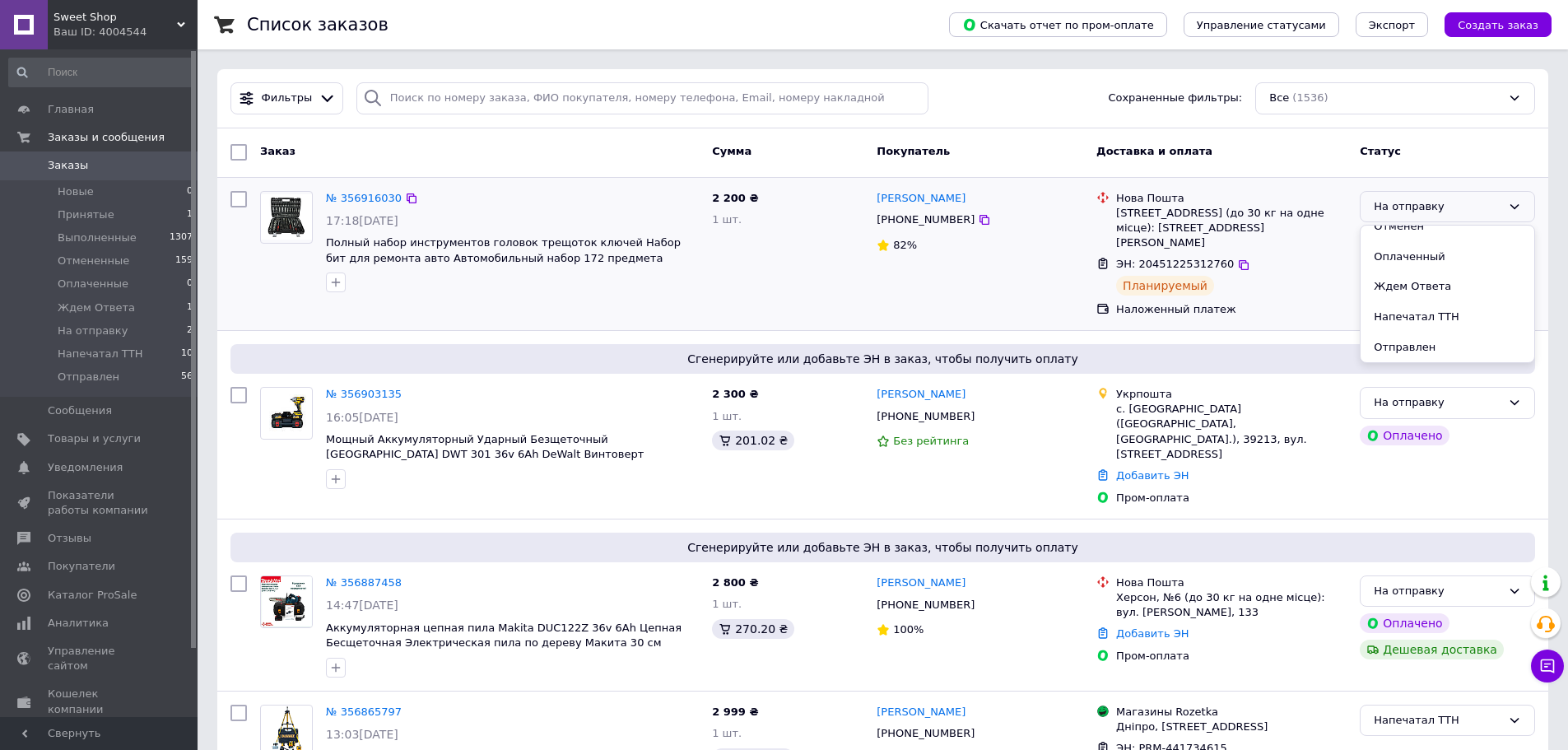
click at [1324, 305] on div "Нова Пошта Одесса, №129 (до 30 кг на одне місце): [STREET_ADDRESS][PERSON_NAME]…" at bounding box center [1222, 254] width 263 height 140
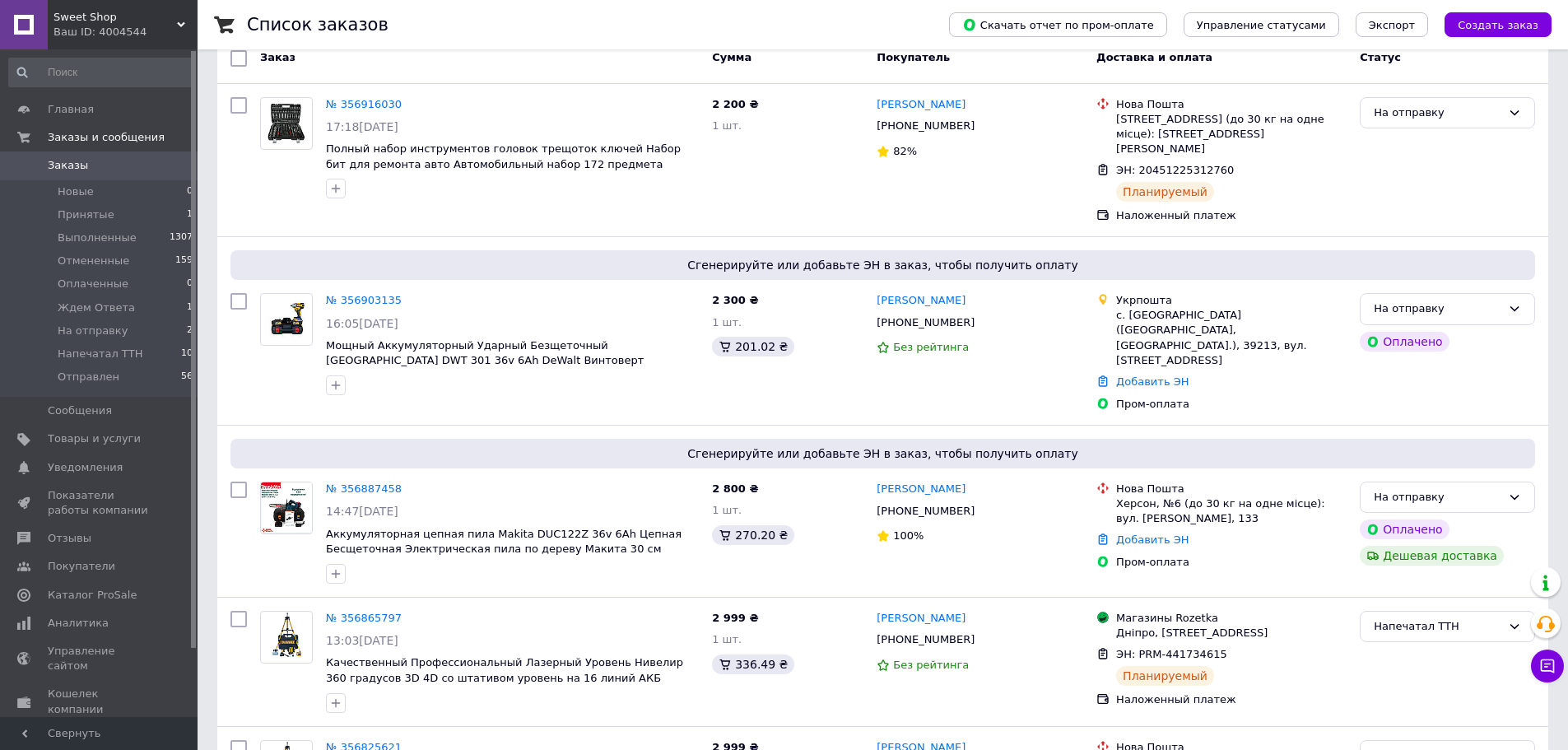
scroll to position [0, 0]
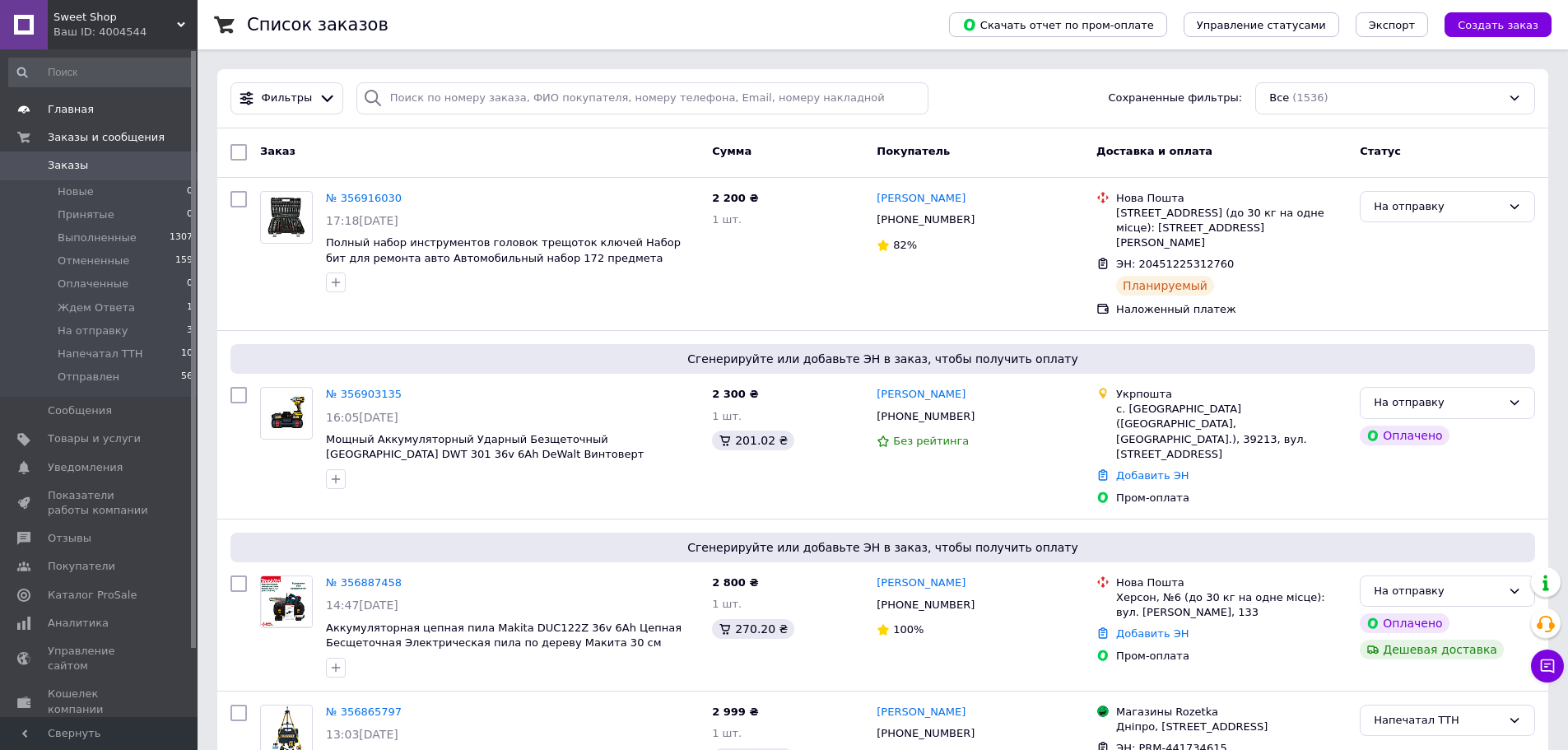
click at [71, 108] on span "Главная" at bounding box center [71, 109] width 46 height 14
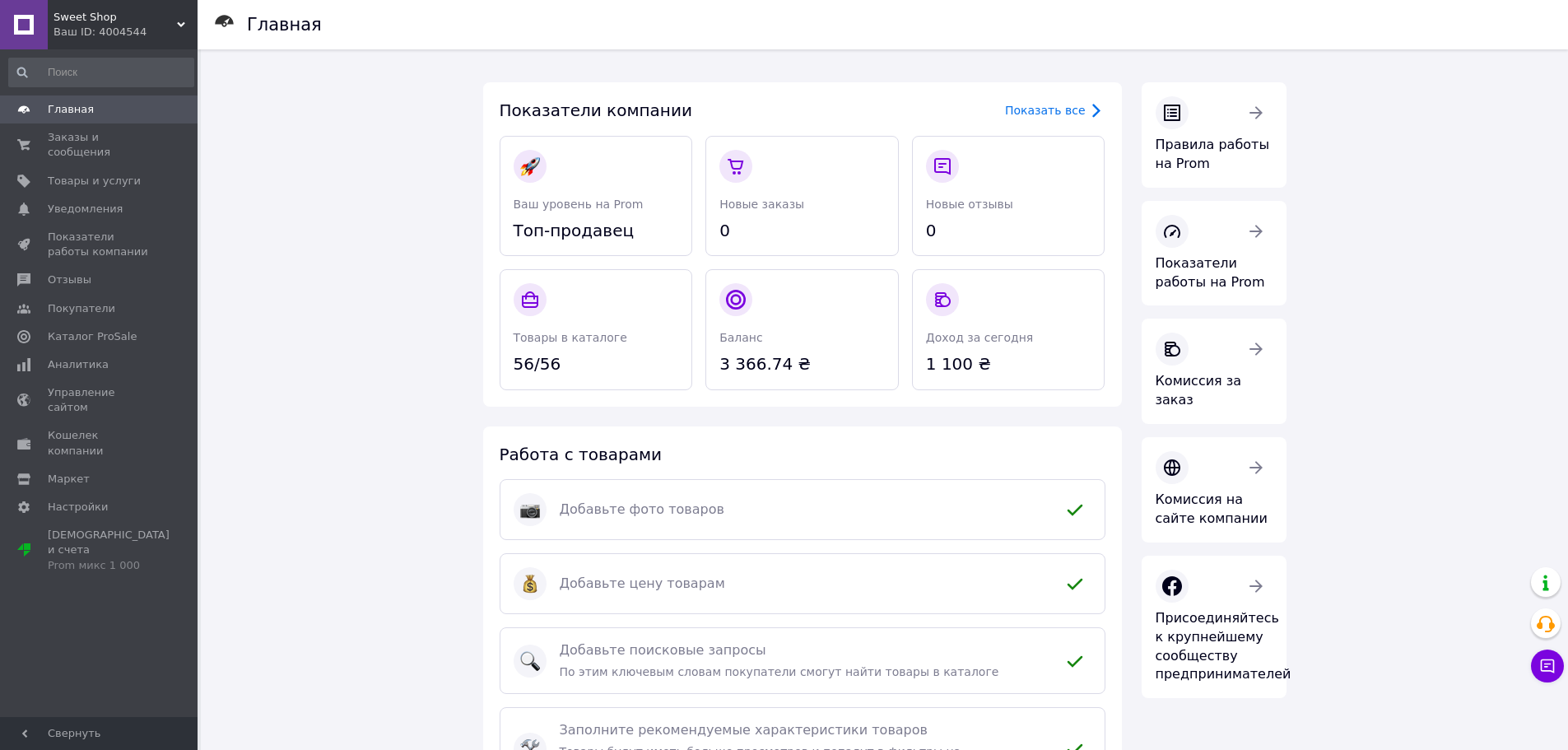
click at [1417, 315] on div "Главная Показатели компании Показать все Ваш уровень на Prom Топ-продавец Новые…" at bounding box center [884, 513] width 1367 height 928
